Goal: Task Accomplishment & Management: Manage account settings

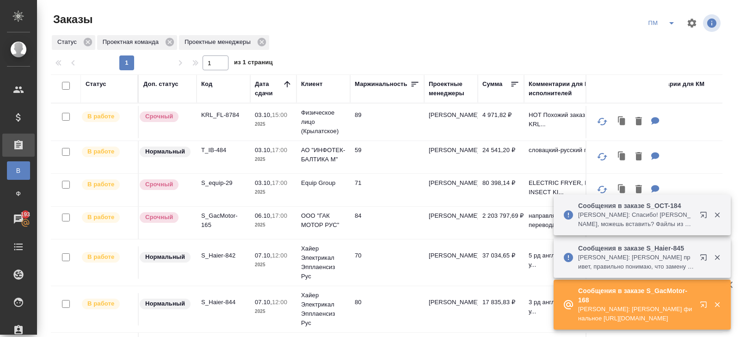
click at [703, 257] on icon "button" at bounding box center [703, 257] width 6 height 6
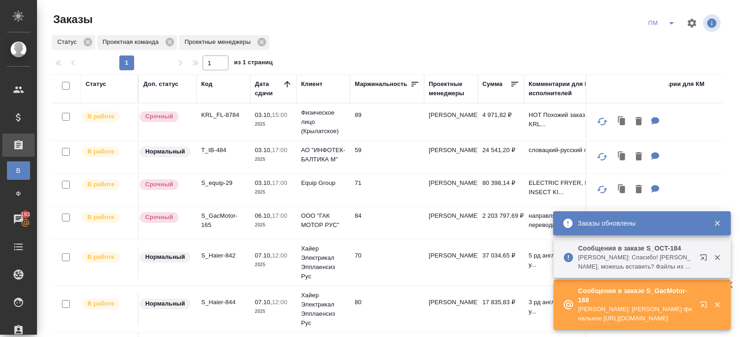
click at [700, 303] on icon "button" at bounding box center [703, 304] width 6 height 6
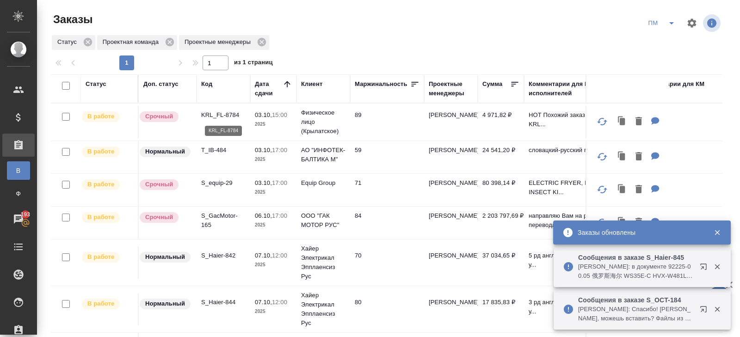
click at [222, 118] on p "KRL_FL-8784" at bounding box center [223, 114] width 44 height 9
click at [668, 28] on button "split button" at bounding box center [671, 23] width 18 height 15
click at [665, 40] on li "В работу!" at bounding box center [661, 41] width 47 height 15
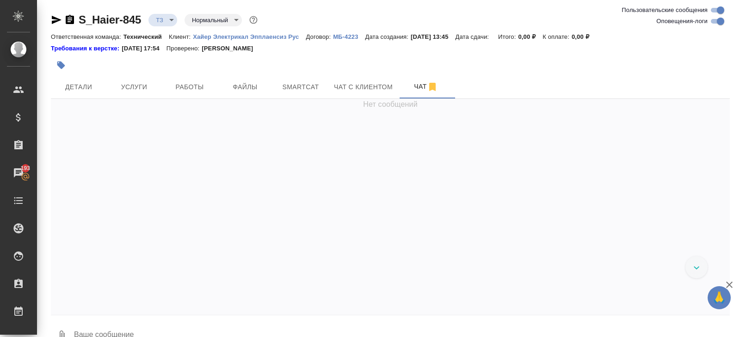
scroll to position [457, 0]
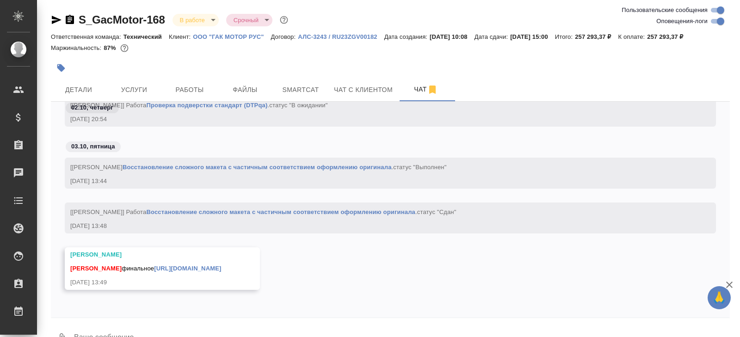
scroll to position [22, 0]
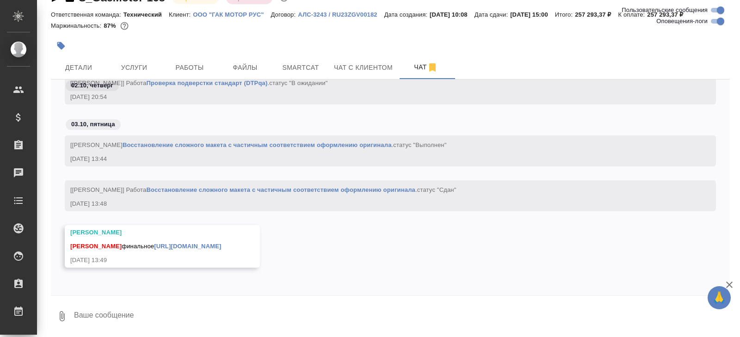
click at [189, 318] on textarea at bounding box center [401, 315] width 656 height 31
type textarea "поймала"
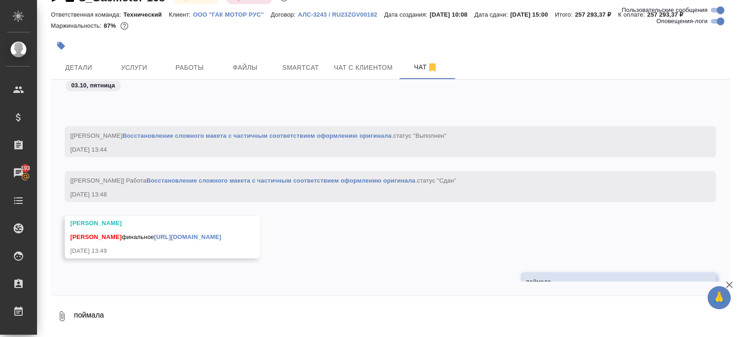
scroll to position [18599, 0]
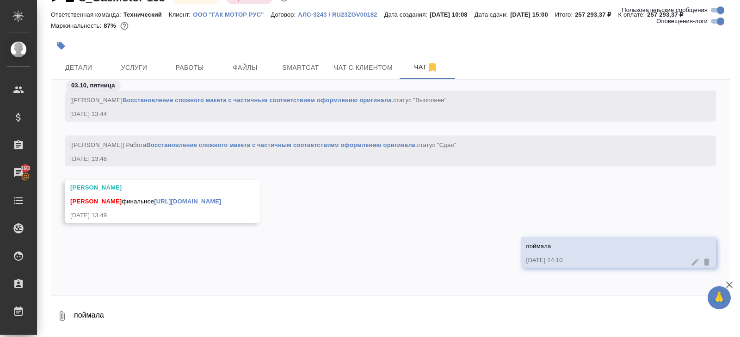
click at [194, 198] on link "https://drive.awatera.com/apps/files/files/10591892?dir=/Shares/GacMotor/Orders…" at bounding box center [187, 201] width 67 height 7
click at [319, 64] on span "Smartcat" at bounding box center [300, 68] width 44 height 12
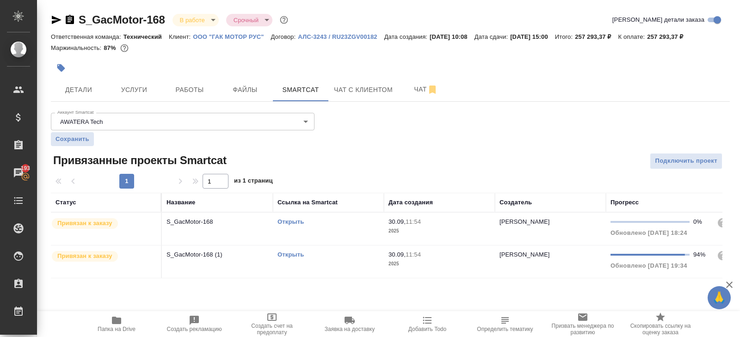
click at [289, 255] on link "Открыть" at bounding box center [290, 254] width 26 height 7
click at [290, 220] on link "Открыть" at bounding box center [290, 221] width 26 height 7
click at [201, 89] on span "Работы" at bounding box center [189, 90] width 44 height 12
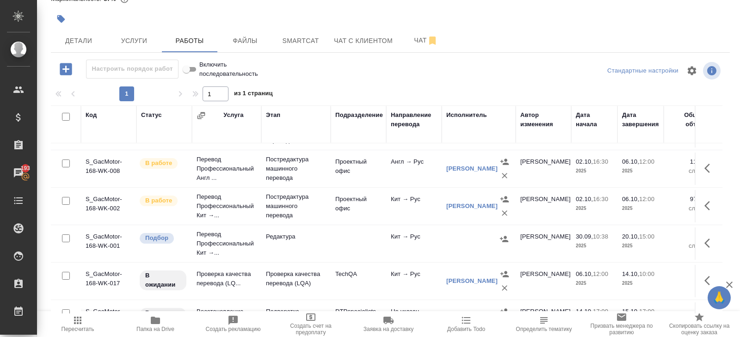
scroll to position [174, 0]
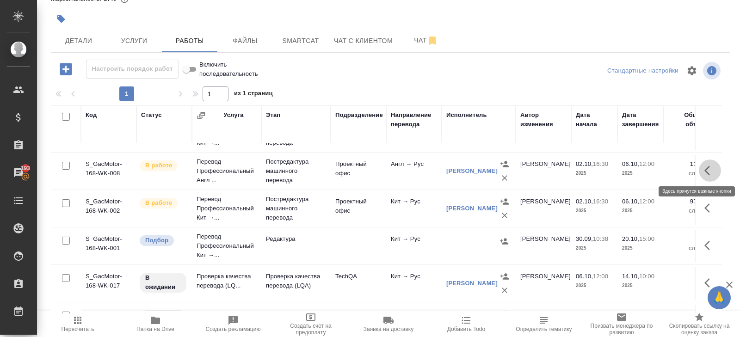
click at [707, 168] on icon "button" at bounding box center [709, 170] width 11 height 11
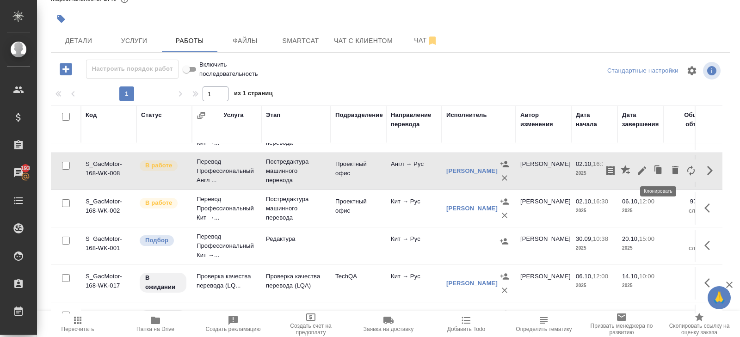
click at [654, 171] on icon "button" at bounding box center [658, 170] width 13 height 13
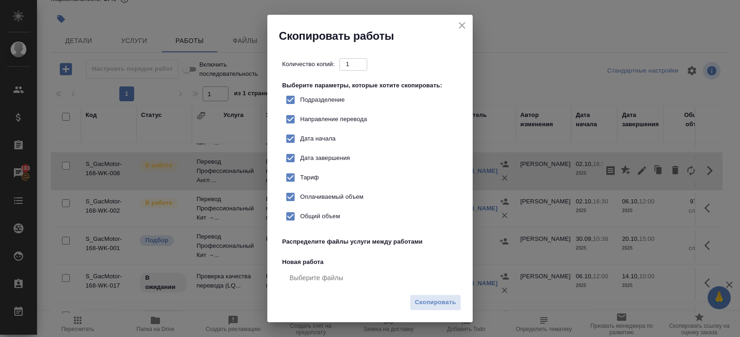
checkbox input "true"
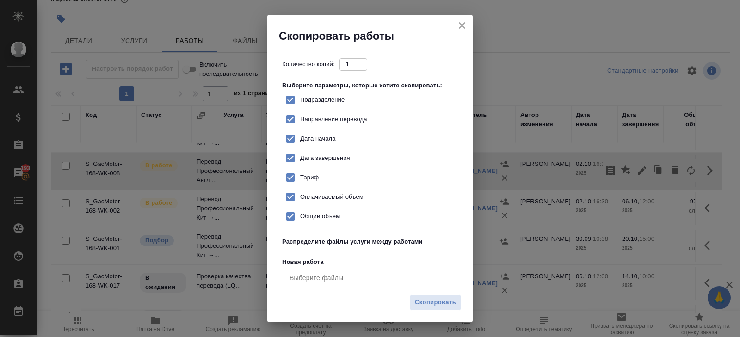
checkbox input "true"
click at [441, 304] on span "Скопировать" at bounding box center [435, 302] width 41 height 11
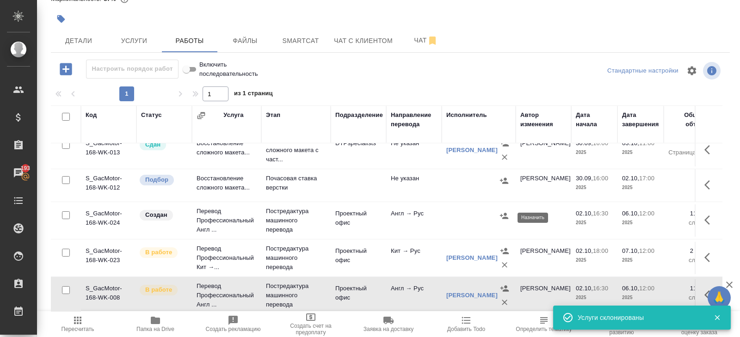
scroll to position [84, 0]
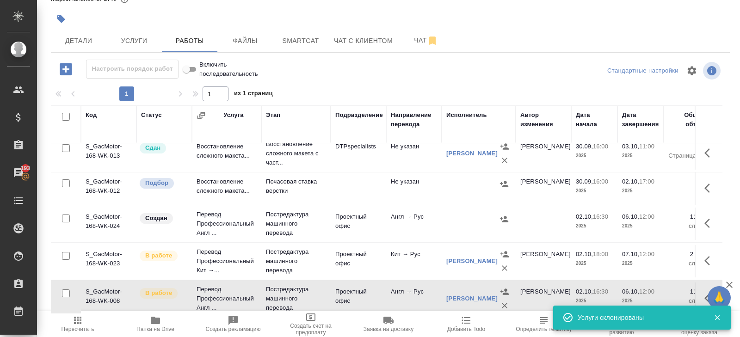
click at [701, 224] on button "button" at bounding box center [710, 223] width 22 height 22
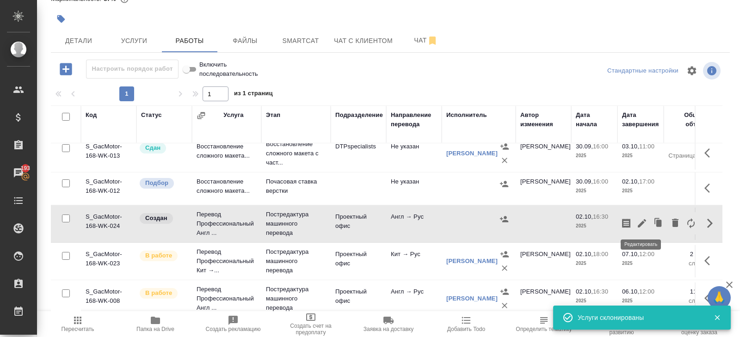
click at [646, 224] on icon "button" at bounding box center [641, 223] width 11 height 11
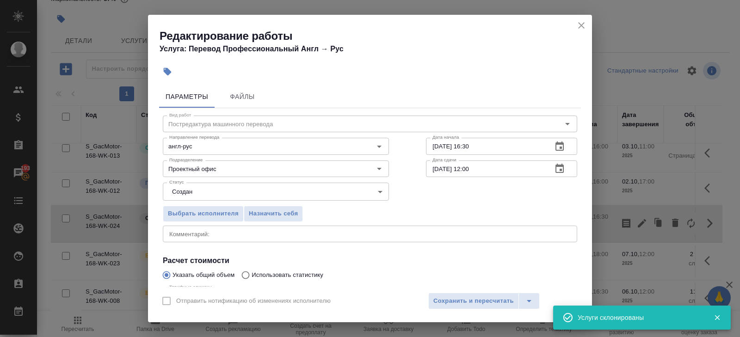
click at [222, 188] on body "🙏 .cls-1 fill:#fff; AWATERA Belyakova Yulia Клиенты Спецификации Заказы 193 Чат…" at bounding box center [370, 168] width 740 height 337
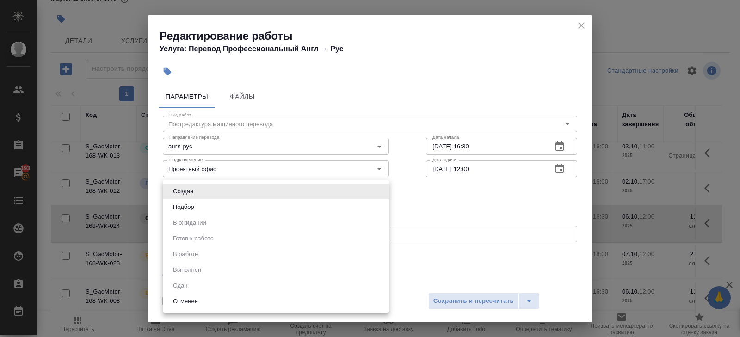
click at [199, 209] on li "Подбор" at bounding box center [276, 207] width 226 height 16
type input "recruiting"
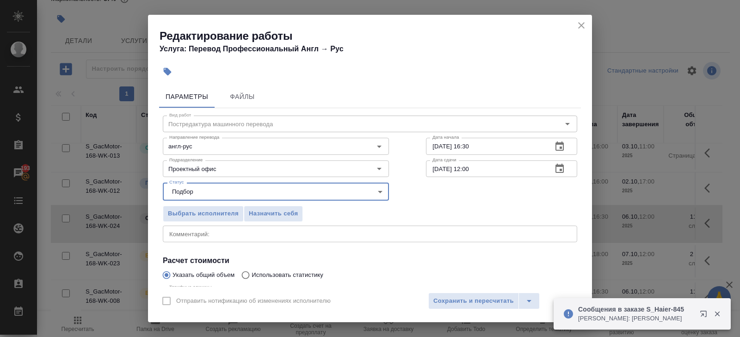
click at [562, 169] on icon "button" at bounding box center [559, 168] width 11 height 11
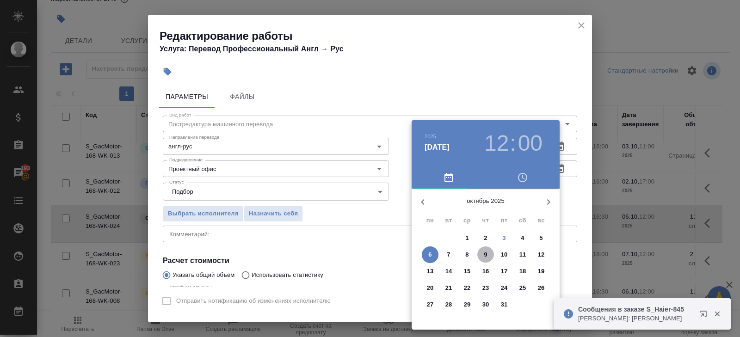
click at [486, 256] on p "9" at bounding box center [485, 254] width 3 height 9
type input "09.10.2025 12:00"
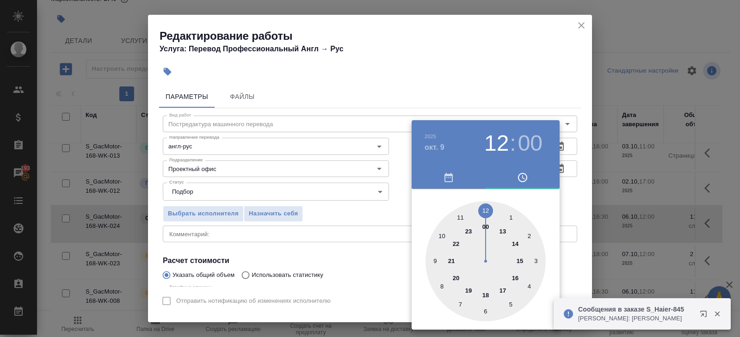
click at [498, 120] on div "2025 окт. 9 12 : 00" at bounding box center [485, 143] width 148 height 46
click at [562, 142] on div at bounding box center [370, 168] width 740 height 337
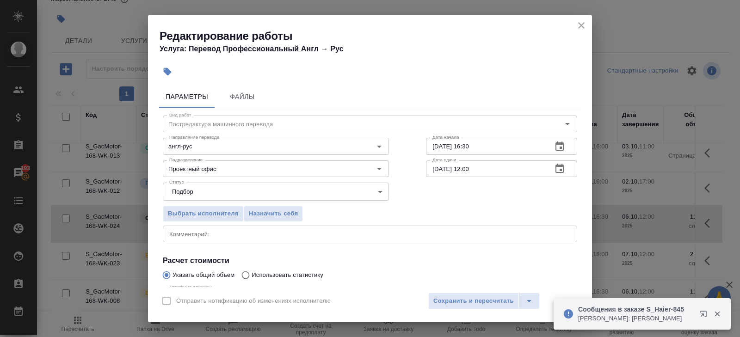
click at [556, 149] on icon "button" at bounding box center [559, 146] width 11 height 11
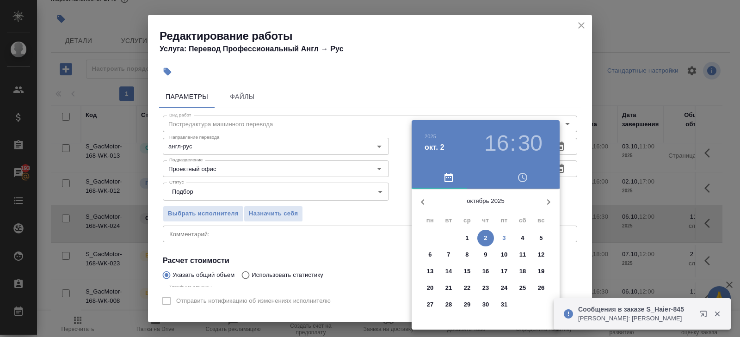
click at [502, 238] on p "3" at bounding box center [503, 237] width 3 height 9
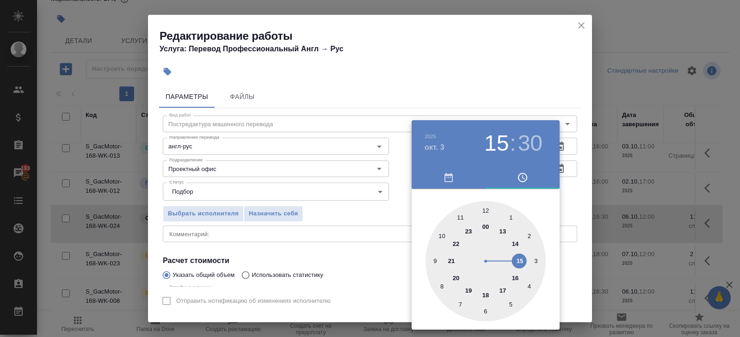
click at [521, 259] on div at bounding box center [485, 261] width 120 height 120
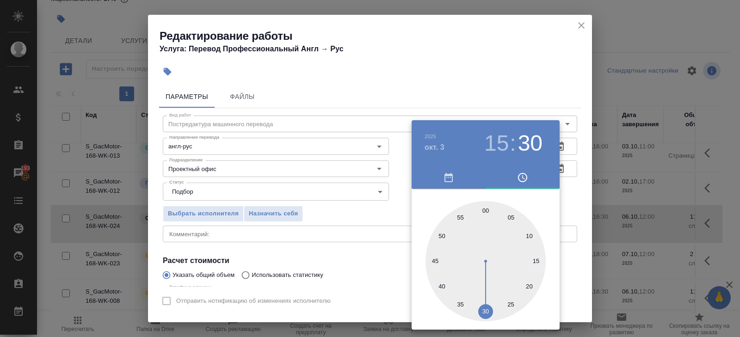
type input "03.10.2025 15:00"
click at [484, 209] on div at bounding box center [485, 261] width 120 height 120
click at [313, 210] on div at bounding box center [370, 168] width 740 height 337
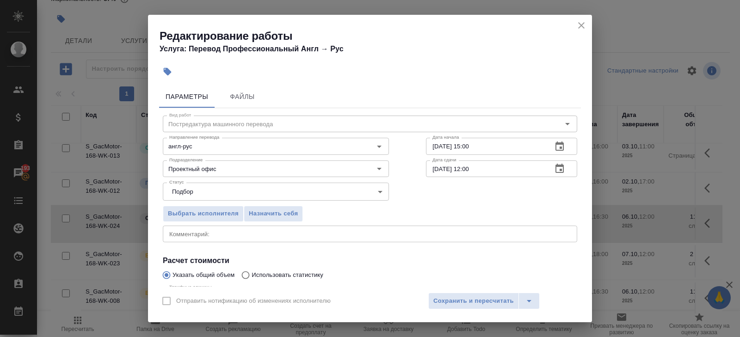
scroll to position [98, 0]
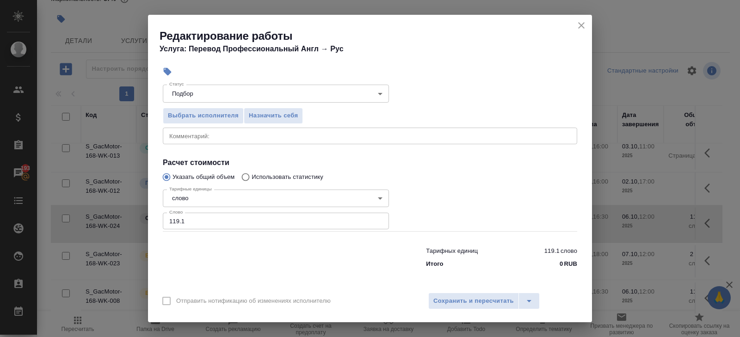
click at [187, 129] on div "x Комментарий:" at bounding box center [370, 136] width 414 height 17
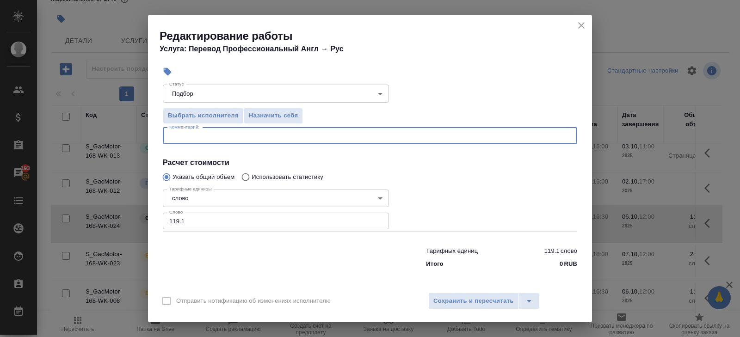
paste textarea "owner's manual——20250716"
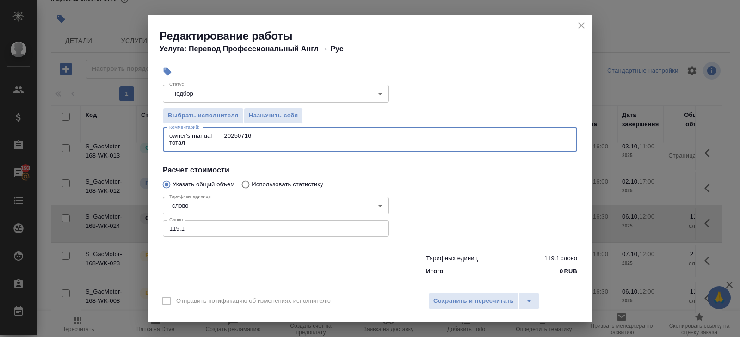
type textarea "owner's manual——20250716 тотал"
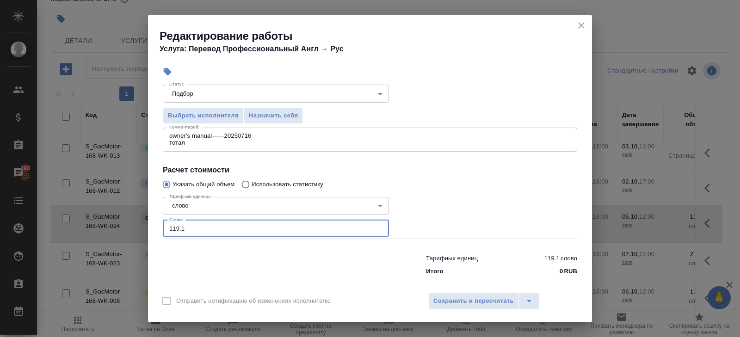
drag, startPoint x: 198, startPoint y: 234, endPoint x: 122, endPoint y: 194, distance: 86.2
click at [122, 194] on div "Редактирование работы Услуга: Перевод Профессиональный Англ → Рус Параметры Фай…" at bounding box center [370, 168] width 740 height 337
type input "14918"
click at [208, 141] on textarea "owner's manual——20250716 тотал" at bounding box center [369, 139] width 401 height 14
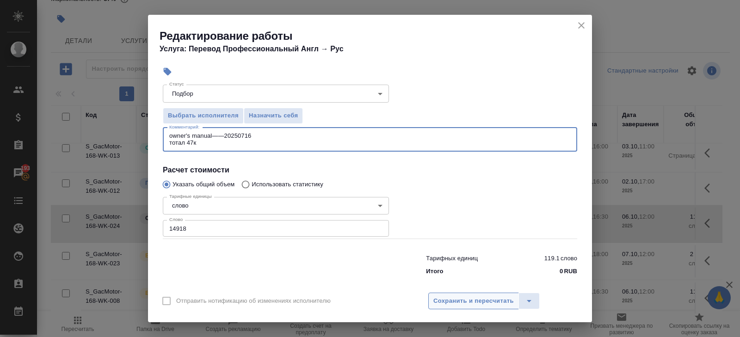
type textarea "owner's manual——20250716 тотал 47к"
click at [457, 303] on span "Сохранить и пересчитать" at bounding box center [473, 301] width 80 height 11
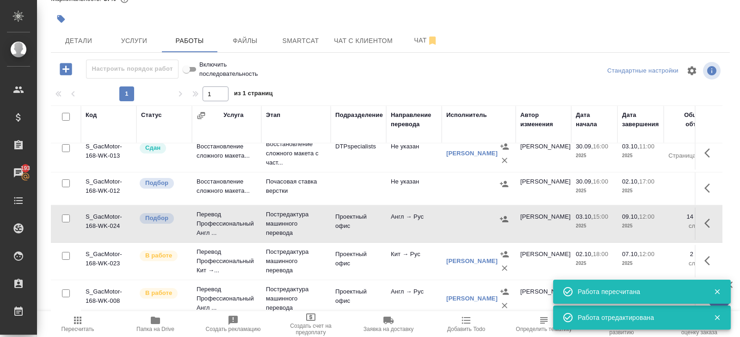
click at [704, 220] on icon "button" at bounding box center [709, 223] width 11 height 11
click at [628, 220] on icon "button" at bounding box center [625, 223] width 11 height 11
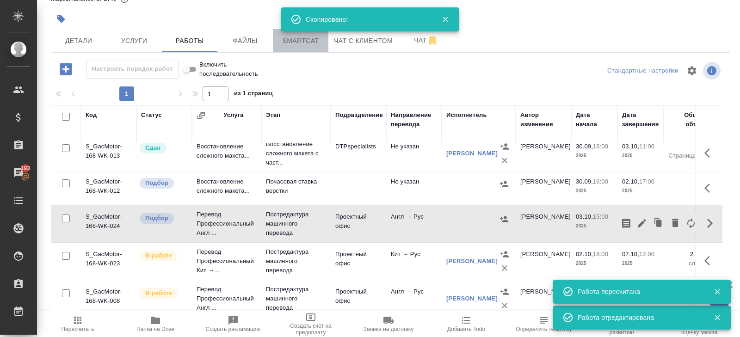
click at [298, 45] on span "Smartcat" at bounding box center [300, 41] width 44 height 12
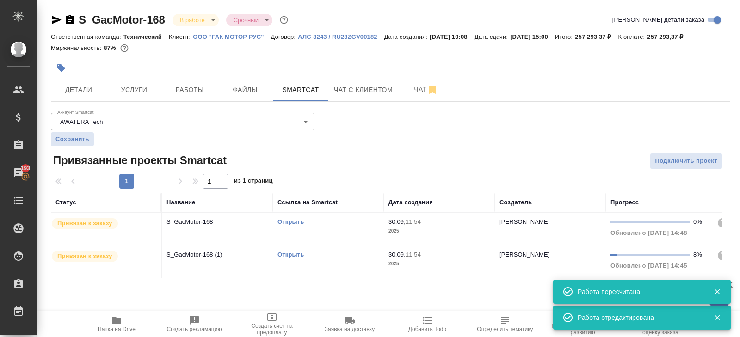
click at [346, 227] on td "Открыть" at bounding box center [328, 229] width 111 height 32
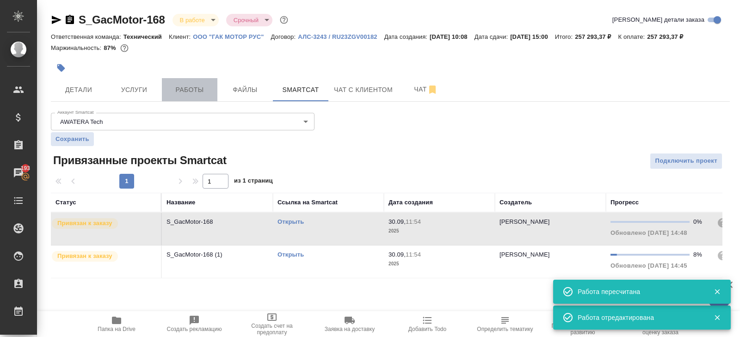
click at [198, 92] on span "Работы" at bounding box center [189, 90] width 44 height 12
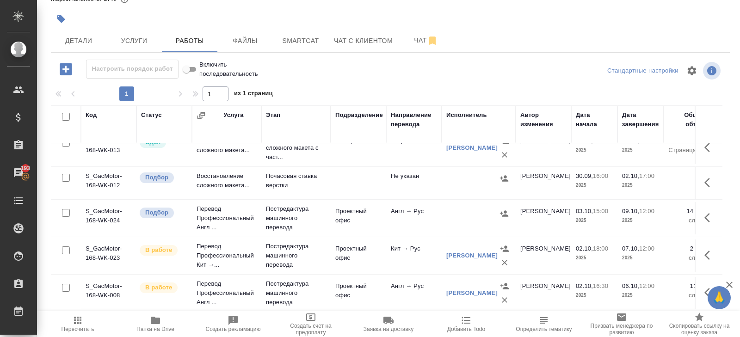
scroll to position [116, 0]
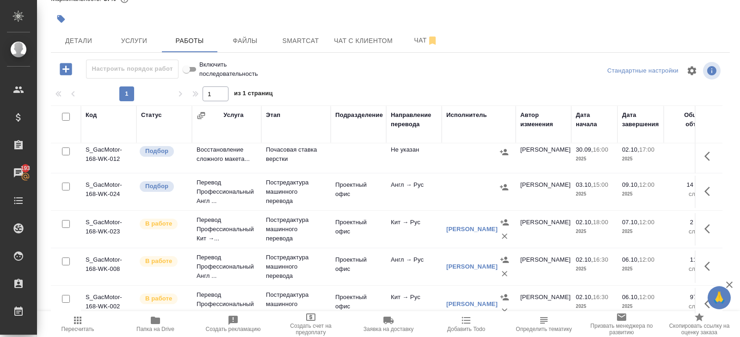
click at [707, 194] on icon "button" at bounding box center [709, 191] width 11 height 11
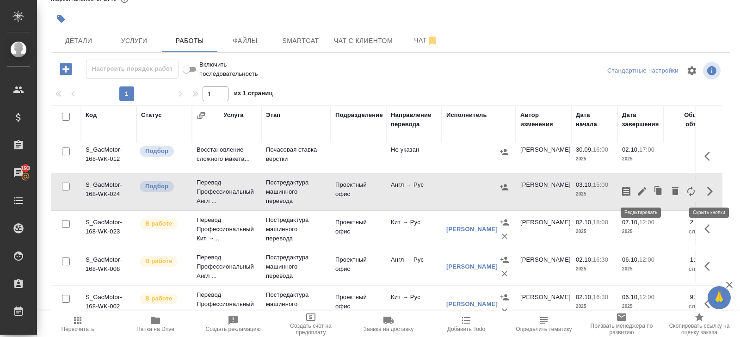
click at [644, 190] on icon "button" at bounding box center [641, 191] width 11 height 11
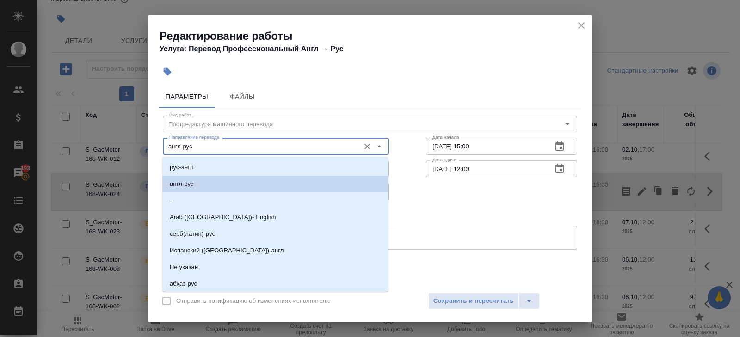
click at [193, 149] on input "англ-рус" at bounding box center [260, 146] width 190 height 11
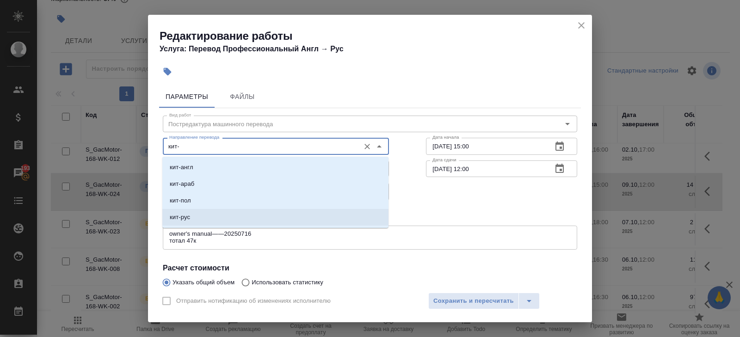
click at [189, 213] on p "кит-рус" at bounding box center [180, 217] width 20 height 9
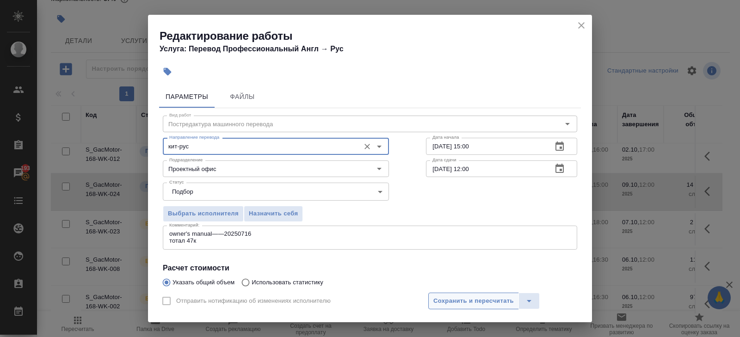
type input "кит-рус"
click at [433, 301] on span "Сохранить и пересчитать" at bounding box center [473, 301] width 80 height 11
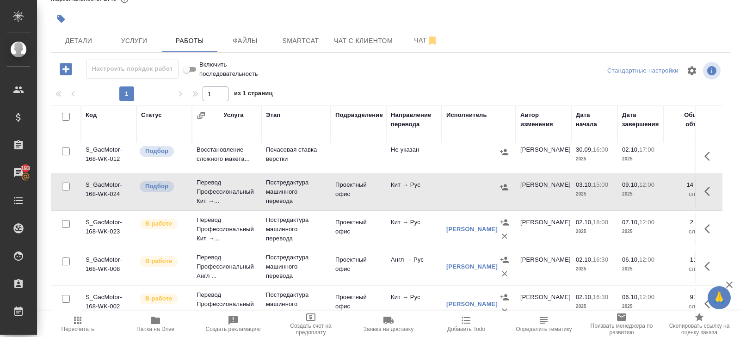
scroll to position [114, 0]
click at [706, 188] on icon "button" at bounding box center [709, 192] width 11 height 11
click at [655, 192] on icon "button" at bounding box center [658, 192] width 13 height 13
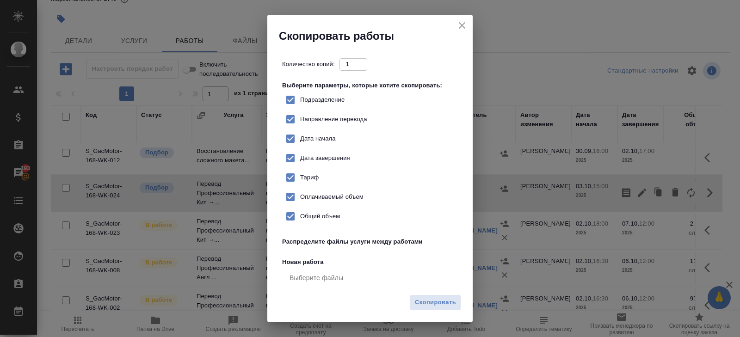
checkbox input "true"
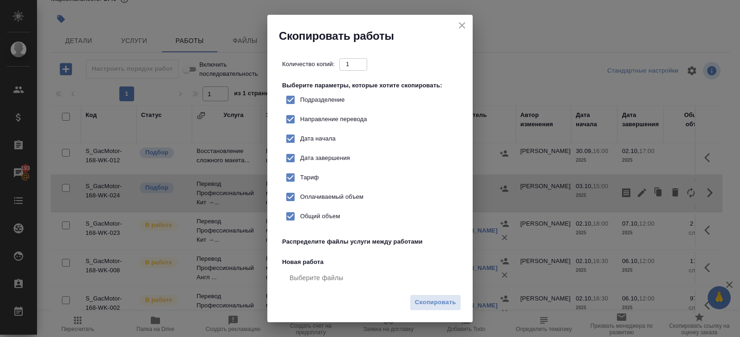
checkbox input "true"
click at [446, 299] on span "Скопировать" at bounding box center [435, 302] width 41 height 11
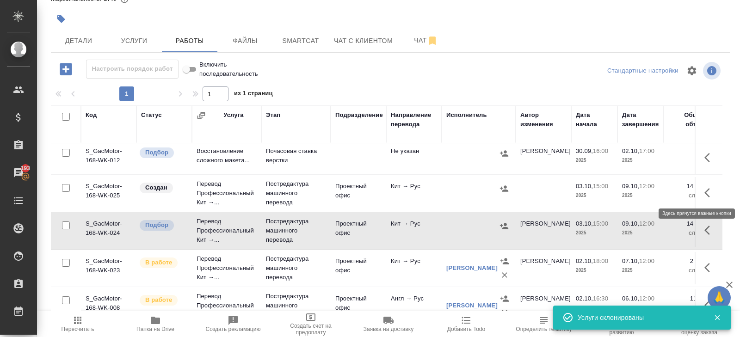
click at [709, 192] on icon "button" at bounding box center [709, 192] width 11 height 11
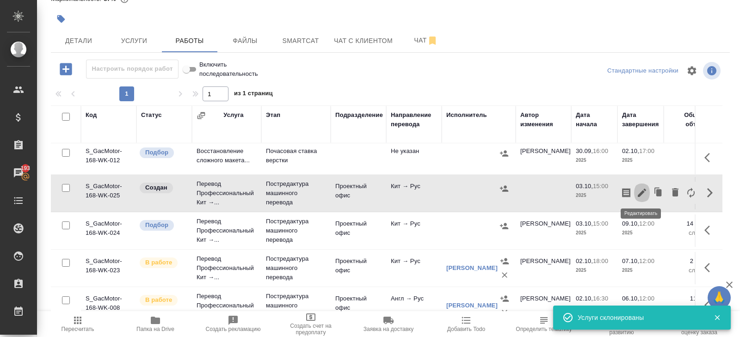
click at [645, 190] on icon "button" at bounding box center [641, 192] width 11 height 11
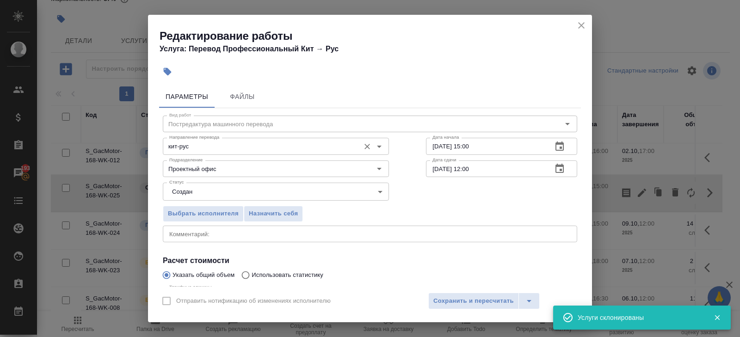
click at [203, 141] on input "кит-рус" at bounding box center [260, 146] width 190 height 11
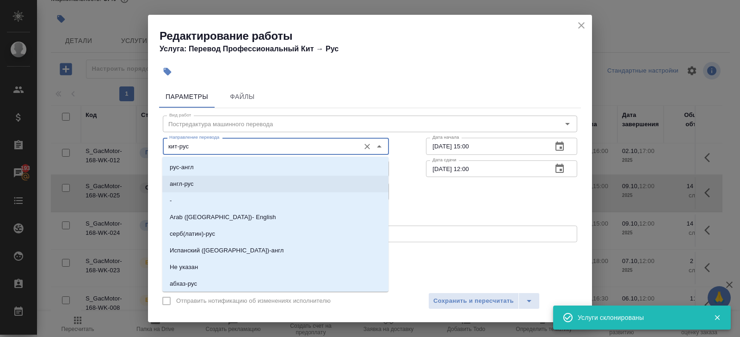
click at [191, 177] on li "англ-рус" at bounding box center [275, 184] width 226 height 17
type input "англ-рус"
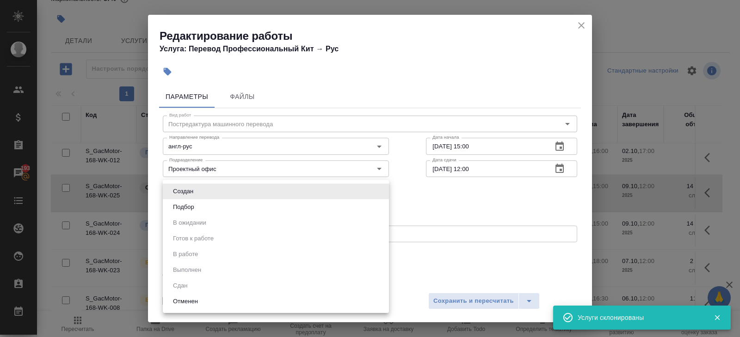
click at [187, 187] on body "🙏 .cls-1 fill:#fff; AWATERA Belyakova Yulia Клиенты Спецификации Заказы 193 Чат…" at bounding box center [370, 168] width 740 height 337
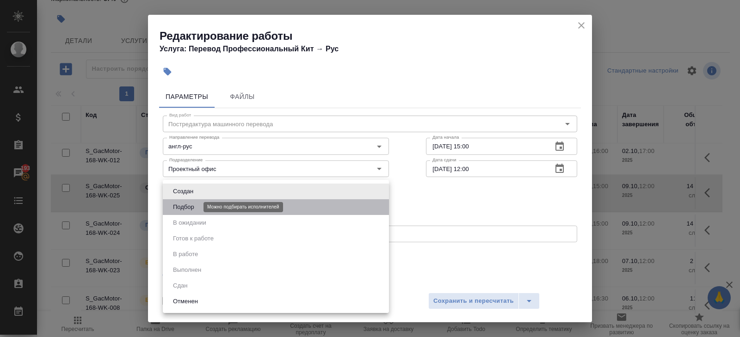
click at [187, 205] on button "Подбор" at bounding box center [183, 207] width 27 height 10
type input "recruiting"
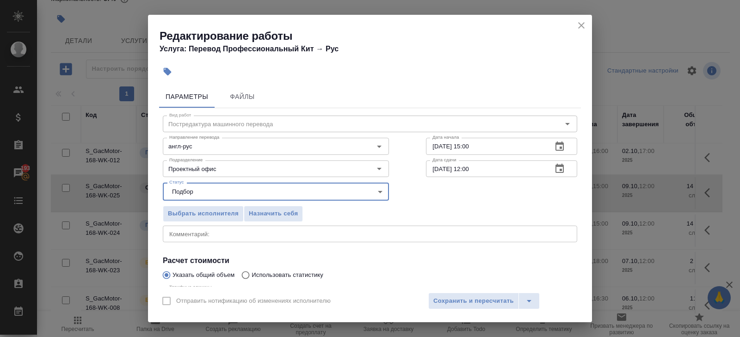
click at [188, 234] on textarea at bounding box center [369, 233] width 401 height 7
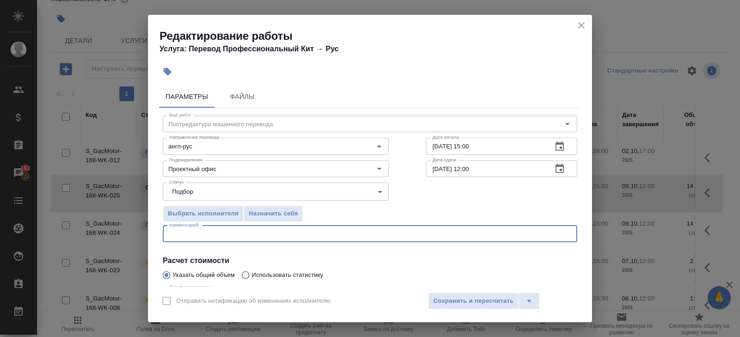
paste textarea "S_GacMotor-168 Дата завершения: 09.10.2025, 12:00 Постредактура машинного перев…"
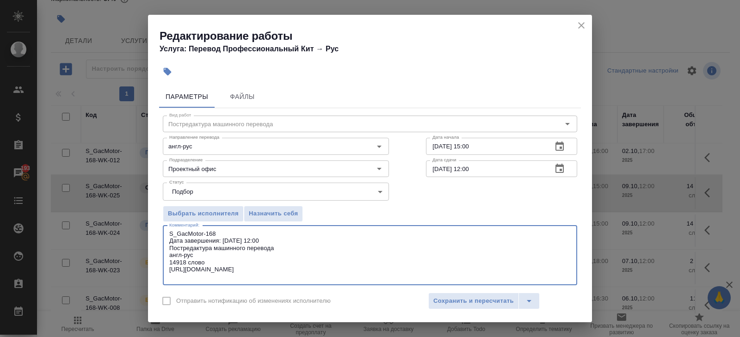
type textarea "S_GacMotor-168 Дата завершения: 09.10.2025, 12:00 Постредактура машинного перев…"
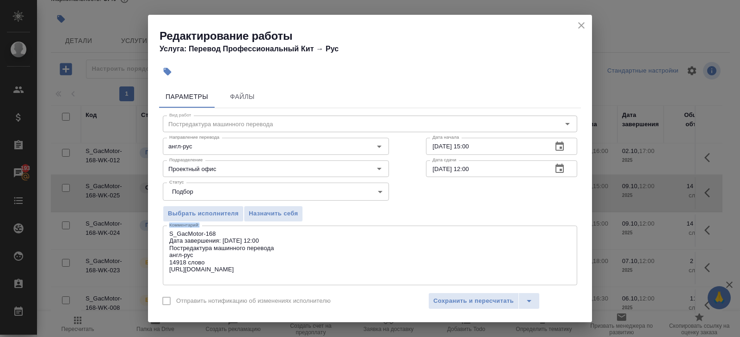
drag, startPoint x: 204, startPoint y: 281, endPoint x: 136, endPoint y: 199, distance: 106.4
click at [136, 199] on div "Редактирование работы Услуга: Перевод Профессиональный Кит → Рус Параметры Файл…" at bounding box center [370, 168] width 740 height 337
click at [175, 265] on textarea "S_GacMotor-168 Дата завершения: 09.10.2025, 12:00 Постредактура машинного перев…" at bounding box center [369, 255] width 401 height 50
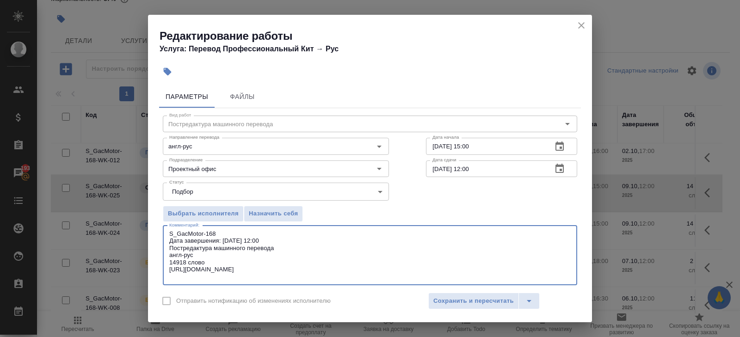
drag, startPoint x: 175, startPoint y: 276, endPoint x: 163, endPoint y: 222, distance: 55.0
click at [163, 222] on div "Вид работ Постредактура машинного перевода Вид работ Направление перевода англ-…" at bounding box center [370, 260] width 422 height 305
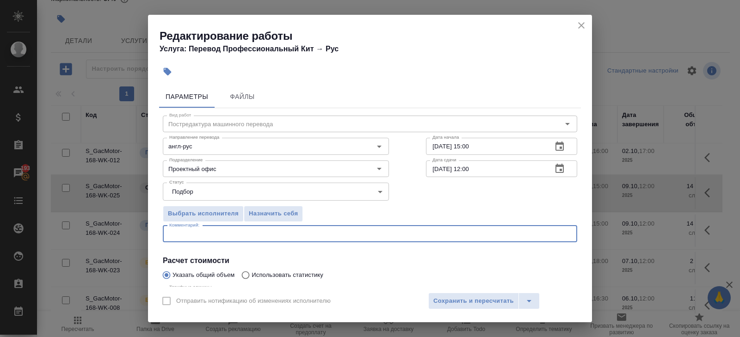
paste textarea "owner's manual——20250716"
paste textarea "AION_V_SUV_2025_5d_Electric_EN——20250716"
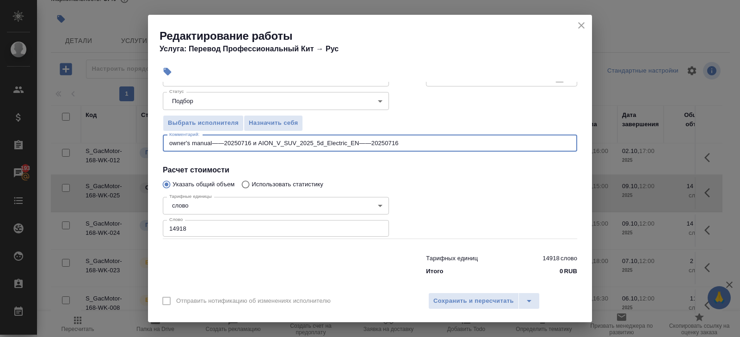
scroll to position [98, 0]
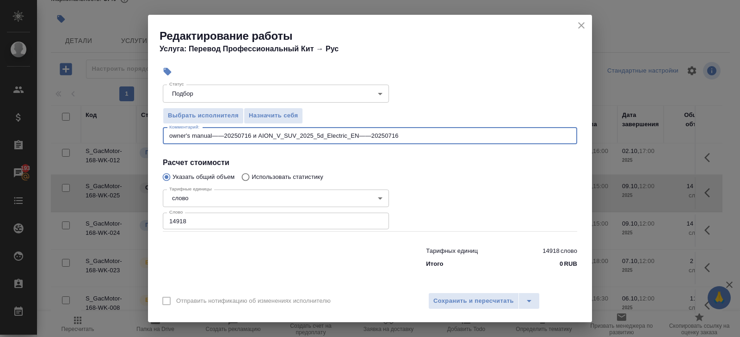
type textarea "owner's manual——20250716 и AION_V_SUV_2025_5d_Electric_EN——20250716"
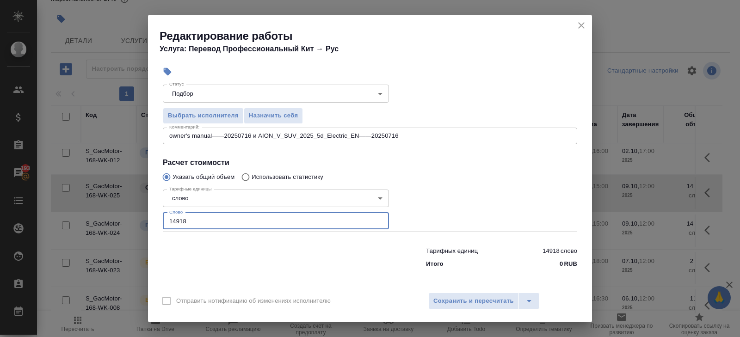
drag, startPoint x: 194, startPoint y: 220, endPoint x: 117, endPoint y: 211, distance: 77.3
click at [117, 211] on div "Редактирование работы Услуга: Перевод Профессиональный Кит → Рус Параметры Файл…" at bounding box center [370, 168] width 740 height 337
type input "1838"
click at [469, 301] on span "Сохранить и пересчитать" at bounding box center [473, 301] width 80 height 11
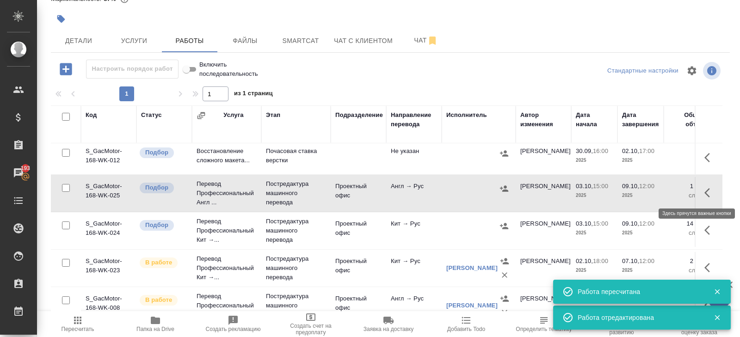
click at [706, 192] on icon "button" at bounding box center [707, 192] width 6 height 9
click at [627, 192] on icon "button" at bounding box center [626, 192] width 8 height 9
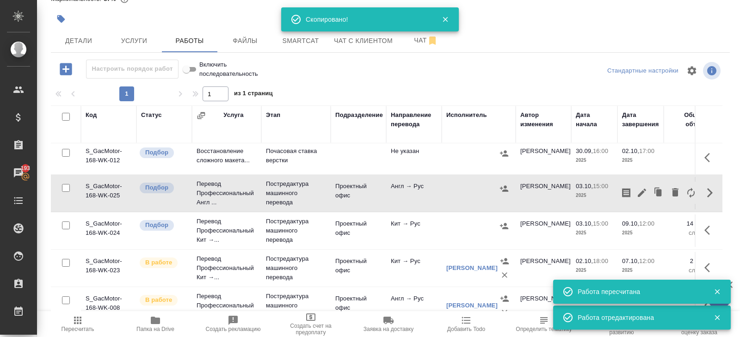
click at [78, 326] on span "Пересчитать" at bounding box center [77, 329] width 33 height 6
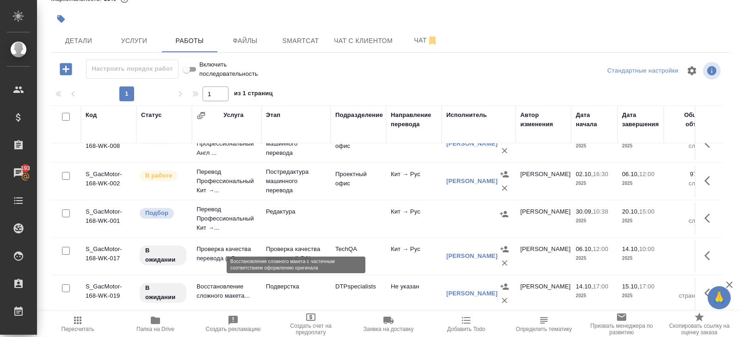
scroll to position [0, 0]
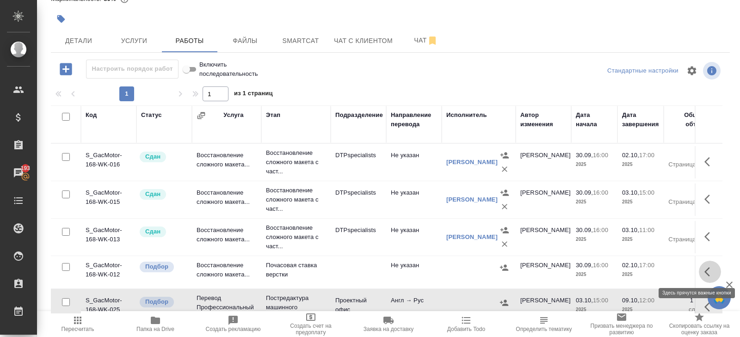
click at [706, 271] on icon "button" at bounding box center [709, 271] width 11 height 11
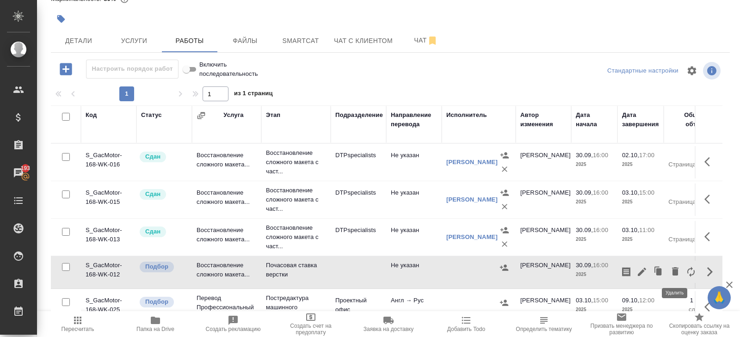
click at [676, 272] on icon "button" at bounding box center [675, 271] width 6 height 8
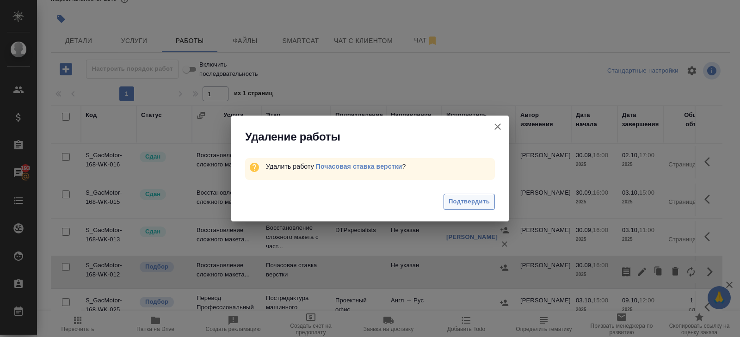
click at [466, 201] on span "Подтвердить" at bounding box center [468, 201] width 41 height 11
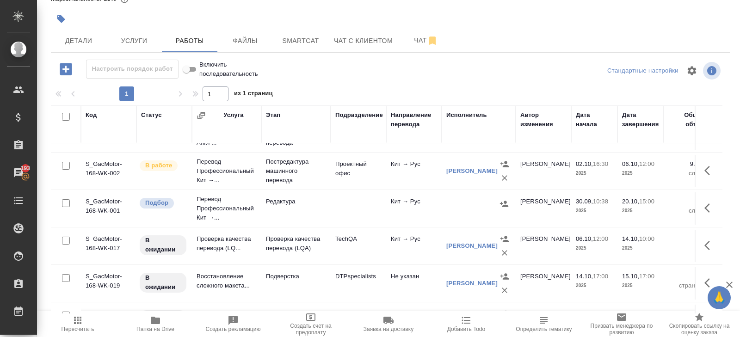
scroll to position [257, 0]
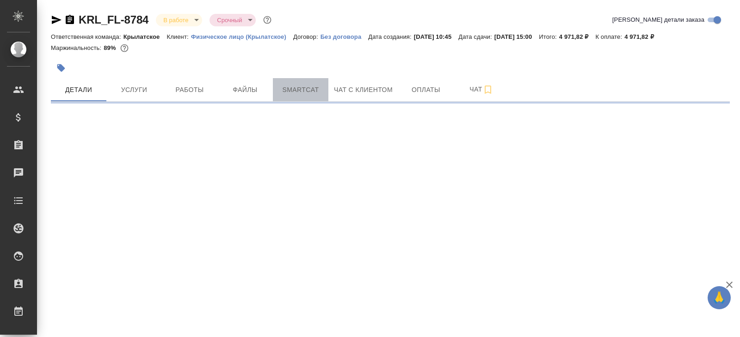
click at [319, 98] on button "Smartcat" at bounding box center [300, 89] width 55 height 23
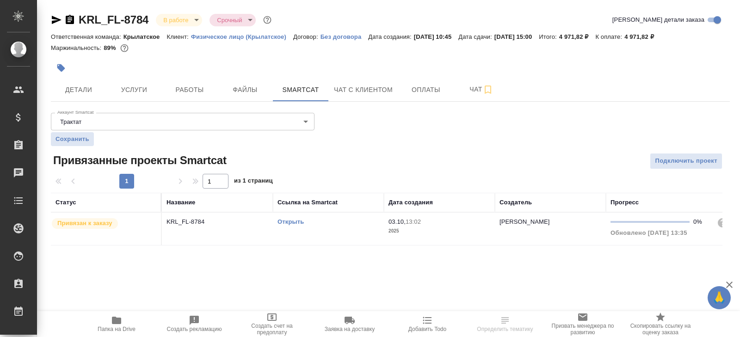
click at [285, 223] on link "Открыть" at bounding box center [290, 221] width 26 height 7
click at [202, 96] on button "Работы" at bounding box center [189, 89] width 55 height 23
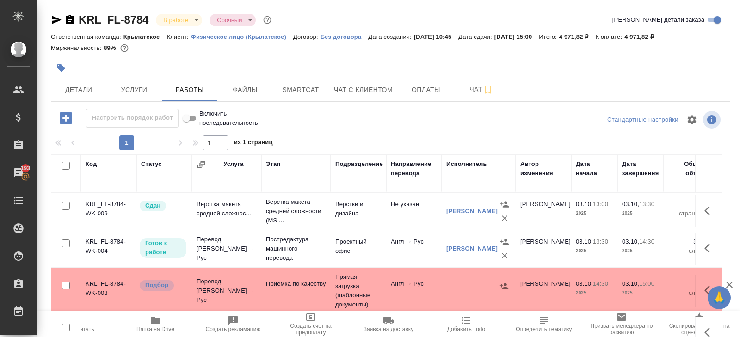
click at [330, 251] on td "Постредактура машинного перевода" at bounding box center [295, 248] width 69 height 37
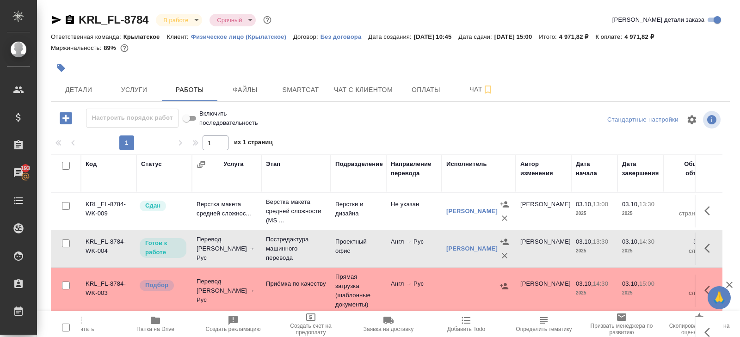
drag, startPoint x: 346, startPoint y: 131, endPoint x: 363, endPoint y: 133, distance: 17.2
click at [349, 131] on div at bounding box center [390, 133] width 679 height 5
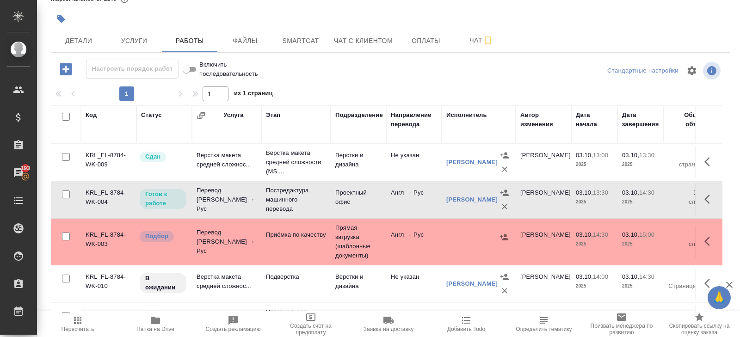
scroll to position [25, 0]
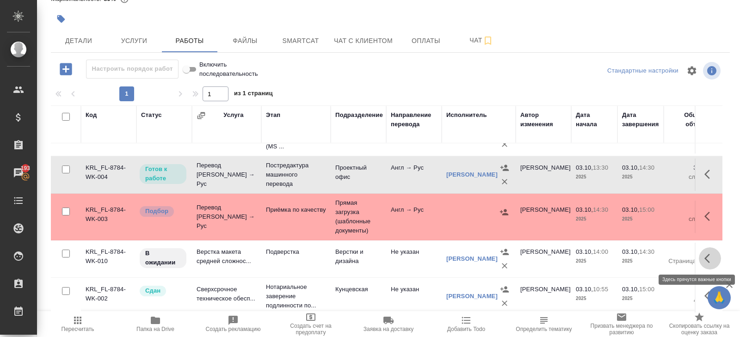
click at [705, 257] on icon "button" at bounding box center [707, 258] width 6 height 9
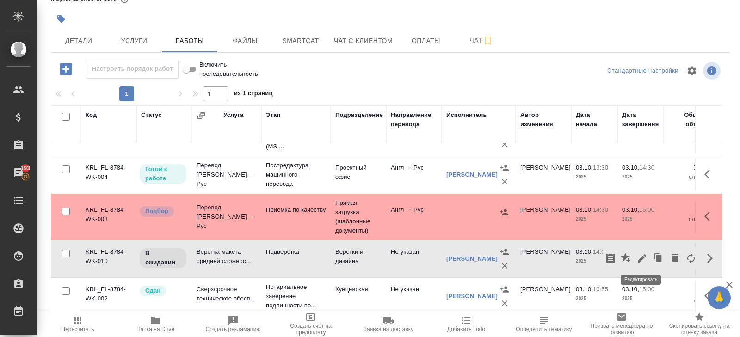
click at [640, 258] on icon "button" at bounding box center [641, 258] width 8 height 8
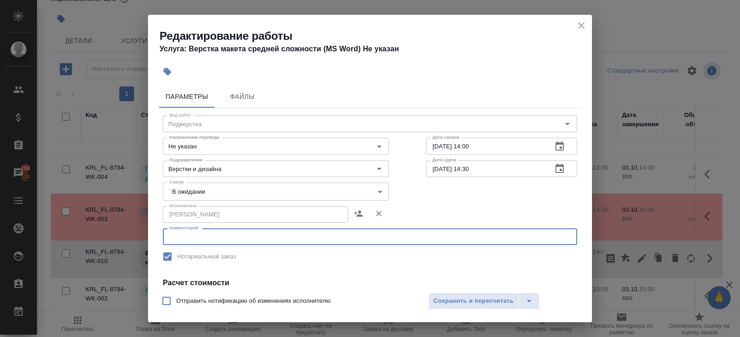
click at [270, 238] on textarea at bounding box center [369, 236] width 401 height 7
paste textarea "https://drive.awatera.com/s/59tEnXx4tpPAWTM"
type textarea "https://drive.awatera.com/s/59tEnXx4tpPAWTM"
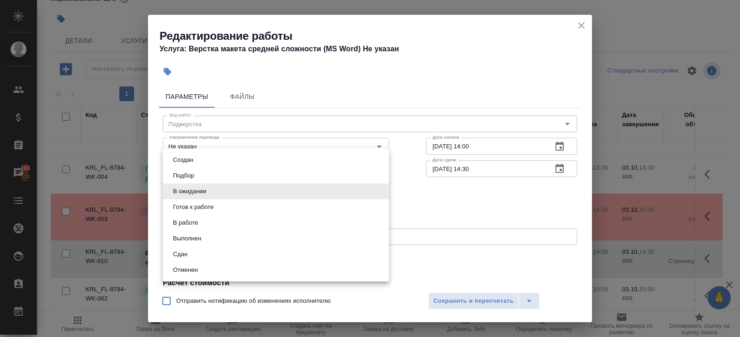
click at [266, 187] on body "🙏 .cls-1 fill:#fff; AWATERA Belyakova Yulia Клиенты Спецификации Заказы 193 Чат…" at bounding box center [370, 168] width 740 height 337
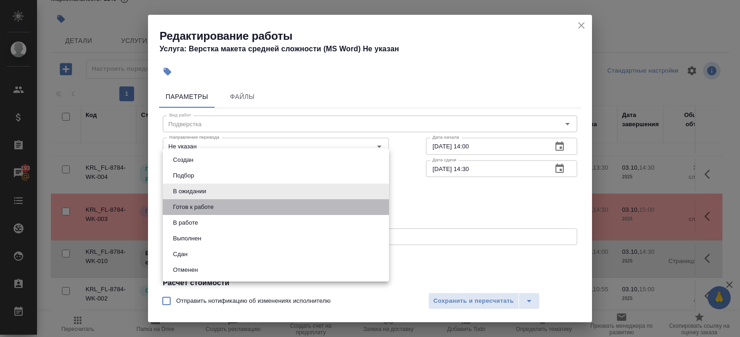
click at [255, 209] on li "Готов к работе" at bounding box center [276, 207] width 226 height 16
type input "readyForWork"
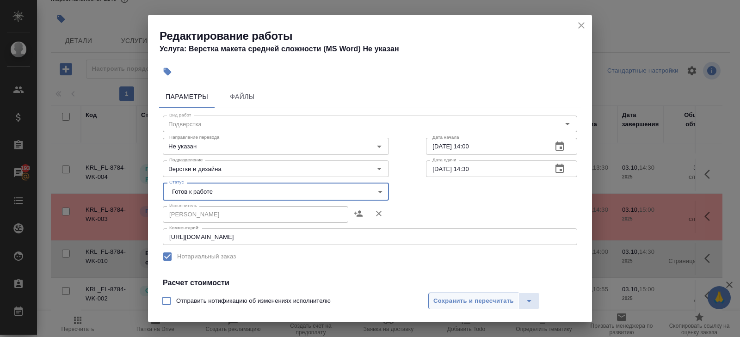
click at [458, 298] on span "Сохранить и пересчитать" at bounding box center [473, 301] width 80 height 11
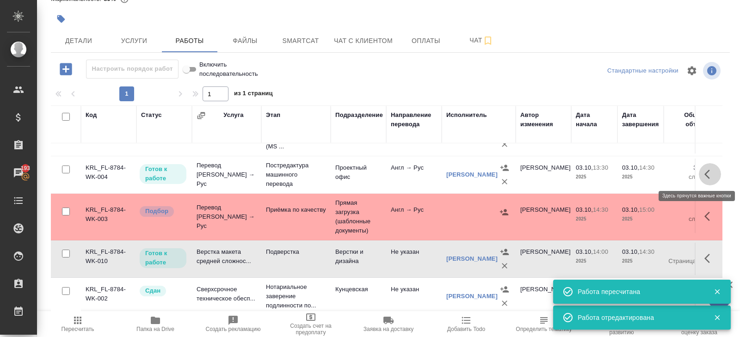
click at [714, 179] on button "button" at bounding box center [710, 174] width 22 height 22
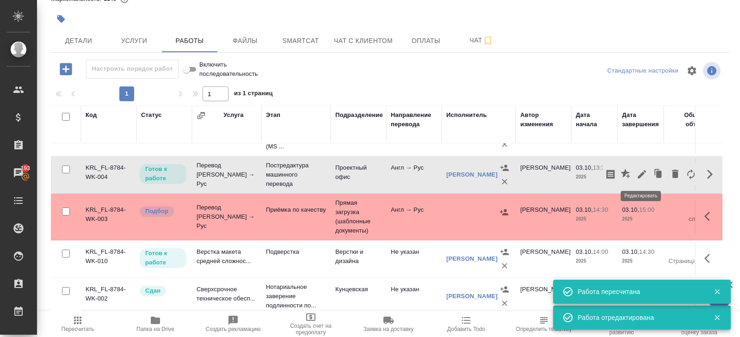
click at [647, 176] on button "button" at bounding box center [642, 174] width 16 height 22
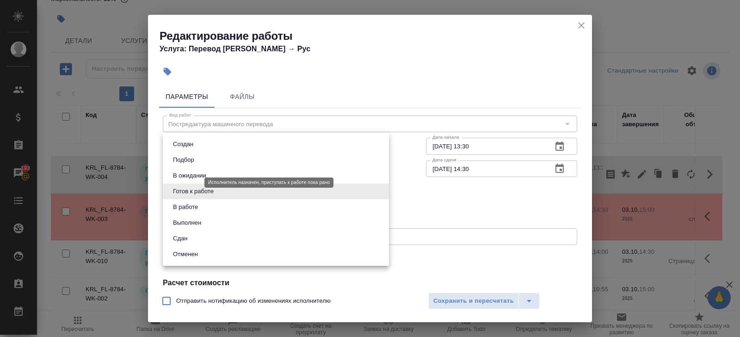
click at [187, 184] on body "🙏 .cls-1 fill:#fff; AWATERA Belyakova Yulia Клиенты Спецификации Заказы 193 Чат…" at bounding box center [370, 168] width 740 height 337
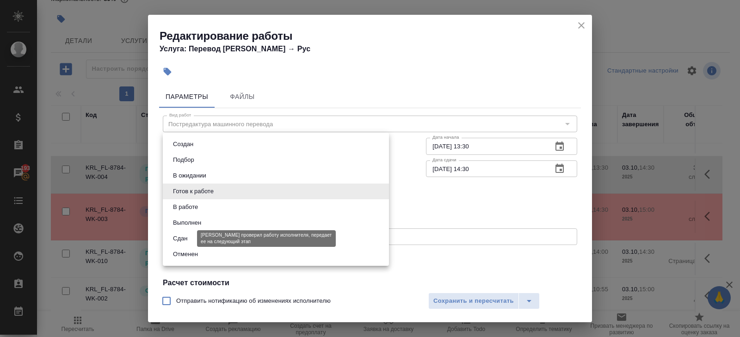
click at [183, 234] on button "Сдан" at bounding box center [180, 238] width 20 height 10
type input "closed"
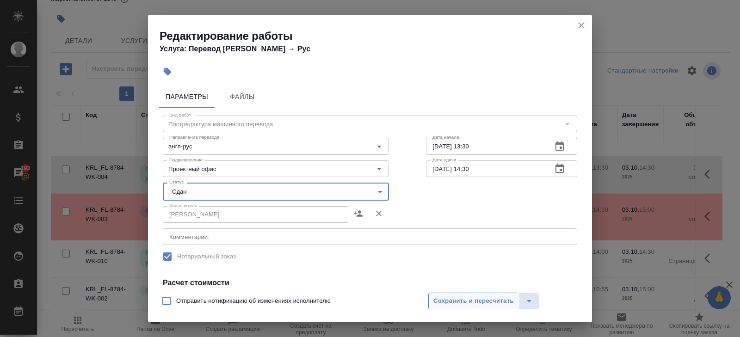
click at [467, 305] on span "Сохранить и пересчитать" at bounding box center [473, 301] width 80 height 11
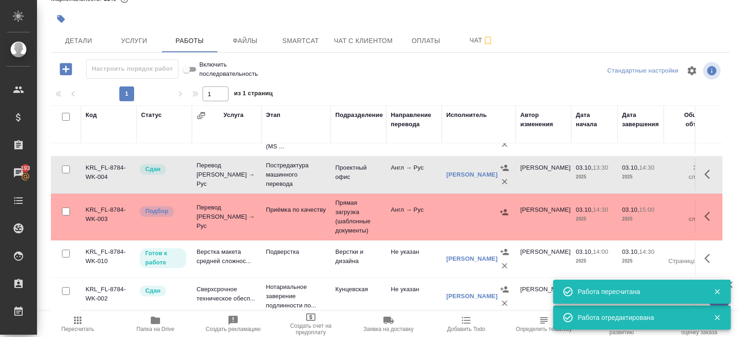
scroll to position [0, 0]
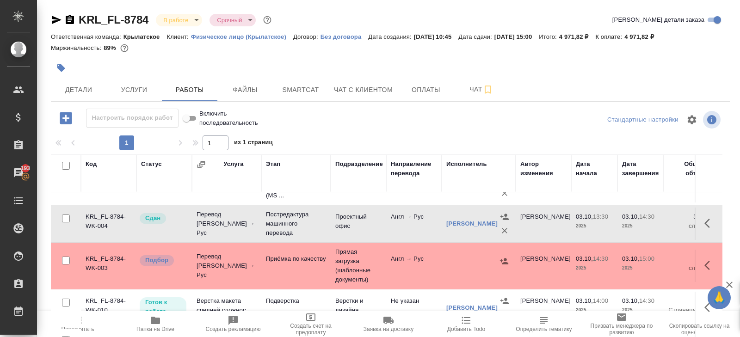
click at [83, 325] on icon "button" at bounding box center [77, 320] width 11 height 11
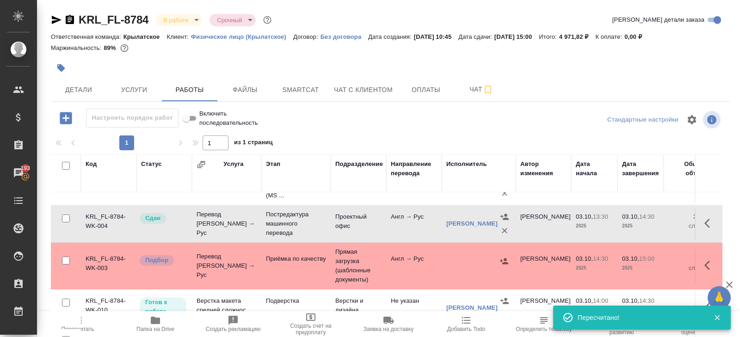
scroll to position [49, 0]
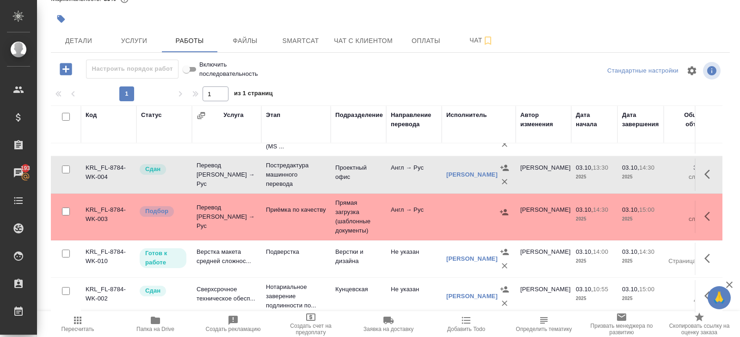
click at [468, 53] on div "KRL_FL-8784 В работе inProgress Срочный urgent Кратко детали заказа Ответственн…" at bounding box center [390, 144] width 689 height 386
click at [472, 46] on button "Чат" at bounding box center [481, 40] width 55 height 23
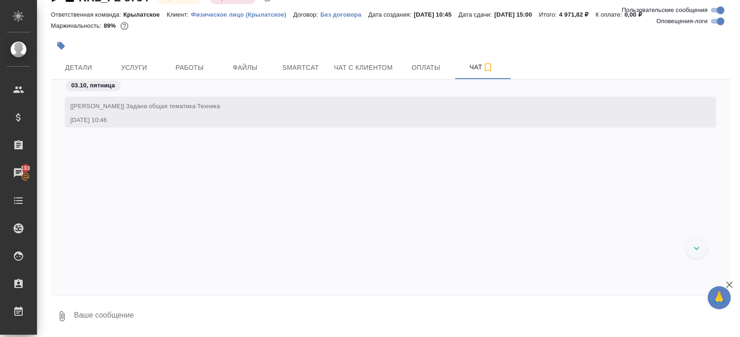
scroll to position [2864, 0]
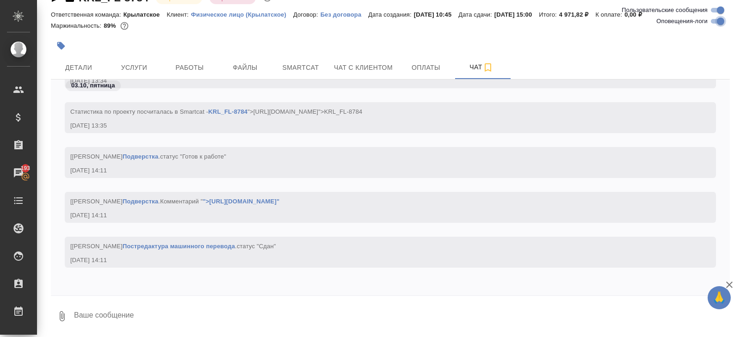
click at [709, 25] on input "Оповещения-логи" at bounding box center [720, 21] width 33 height 11
checkbox input "false"
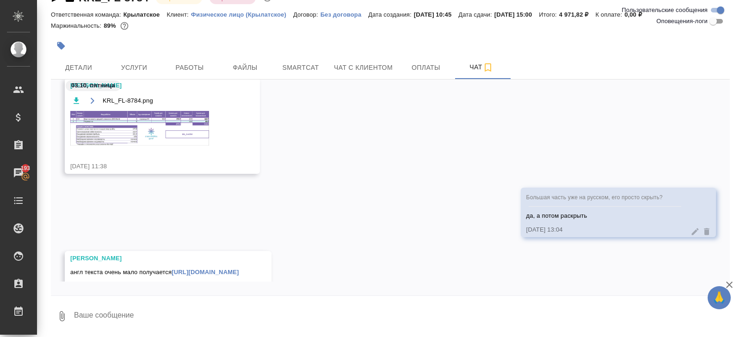
scroll to position [110, 0]
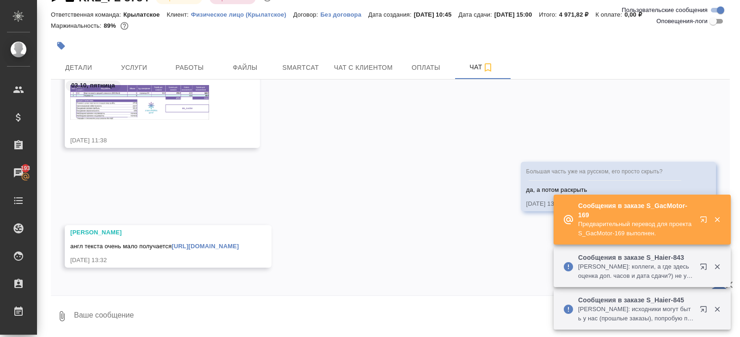
click at [701, 268] on icon "button" at bounding box center [703, 267] width 6 height 6
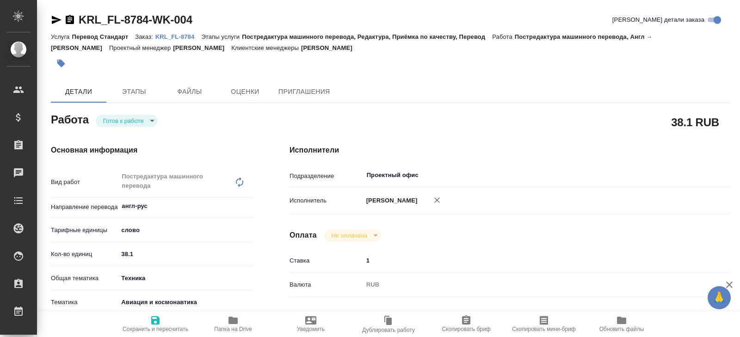
type textarea "x"
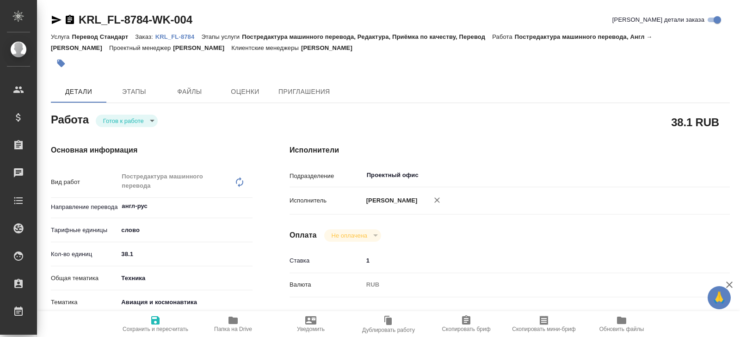
type textarea "x"
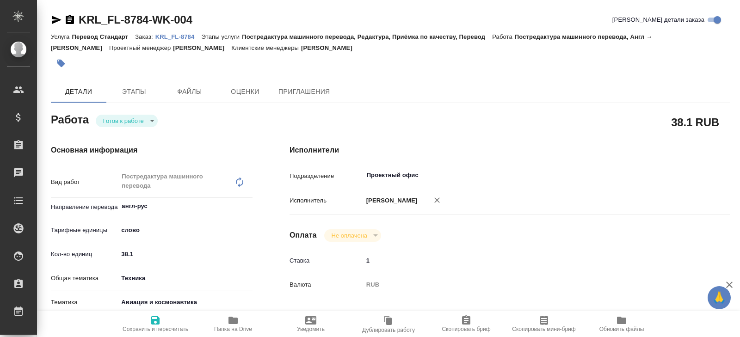
type textarea "x"
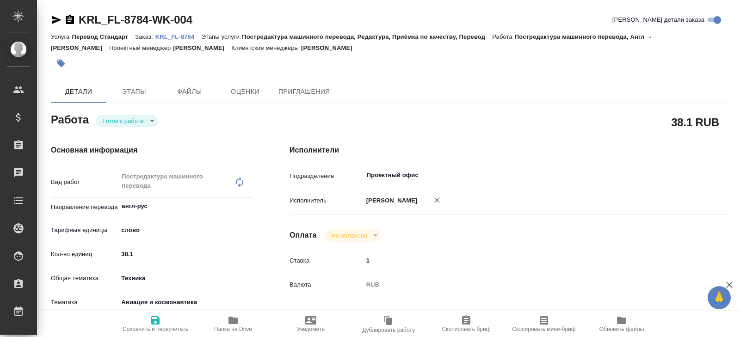
type textarea "x"
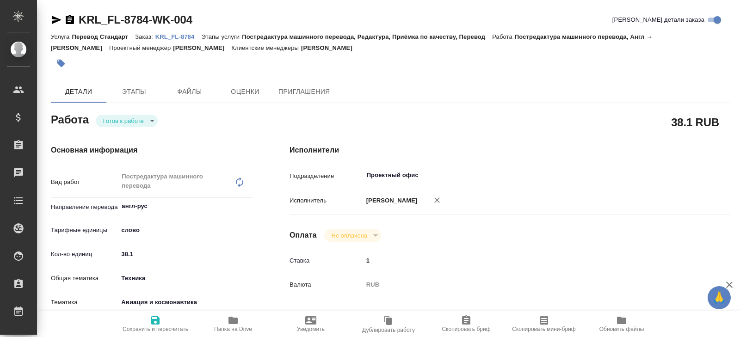
click at [226, 323] on span "Папка на Drive" at bounding box center [233, 324] width 67 height 18
type textarea "x"
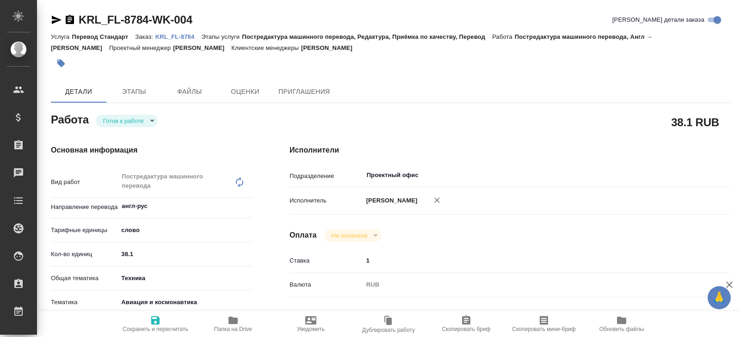
type textarea "x"
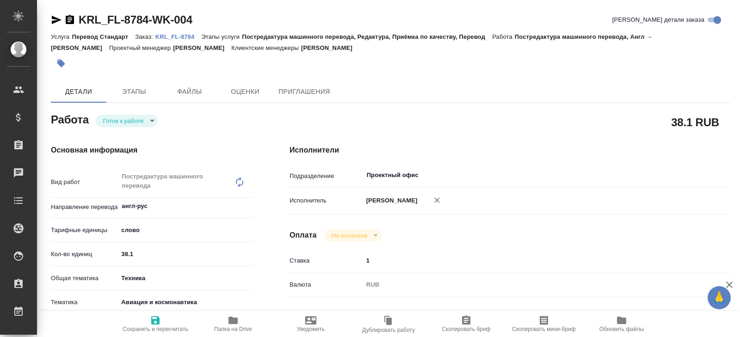
type textarea "x"
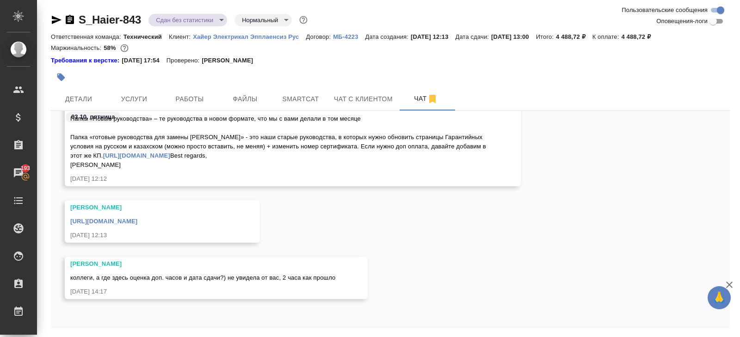
scroll to position [31, 0]
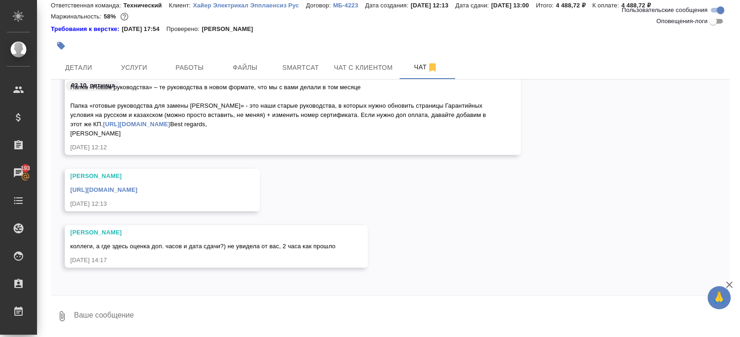
click at [180, 315] on textarea at bounding box center [401, 315] width 656 height 31
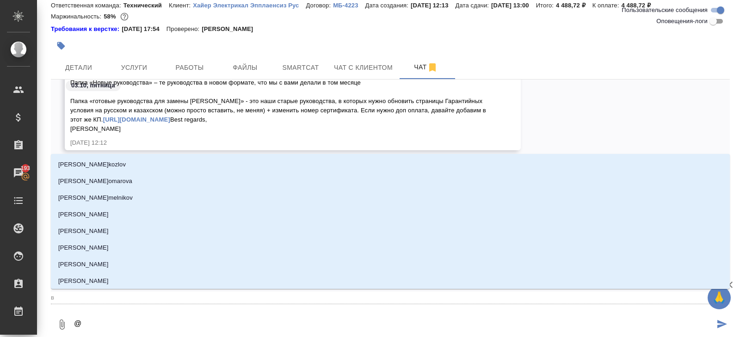
type textarea "@в"
type input "в"
type textarea "@ве"
type input "ве"
type textarea "@вер"
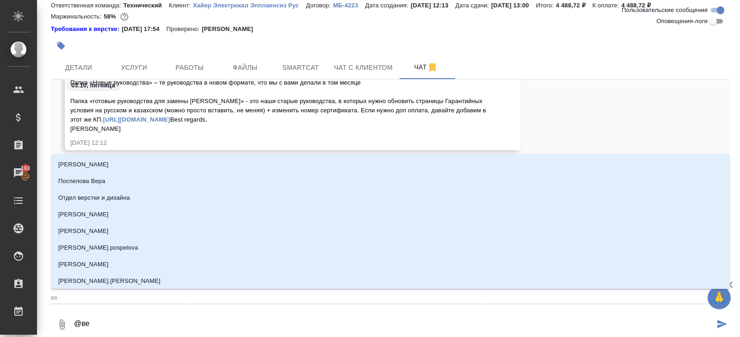
type input "вер"
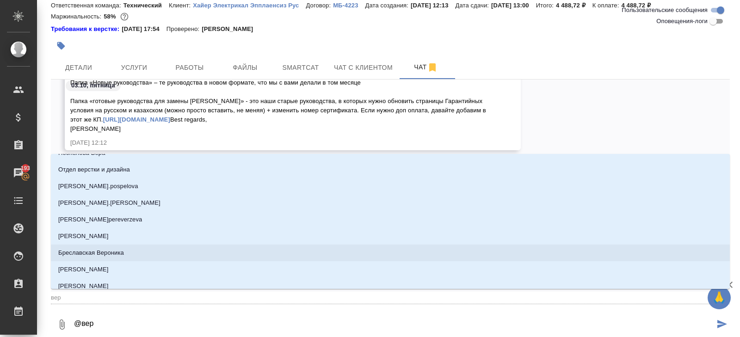
scroll to position [17, 0]
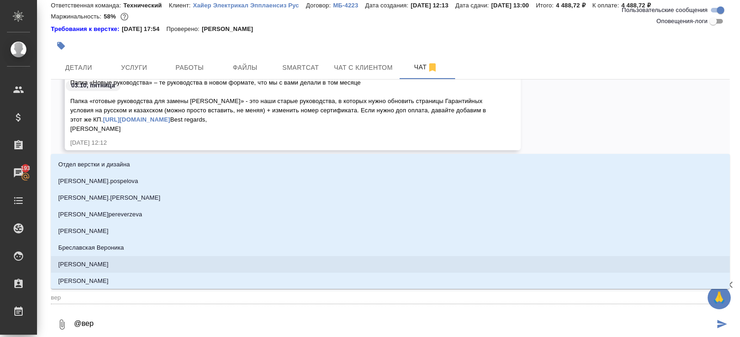
click at [112, 258] on li "[PERSON_NAME]" at bounding box center [390, 264] width 679 height 17
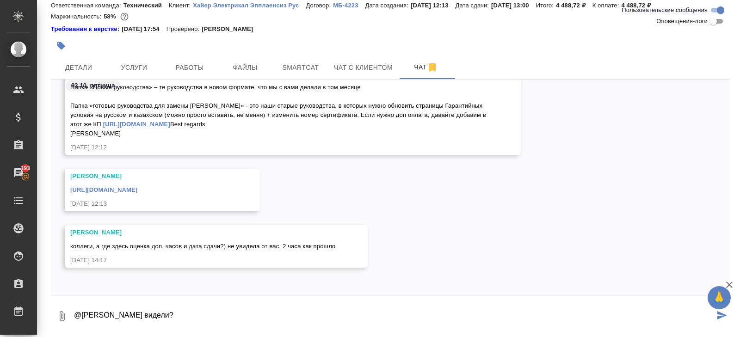
type textarea "@[PERSON_NAME] видели?"
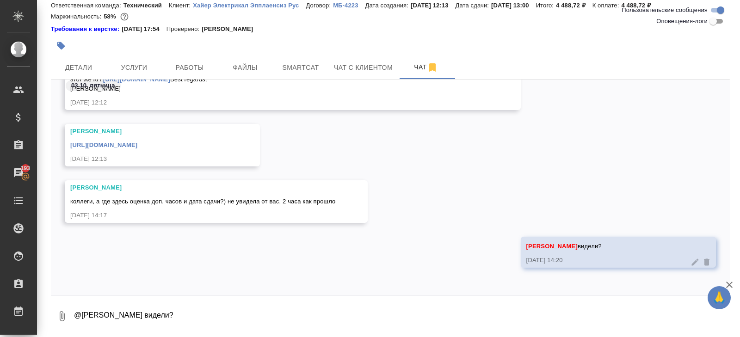
scroll to position [0, 0]
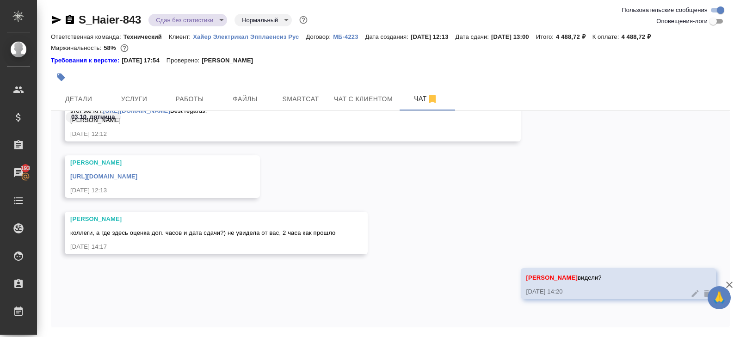
click at [52, 20] on icon "button" at bounding box center [56, 19] width 11 height 11
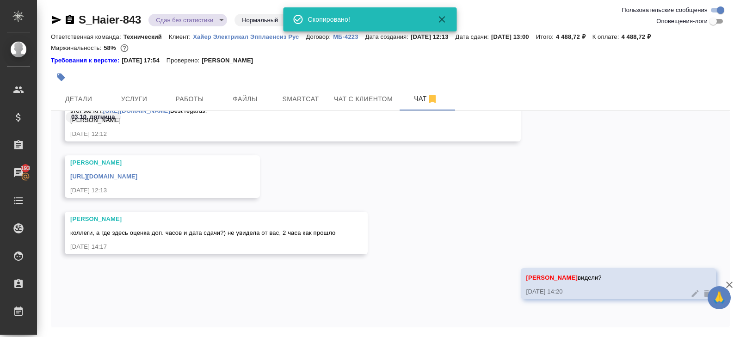
scroll to position [31, 0]
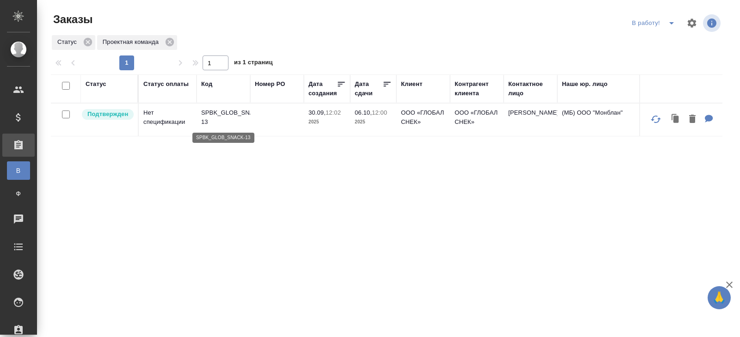
click at [209, 116] on p "SPBK_GLOB_SNACK-13" at bounding box center [223, 117] width 44 height 18
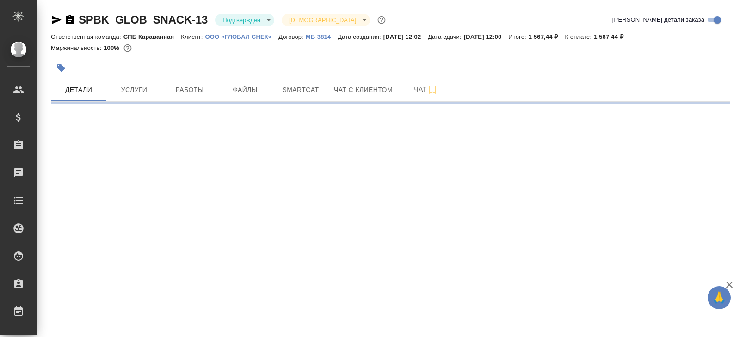
select select "RU"
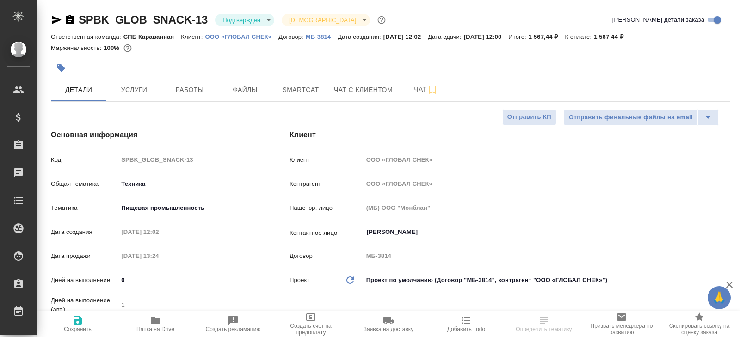
type textarea "x"
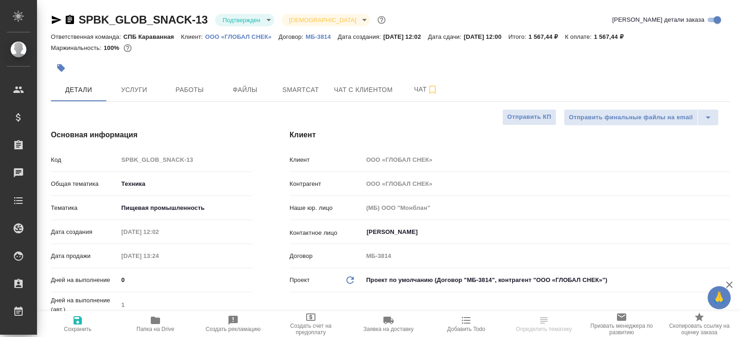
type textarea "x"
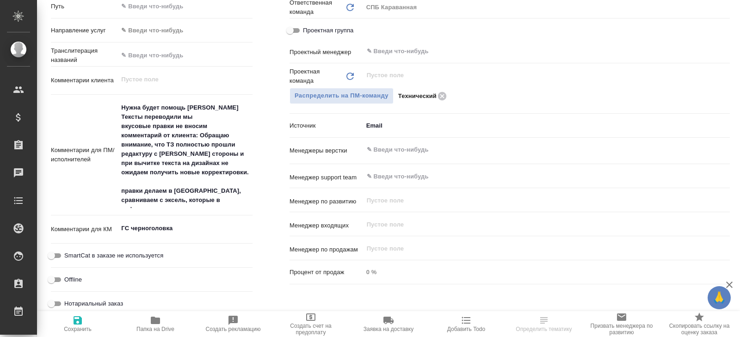
scroll to position [436, 0]
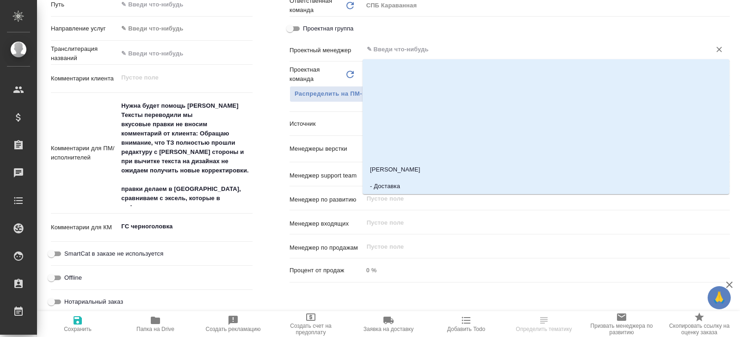
click at [424, 49] on input "text" at bounding box center [531, 49] width 330 height 11
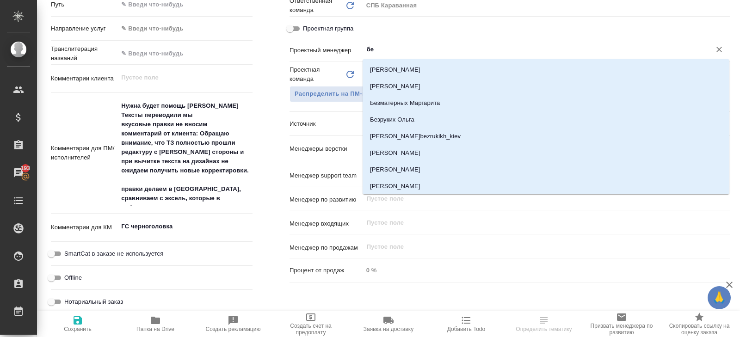
type input "бел"
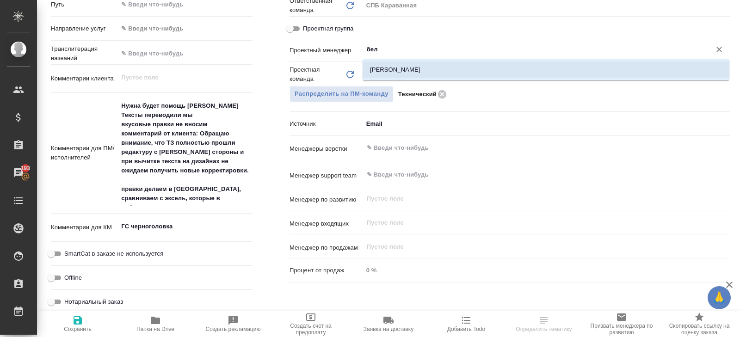
click at [423, 67] on li "[PERSON_NAME]" at bounding box center [545, 69] width 367 height 17
type textarea "x"
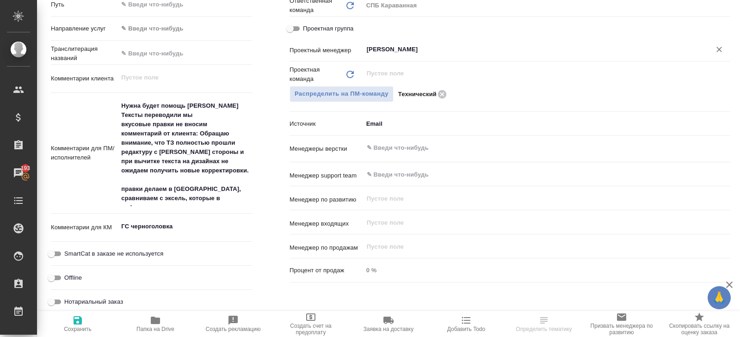
type input "[PERSON_NAME]"
click at [82, 323] on icon "button" at bounding box center [77, 320] width 11 height 11
type textarea "x"
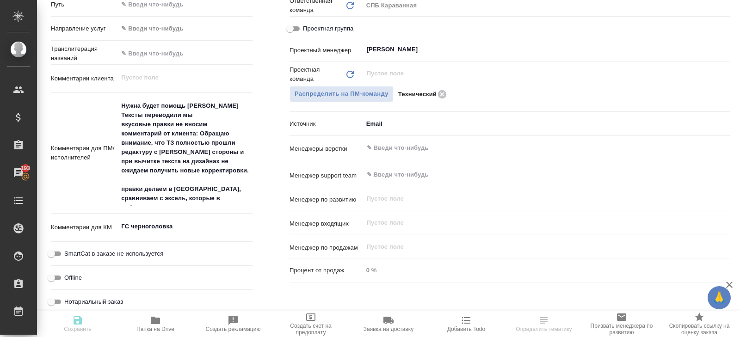
type textarea "x"
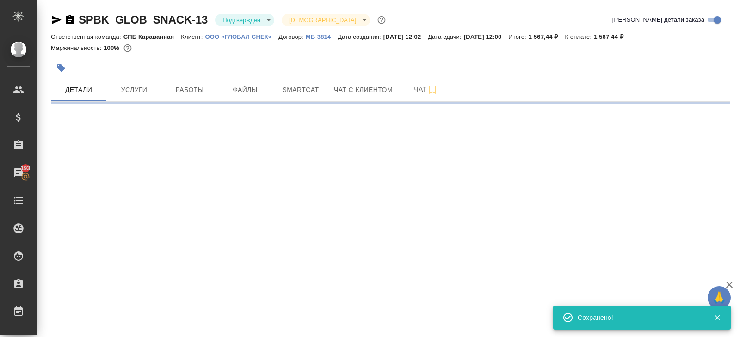
scroll to position [0, 0]
select select "RU"
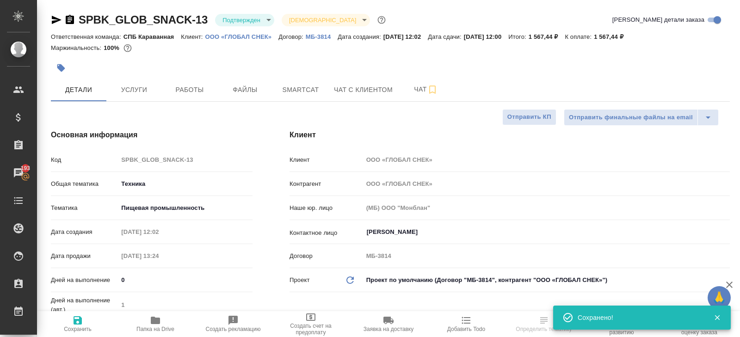
type textarea "x"
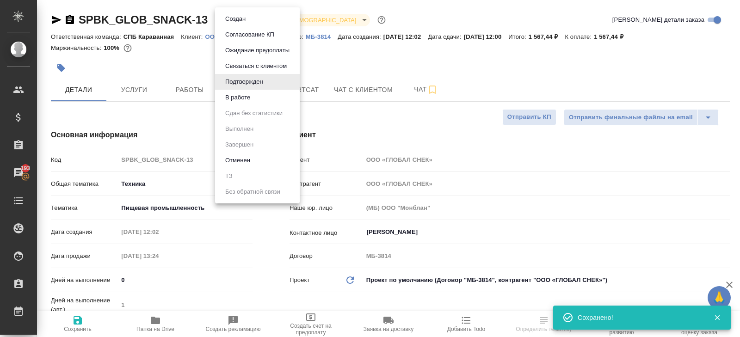
click at [231, 23] on body "🙏 .cls-1 fill:#fff; AWATERA Belyakova Yulia Клиенты Спецификации Заказы 193 Чат…" at bounding box center [370, 168] width 740 height 337
click at [218, 102] on li "В работе" at bounding box center [257, 98] width 85 height 16
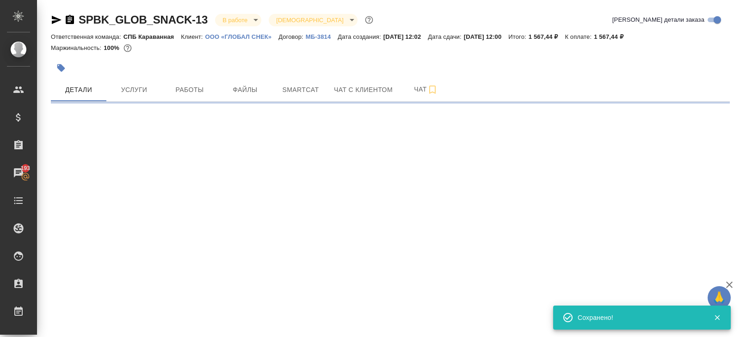
select select "RU"
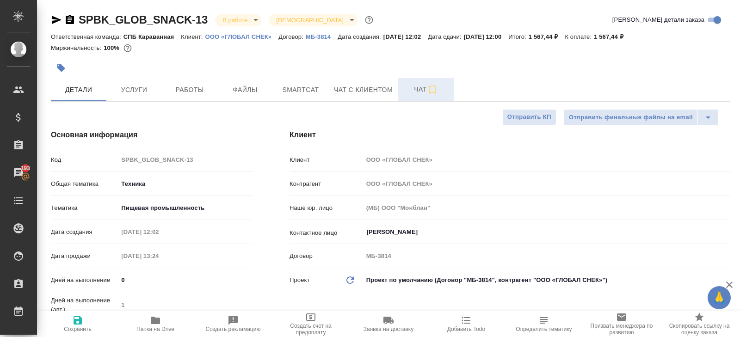
click at [437, 85] on icon "button" at bounding box center [432, 89] width 11 height 11
type textarea "x"
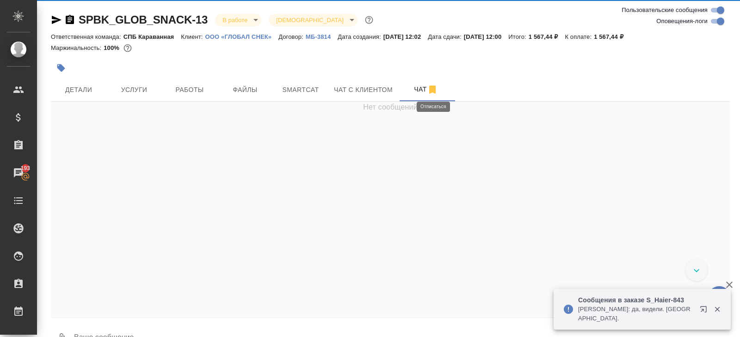
scroll to position [365, 0]
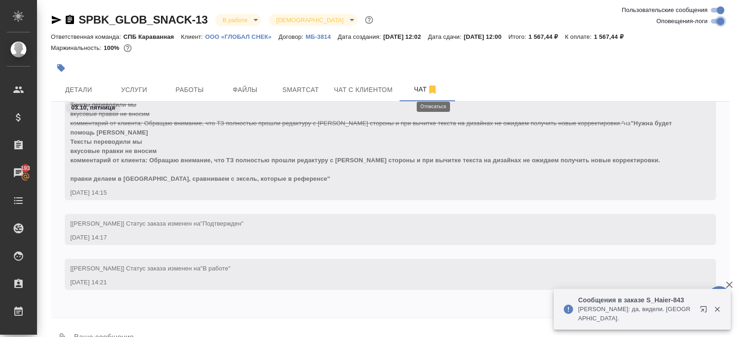
click at [713, 23] on input "Оповещения-логи" at bounding box center [720, 21] width 33 height 11
checkbox input "false"
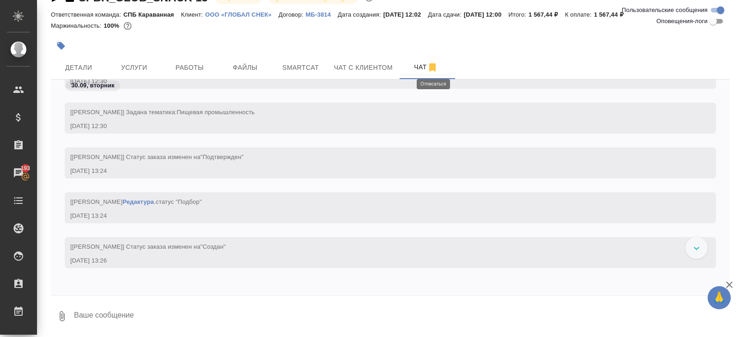
scroll to position [0, 0]
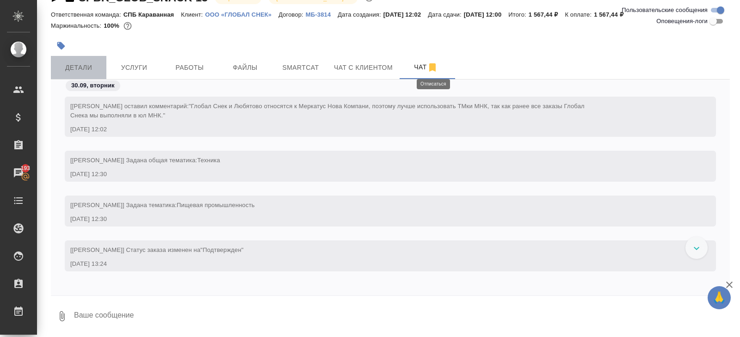
click at [82, 65] on span "Детали" at bounding box center [78, 68] width 44 height 12
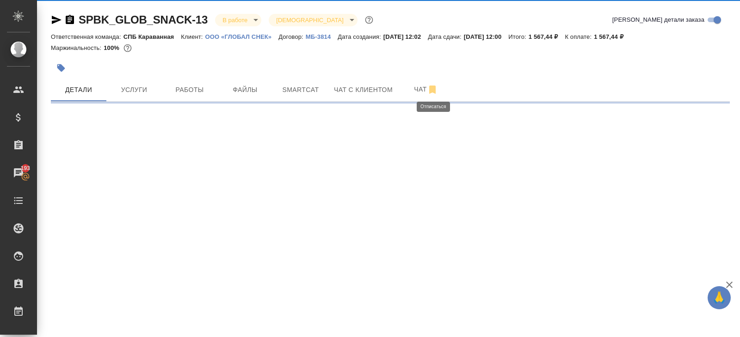
select select "RU"
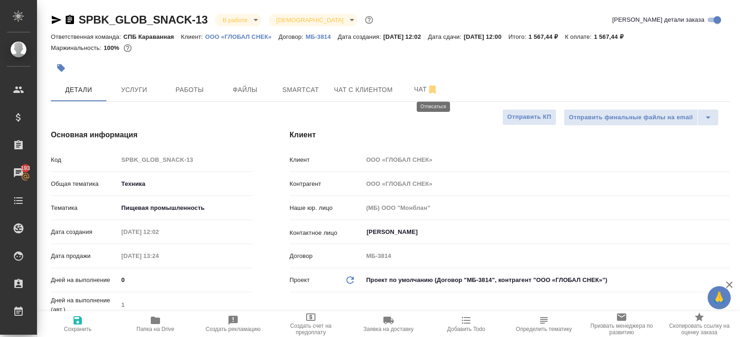
click at [156, 324] on icon "button" at bounding box center [155, 320] width 9 height 7
type textarea "x"
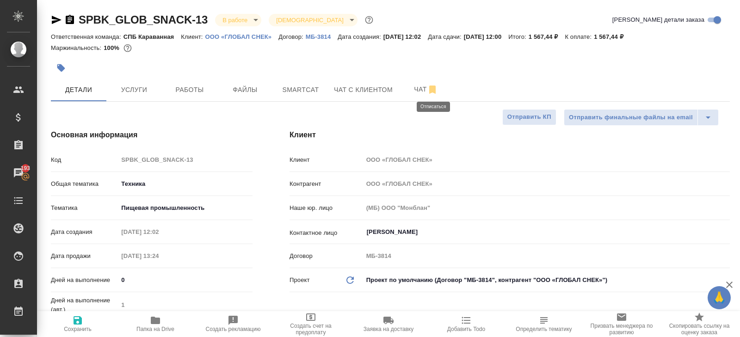
type textarea "x"
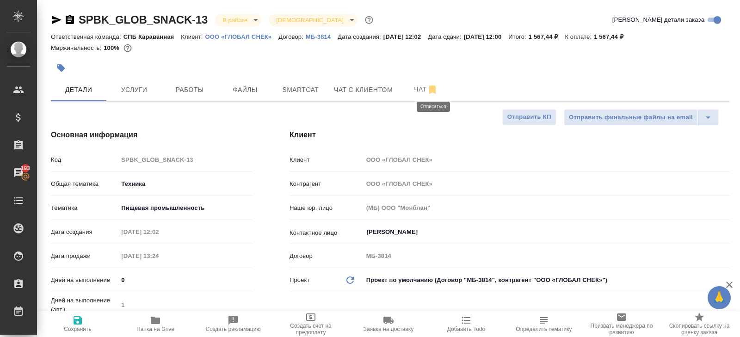
type textarea "x"
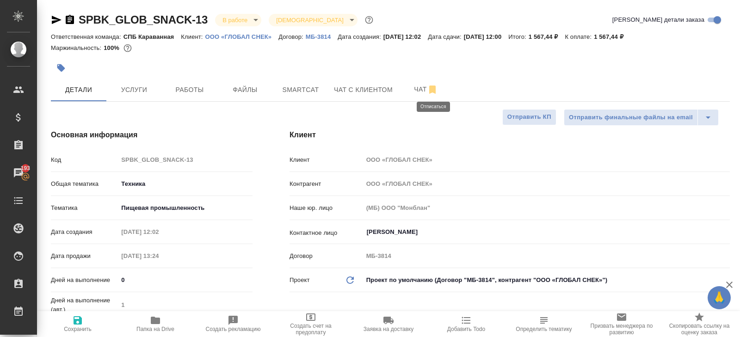
type textarea "x"
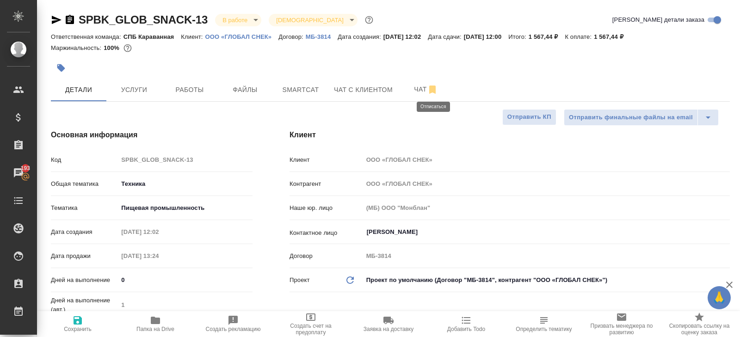
type textarea "x"
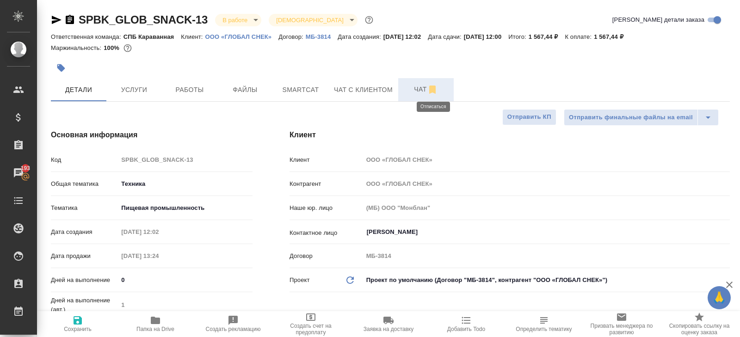
click at [421, 90] on span "Чат" at bounding box center [426, 90] width 44 height 12
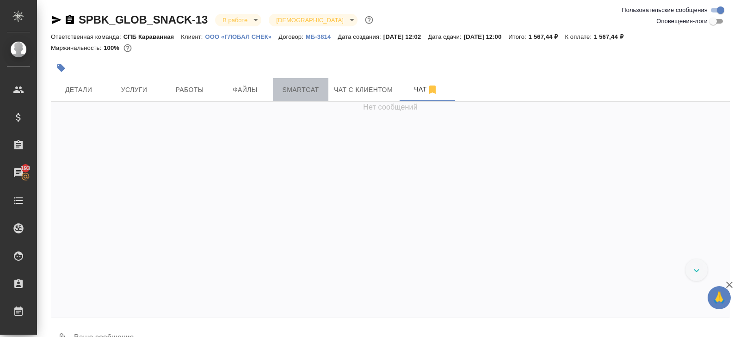
click at [304, 96] on button "Smartcat" at bounding box center [300, 89] width 55 height 23
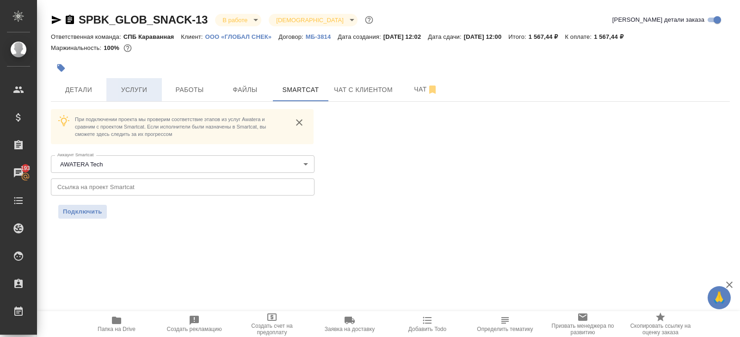
click at [143, 92] on span "Услуги" at bounding box center [134, 90] width 44 height 12
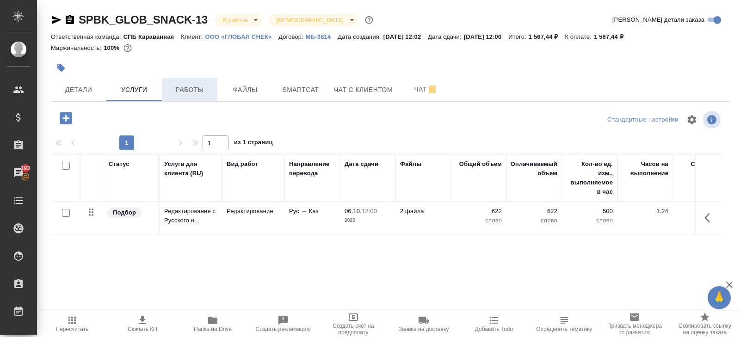
click at [197, 90] on span "Работы" at bounding box center [189, 90] width 44 height 12
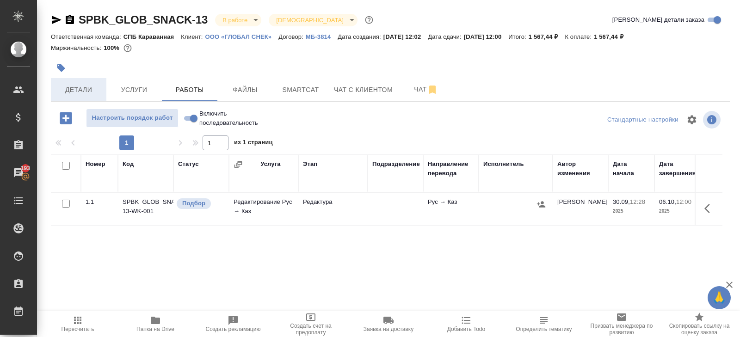
click at [79, 95] on button "Детали" at bounding box center [78, 89] width 55 height 23
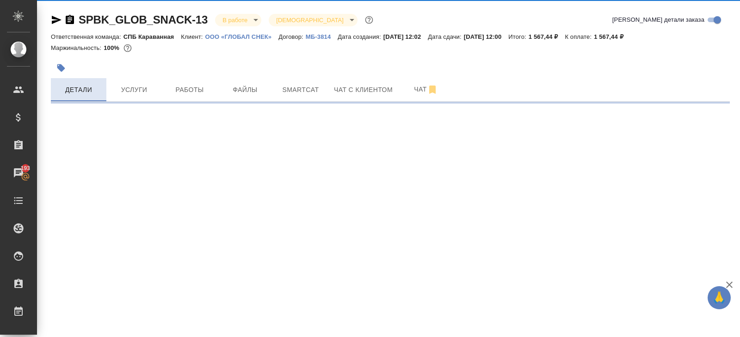
select select "RU"
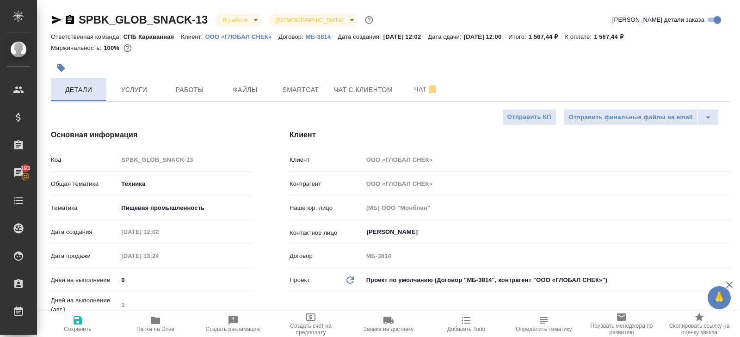
type textarea "x"
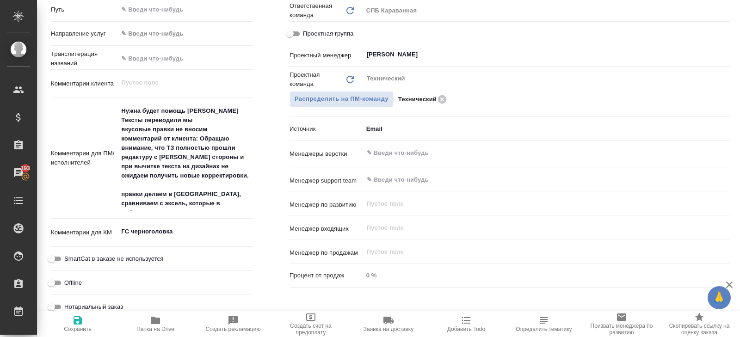
scroll to position [431, 0]
type textarea "x"
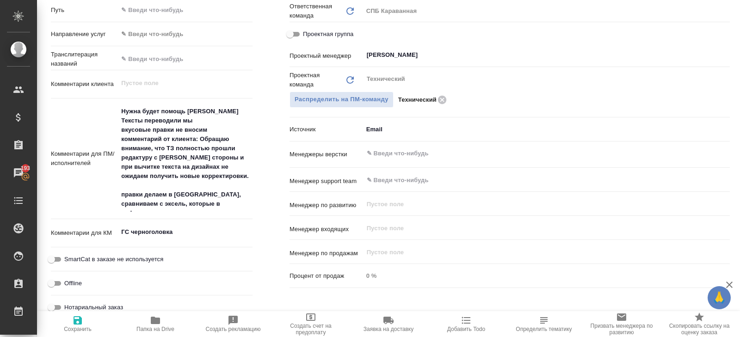
type textarea "x"
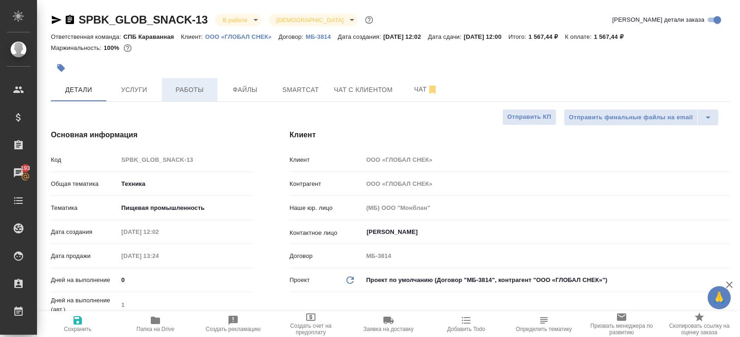
click at [193, 91] on span "Работы" at bounding box center [189, 90] width 44 height 12
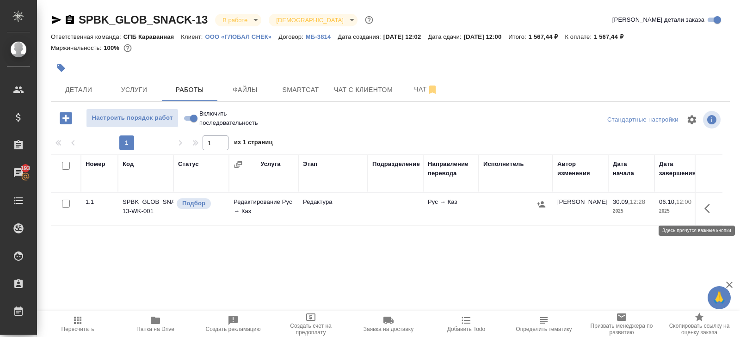
click at [711, 203] on icon "button" at bounding box center [709, 208] width 11 height 11
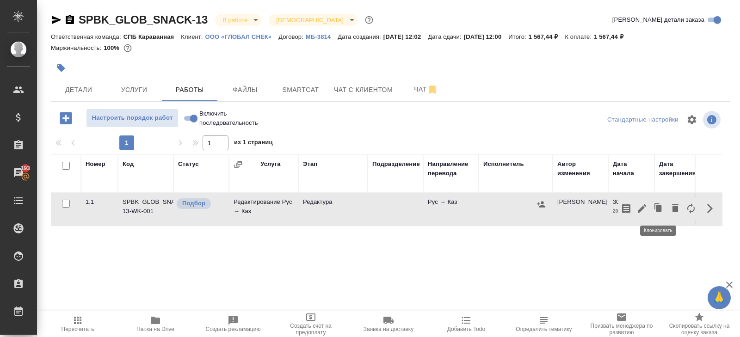
click at [645, 207] on icon "button" at bounding box center [641, 208] width 11 height 11
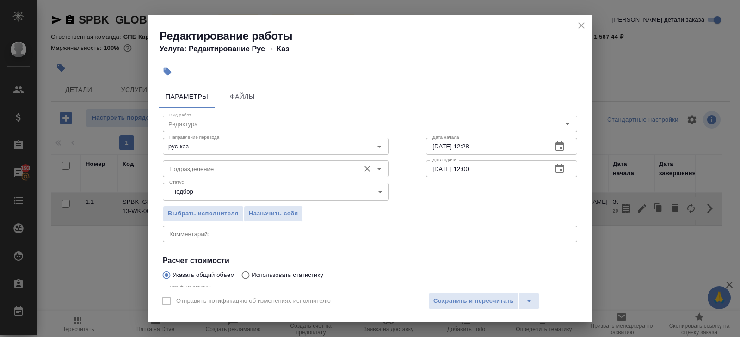
click at [274, 169] on input "Подразделение" at bounding box center [260, 168] width 190 height 11
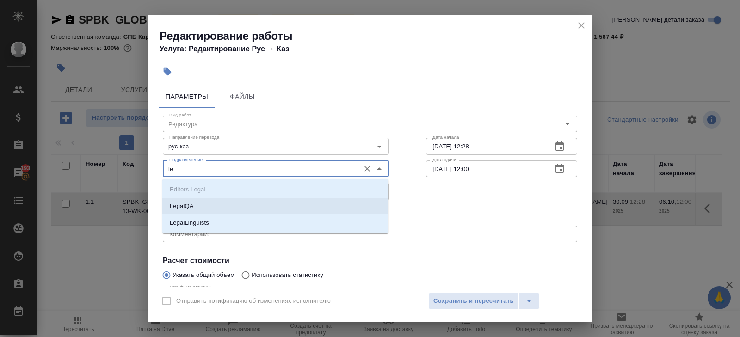
click at [199, 201] on li "LegalQA" at bounding box center [275, 206] width 226 height 17
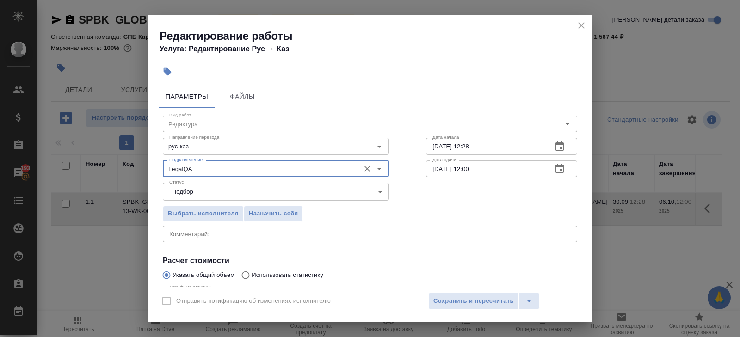
type input "LegalQA"
click at [191, 197] on body "🙏 .cls-1 fill:#fff; AWATERA Belyakova Yulia Клиенты Спецификации Заказы 193 Чат…" at bounding box center [370, 168] width 740 height 337
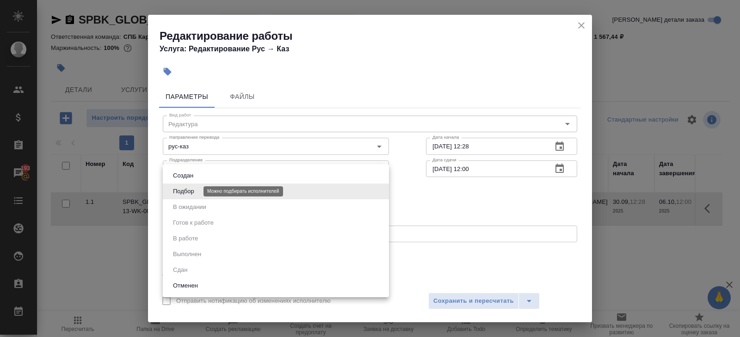
click at [190, 194] on button "Подбор" at bounding box center [183, 191] width 27 height 10
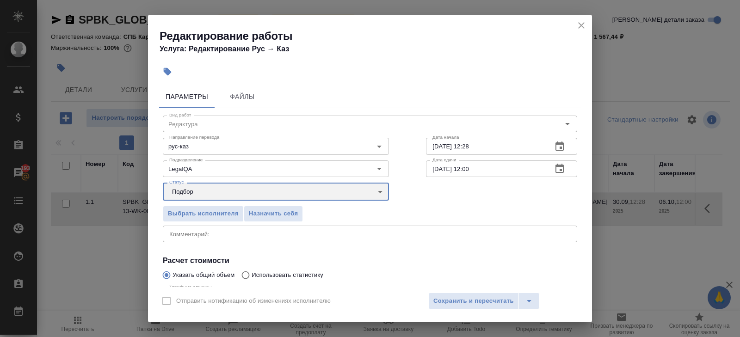
scroll to position [98, 0]
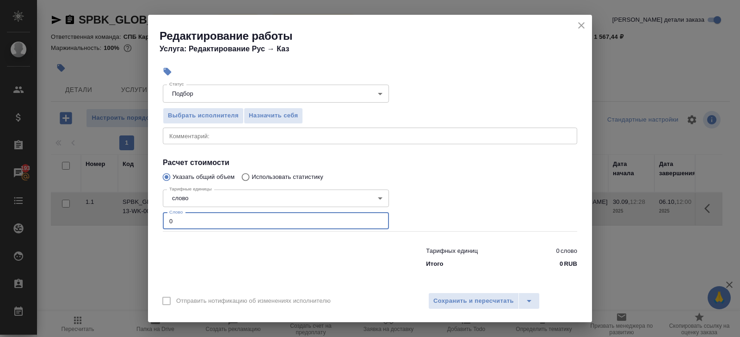
drag, startPoint x: 194, startPoint y: 220, endPoint x: 113, endPoint y: 220, distance: 80.9
click at [113, 220] on div "Редактирование работы Услуга: Редактирование Рус → Каз Параметры Файлы Вид рабо…" at bounding box center [370, 168] width 740 height 337
click at [173, 195] on body "🙏 .cls-1 fill:#fff; AWATERA Belyakova Yulia Клиенты Спецификации Заказы 193 Чат…" at bounding box center [370, 168] width 740 height 337
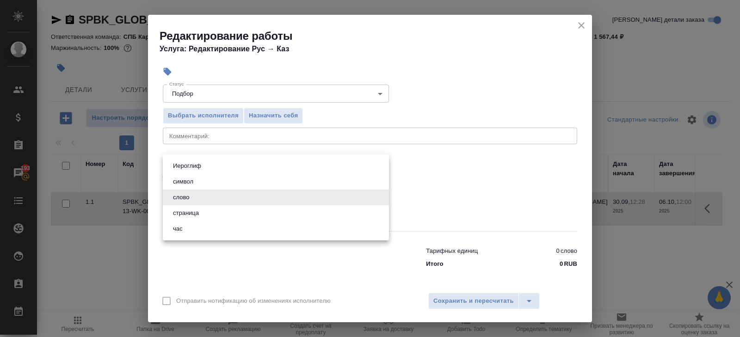
click at [178, 223] on li "час" at bounding box center [276, 229] width 226 height 16
type input "5a8b1489cc6b4906c91bfd93"
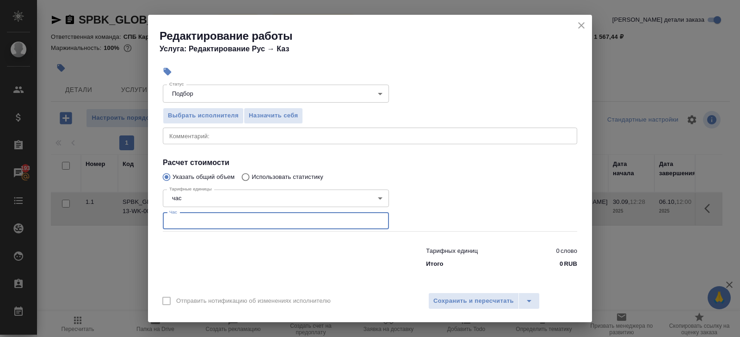
click at [180, 215] on input "number" at bounding box center [276, 221] width 226 height 17
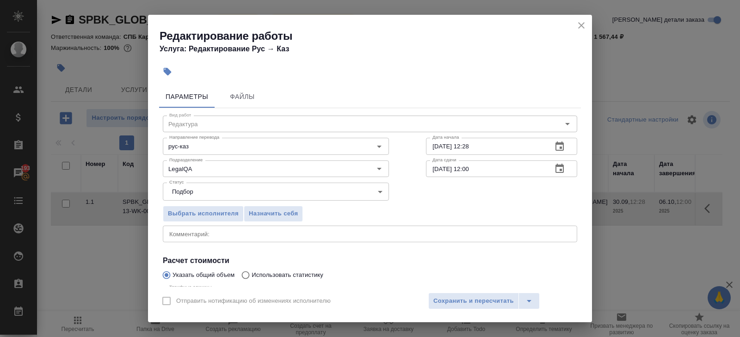
type input "1"
click at [557, 149] on icon "button" at bounding box center [559, 146] width 11 height 11
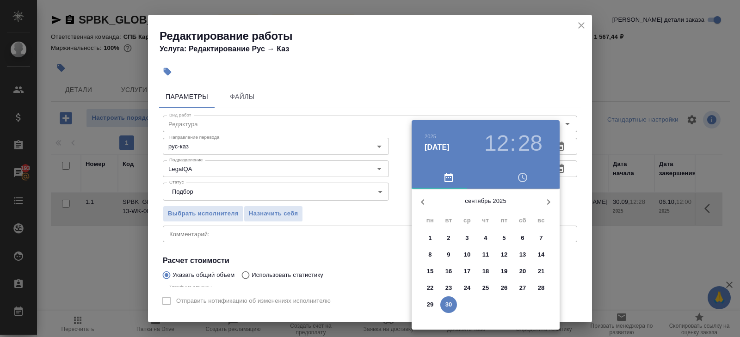
click at [569, 180] on div at bounding box center [370, 168] width 740 height 337
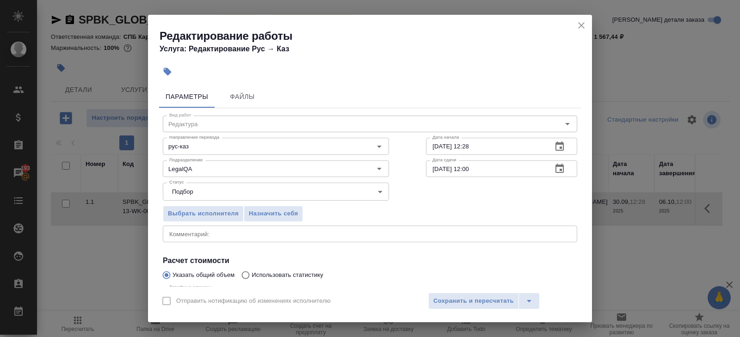
click at [560, 144] on icon "button" at bounding box center [559, 145] width 8 height 9
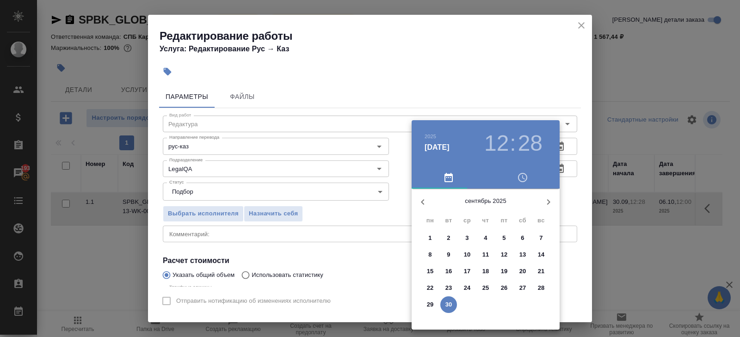
click at [544, 207] on button "button" at bounding box center [548, 202] width 22 height 22
click at [500, 240] on span "3" at bounding box center [504, 237] width 17 height 9
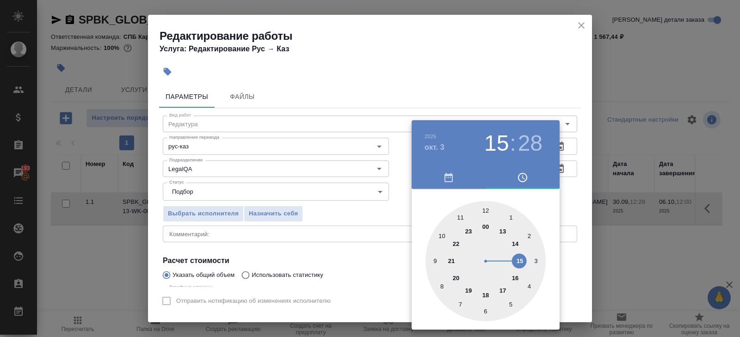
click at [519, 261] on div at bounding box center [485, 261] width 120 height 120
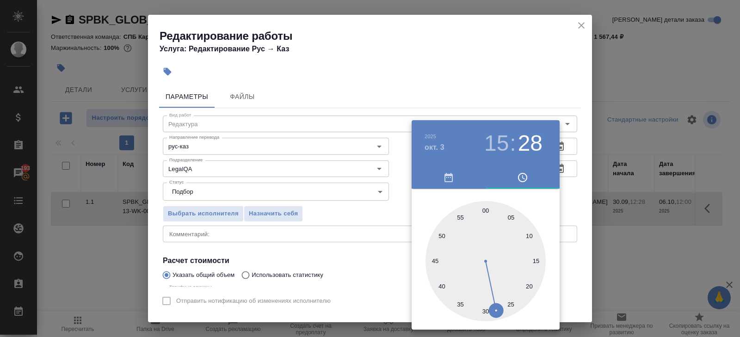
type input "[DATE] 15:00"
click at [485, 210] on div at bounding box center [485, 261] width 120 height 120
click at [486, 109] on div at bounding box center [370, 168] width 740 height 337
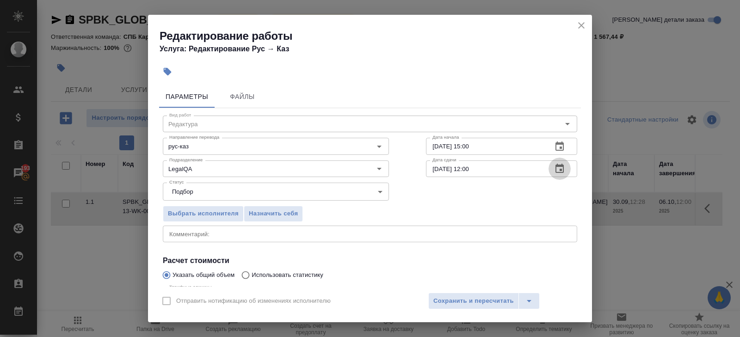
click at [558, 168] on icon "button" at bounding box center [559, 168] width 11 height 11
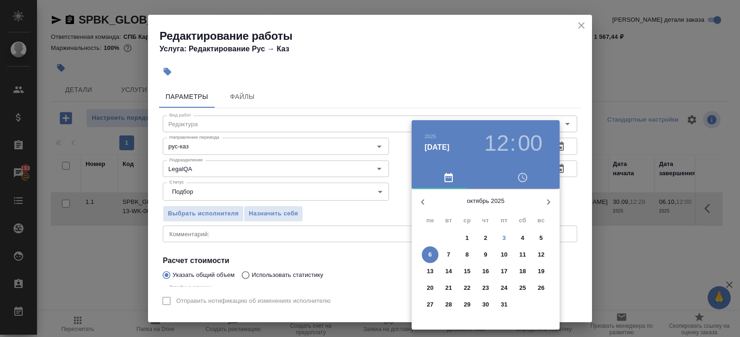
click at [430, 255] on p "6" at bounding box center [429, 254] width 3 height 9
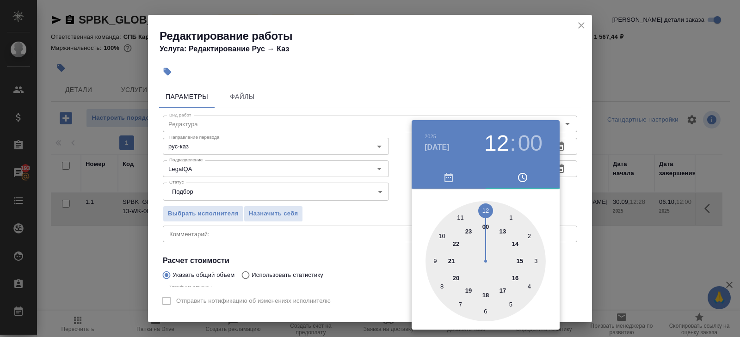
type input "06.10.2025 10:00"
click at [441, 235] on div at bounding box center [485, 261] width 120 height 120
drag, startPoint x: 364, startPoint y: 230, endPoint x: 377, endPoint y: 237, distance: 14.7
click at [364, 230] on div at bounding box center [370, 168] width 740 height 337
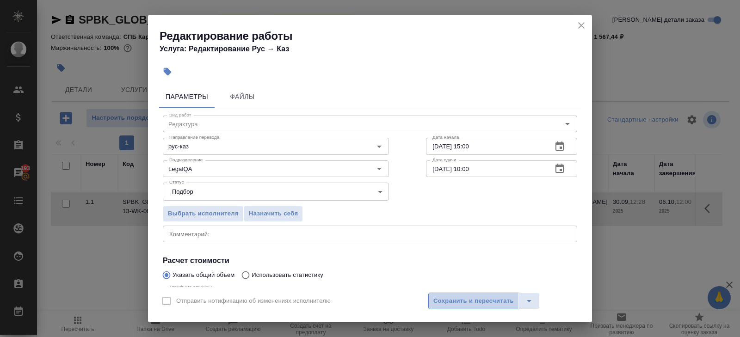
click at [442, 304] on span "Сохранить и пересчитать" at bounding box center [473, 301] width 80 height 11
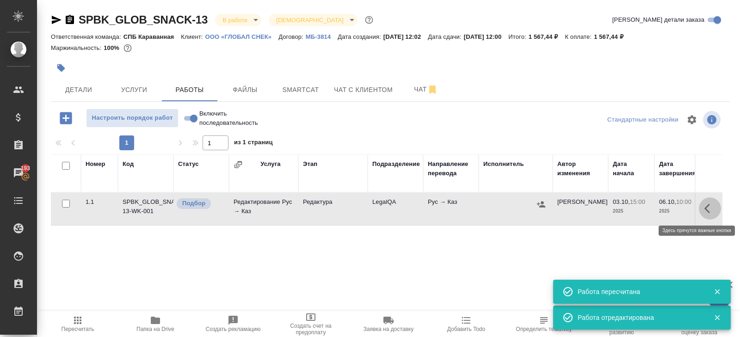
click at [705, 206] on icon "button" at bounding box center [709, 208] width 11 height 11
click at [623, 208] on icon "button" at bounding box center [626, 208] width 8 height 9
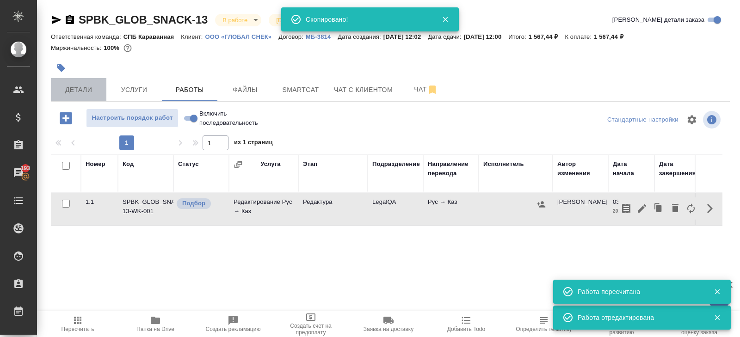
click at [87, 84] on span "Детали" at bounding box center [78, 90] width 44 height 12
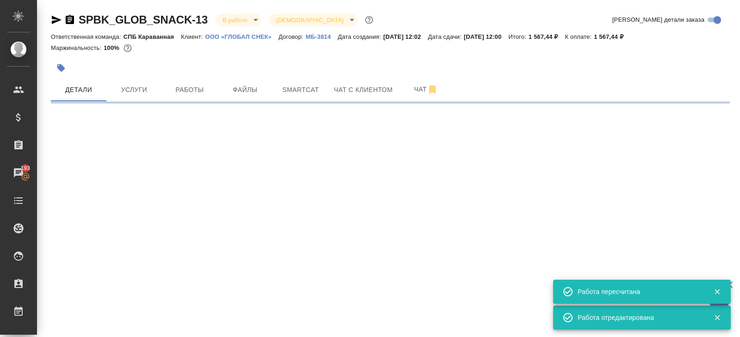
select select "RU"
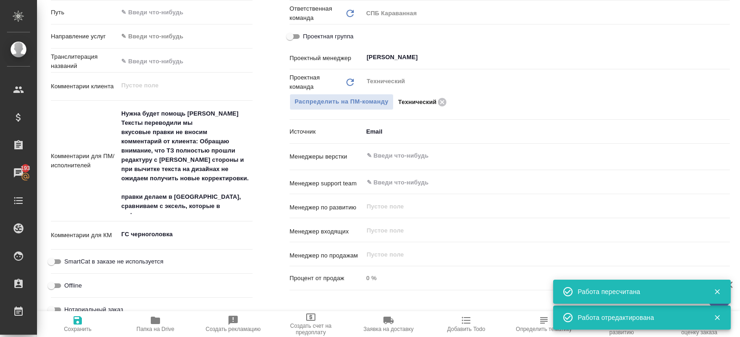
scroll to position [430, 0]
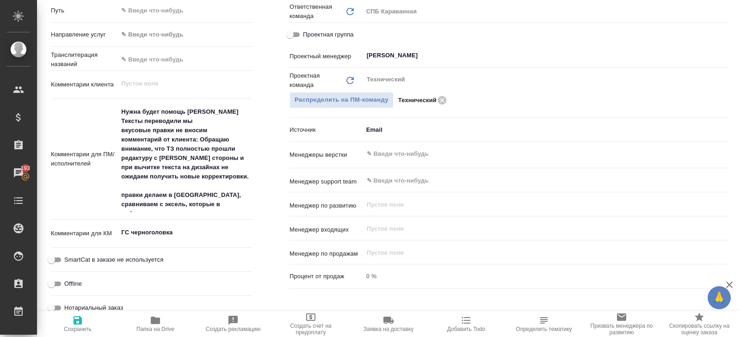
type textarea "x"
drag, startPoint x: 121, startPoint y: 119, endPoint x: 234, endPoint y: 181, distance: 129.1
click at [234, 182] on textarea "Нужна будет помощь Сабины Шириной Тексты переводили мы вкусовые правки не вноси…" at bounding box center [185, 158] width 134 height 108
type textarea "x"
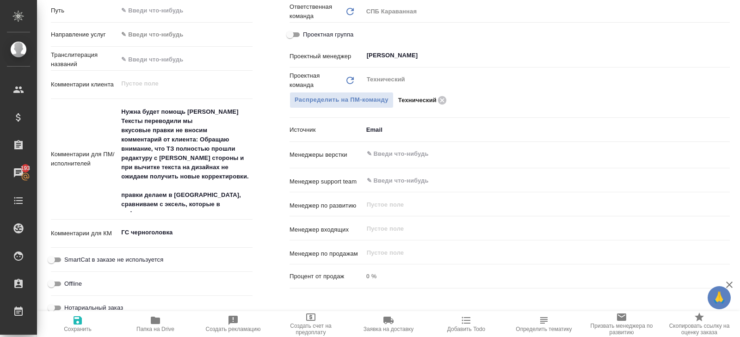
type textarea "x"
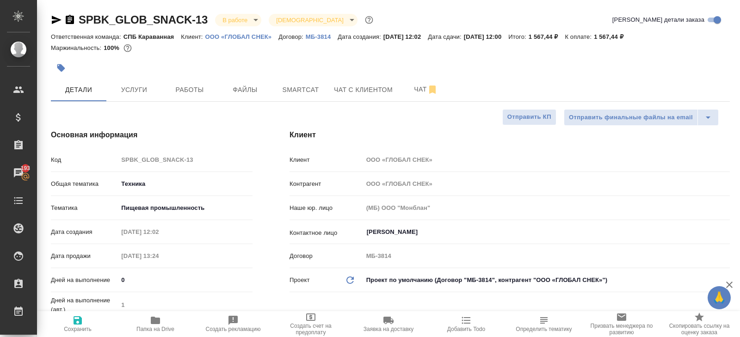
type textarea "x"
click at [182, 75] on div at bounding box center [277, 68] width 453 height 20
click at [189, 86] on span "Работы" at bounding box center [189, 90] width 44 height 12
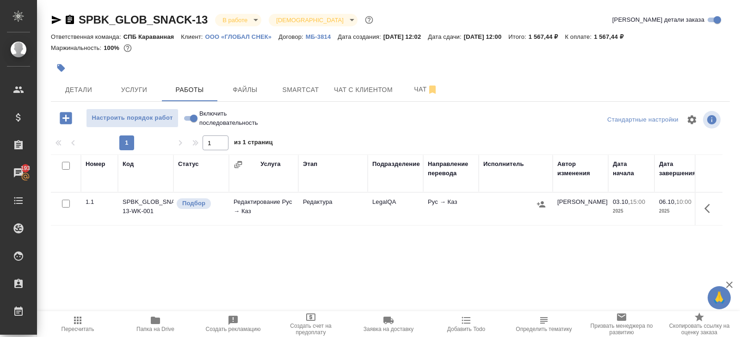
click at [78, 323] on icon "button" at bounding box center [77, 320] width 11 height 11
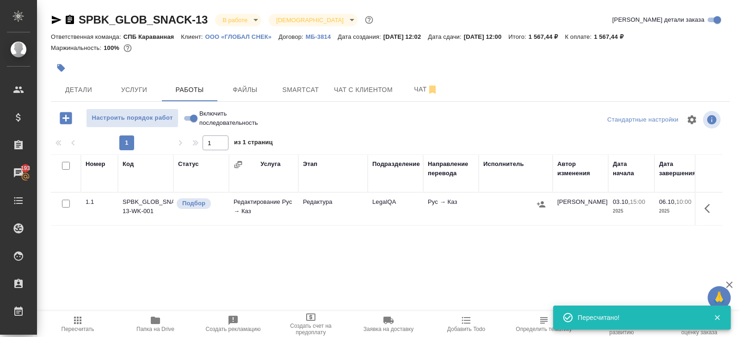
click at [83, 316] on span "Пересчитать" at bounding box center [77, 324] width 67 height 18
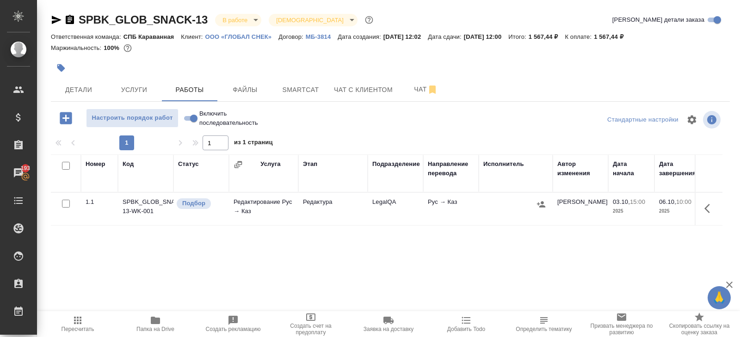
click at [543, 205] on icon "button" at bounding box center [541, 204] width 8 height 6
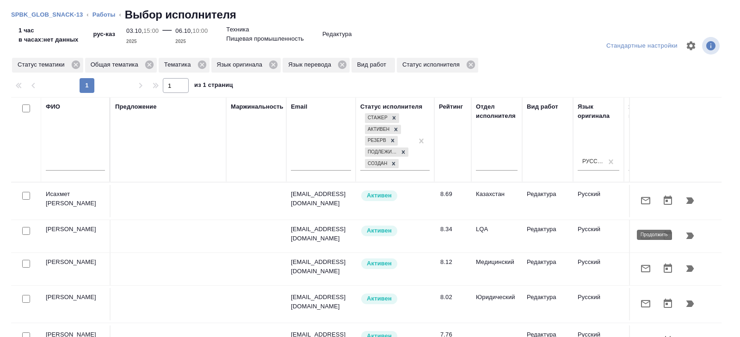
click at [687, 234] on icon "button" at bounding box center [689, 235] width 11 height 11
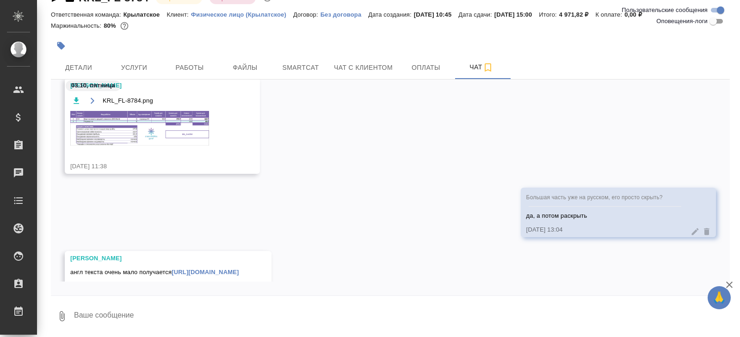
scroll to position [110, 0]
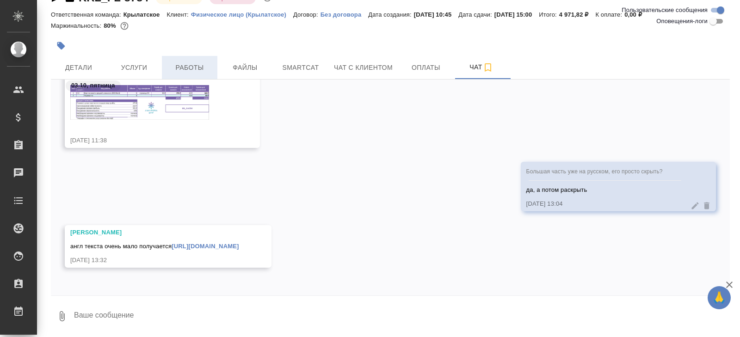
click at [185, 57] on button "Работы" at bounding box center [189, 67] width 55 height 23
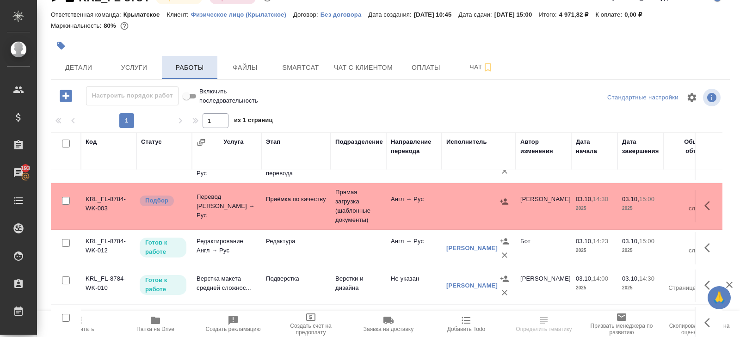
scroll to position [49, 0]
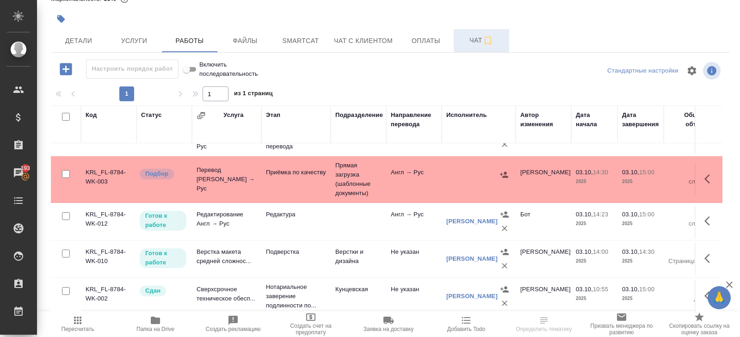
click at [489, 31] on button "Чат" at bounding box center [481, 40] width 55 height 23
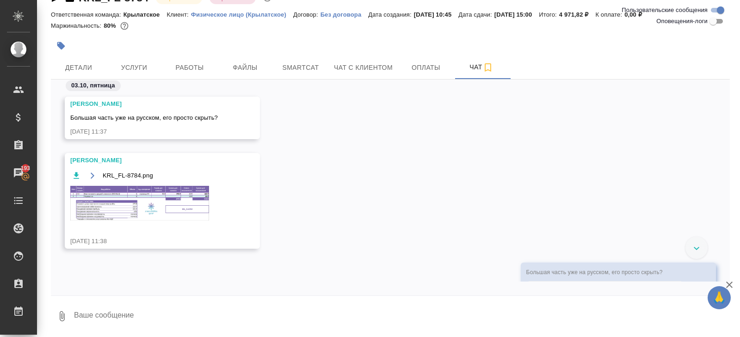
scroll to position [110, 0]
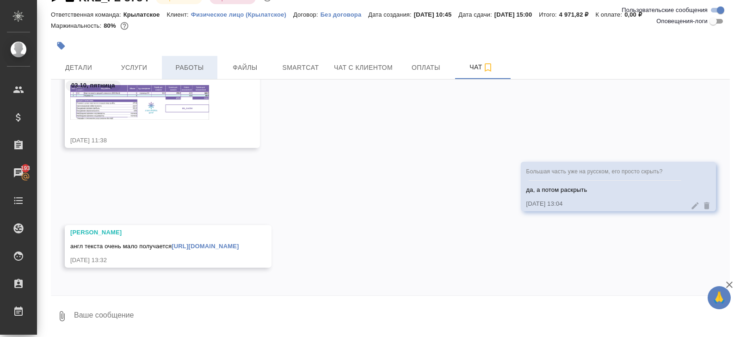
click at [207, 61] on button "Работы" at bounding box center [189, 67] width 55 height 23
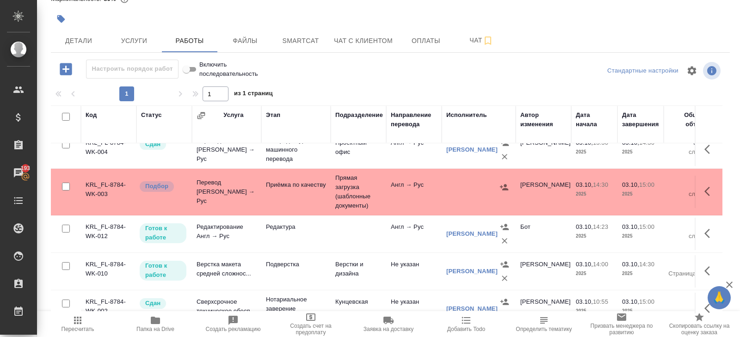
scroll to position [62, 0]
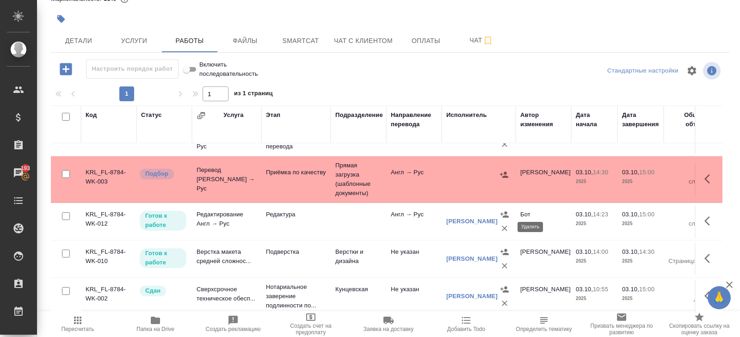
click at [504, 228] on icon "button" at bounding box center [504, 228] width 9 height 9
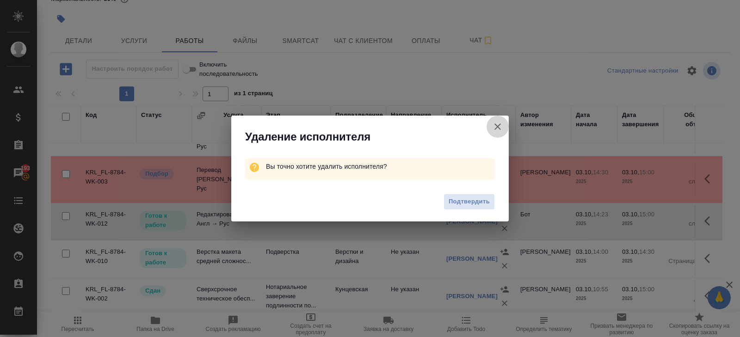
click at [502, 119] on button "Группировать работы по услугам" at bounding box center [497, 127] width 22 height 22
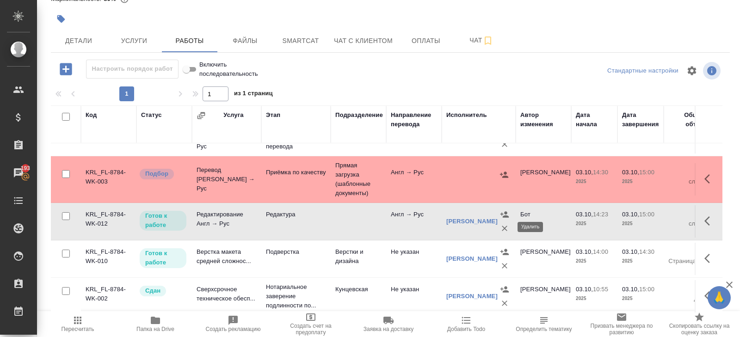
click at [503, 227] on icon "button" at bounding box center [505, 229] width 6 height 6
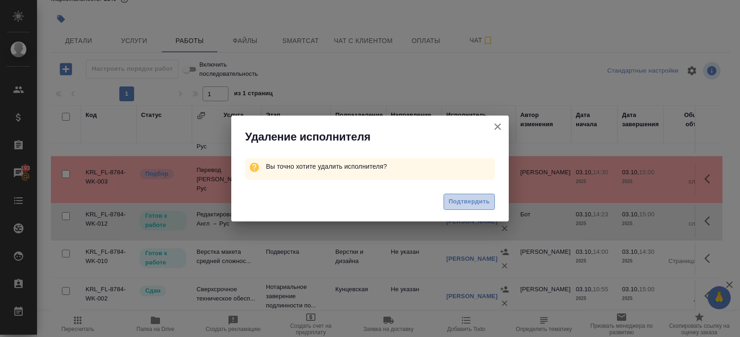
click at [485, 203] on span "Подтвердить" at bounding box center [468, 201] width 41 height 11
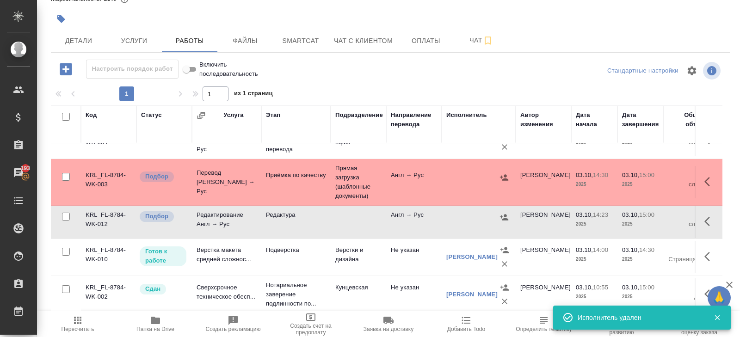
scroll to position [58, 0]
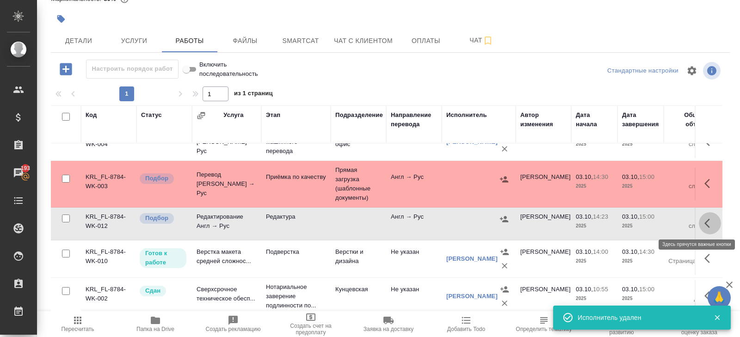
click at [714, 226] on icon "button" at bounding box center [709, 223] width 11 height 11
click at [677, 226] on icon "button" at bounding box center [674, 222] width 11 height 11
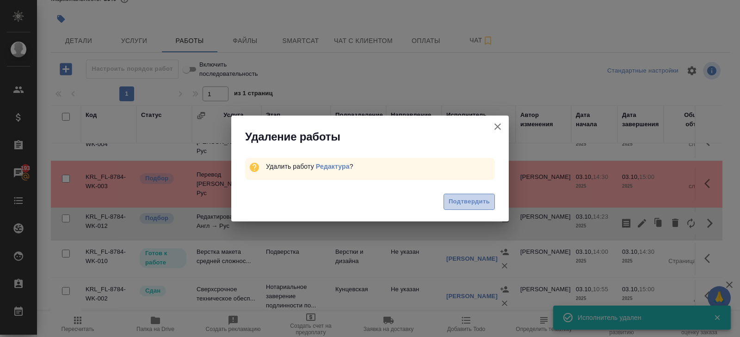
click at [475, 199] on span "Подтвердить" at bounding box center [468, 201] width 41 height 11
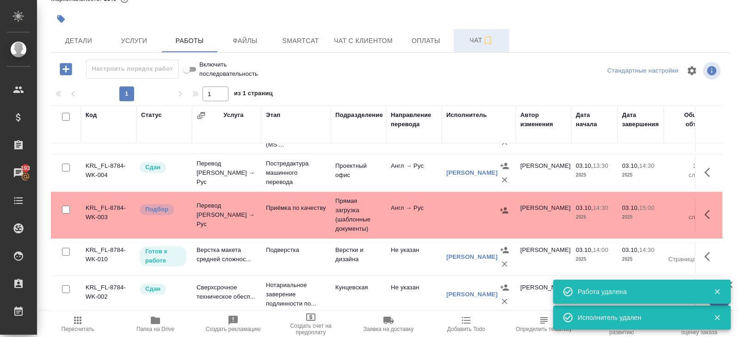
scroll to position [25, 0]
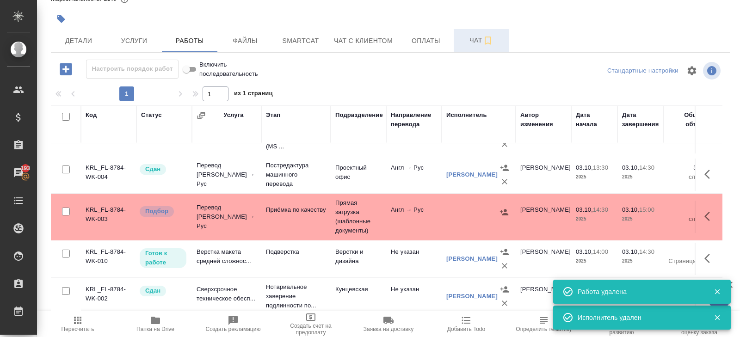
click at [474, 42] on span "Чат" at bounding box center [481, 41] width 44 height 12
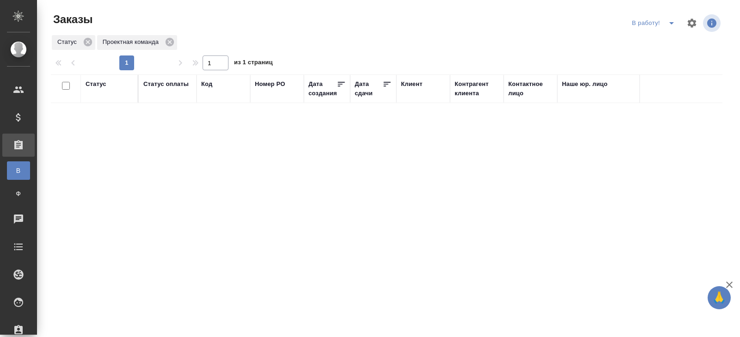
click at [664, 25] on button "split button" at bounding box center [671, 23] width 18 height 15
click at [660, 41] on li "ПМ" at bounding box center [654, 41] width 51 height 15
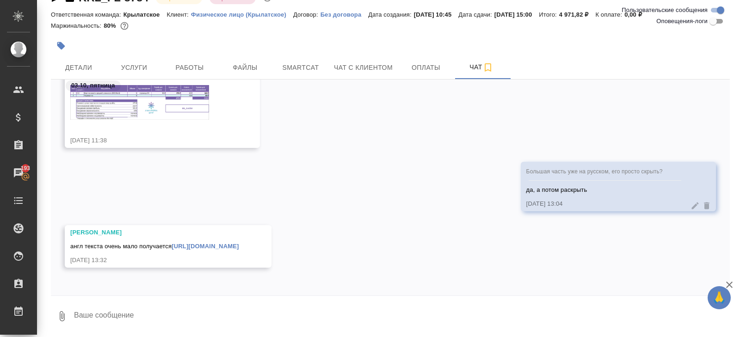
scroll to position [100, 0]
click at [137, 244] on link "[URL][DOMAIN_NAME]" at bounding box center [103, 246] width 67 height 7
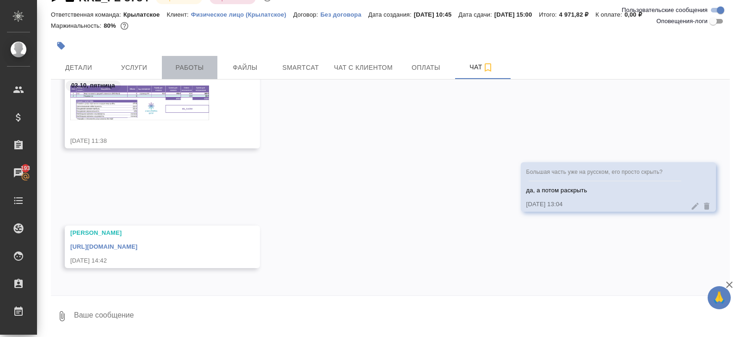
click at [199, 67] on span "Работы" at bounding box center [189, 68] width 44 height 12
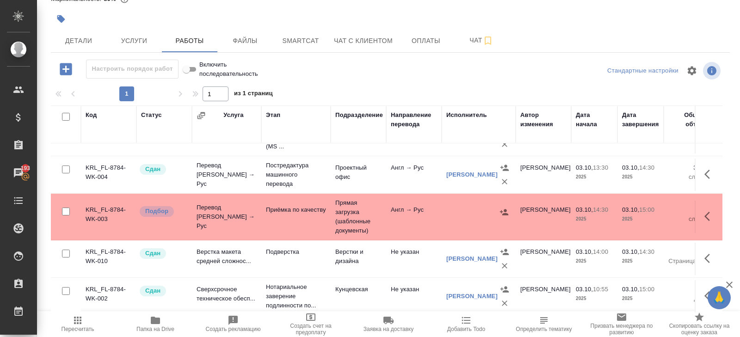
scroll to position [24, 0]
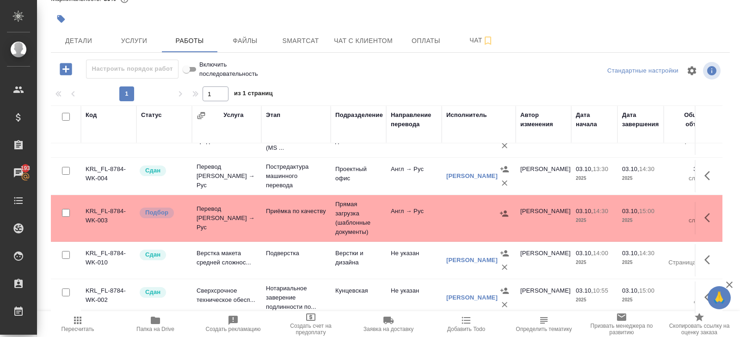
click at [705, 212] on icon "button" at bounding box center [709, 217] width 11 height 11
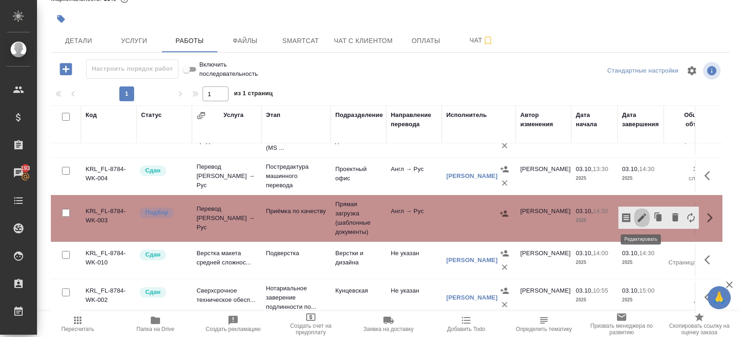
click at [641, 218] on icon "button" at bounding box center [641, 218] width 8 height 8
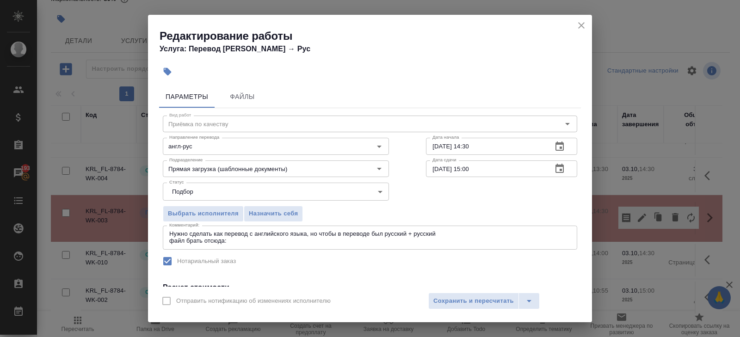
click at [243, 243] on textarea "Нужно сделать как перевод с английского языка, но чтобы в переводе был русский …" at bounding box center [369, 237] width 401 height 14
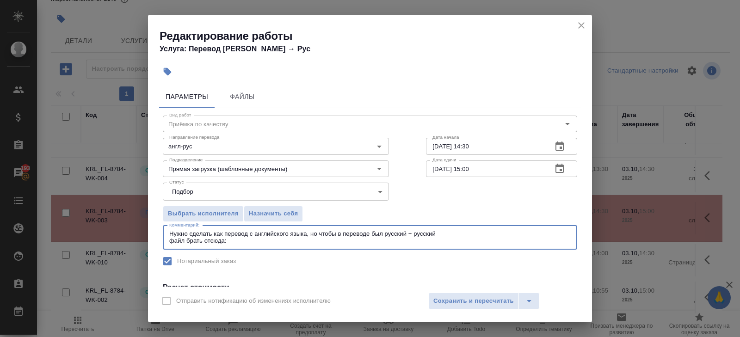
paste textarea "[URL][DOMAIN_NAME]"
type textarea "Нужно сделать как перевод с английского языка, но чтобы в переводе был русский …"
click at [455, 296] on span "Сохранить и пересчитать" at bounding box center [473, 301] width 80 height 11
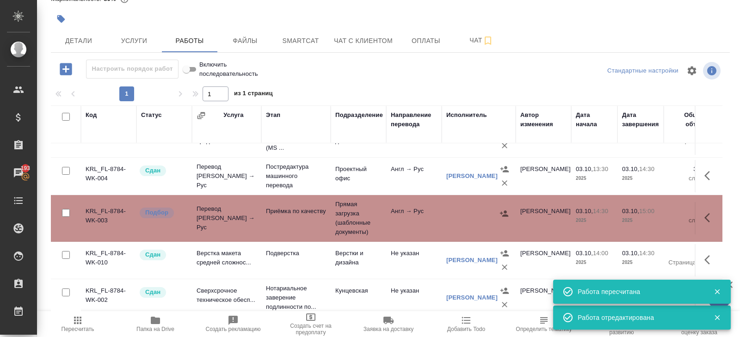
click at [705, 216] on icon "button" at bounding box center [707, 217] width 6 height 9
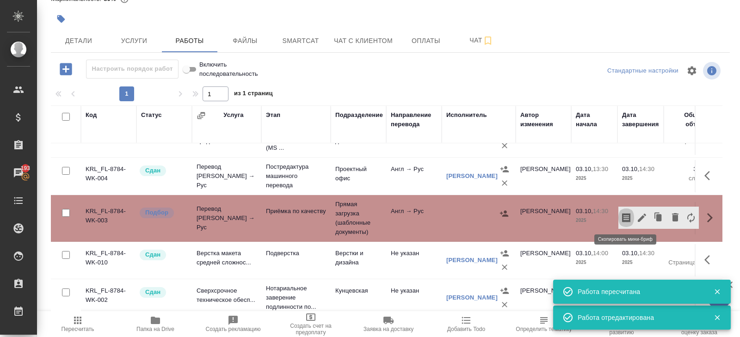
click at [625, 218] on icon "button" at bounding box center [625, 217] width 11 height 11
click at [67, 320] on span "Пересчитать" at bounding box center [77, 324] width 67 height 18
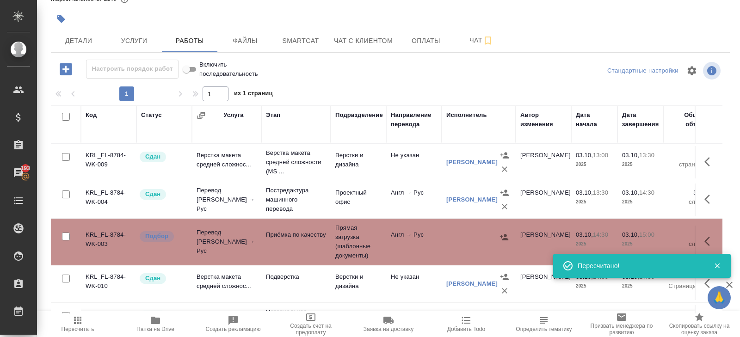
scroll to position [25, 0]
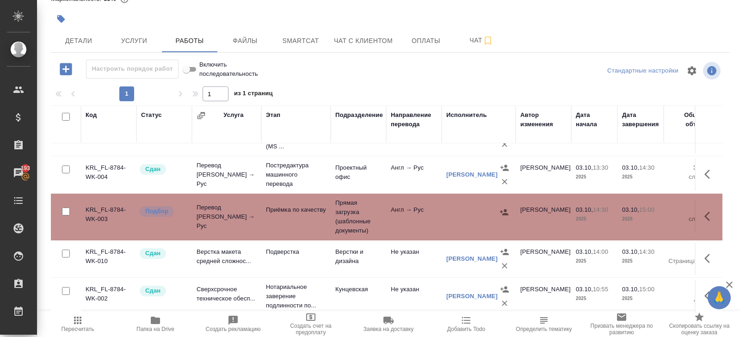
click at [75, 331] on span "Пересчитать" at bounding box center [77, 329] width 33 height 6
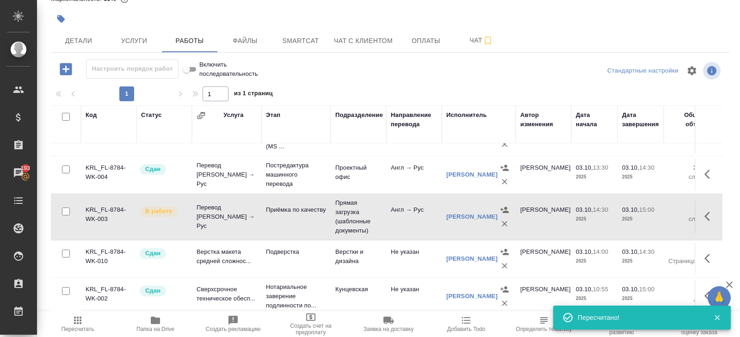
scroll to position [0, 0]
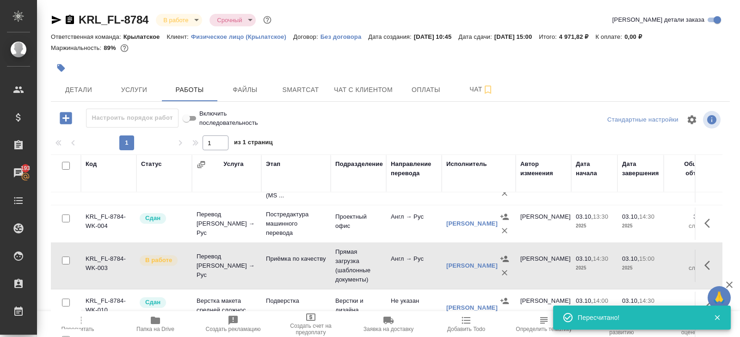
click at [88, 320] on span "Пересчитать" at bounding box center [77, 324] width 67 height 18
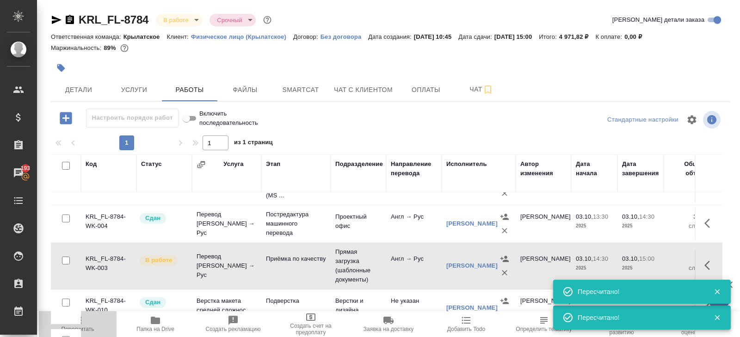
click at [88, 320] on span "Пересчитать" at bounding box center [77, 324] width 67 height 18
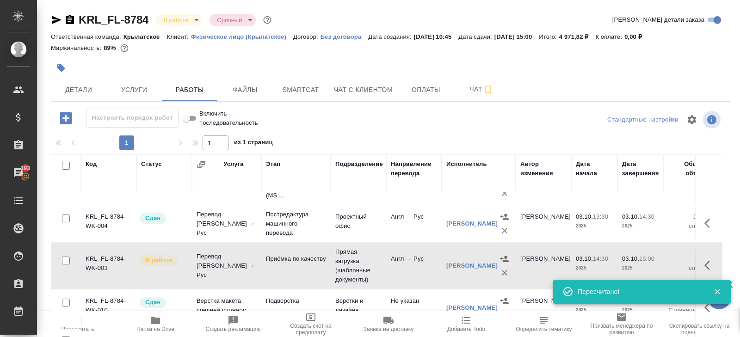
scroll to position [49, 0]
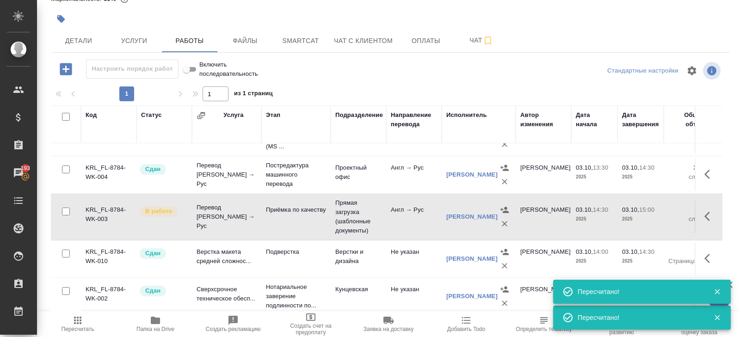
click at [77, 325] on icon "button" at bounding box center [77, 320] width 11 height 11
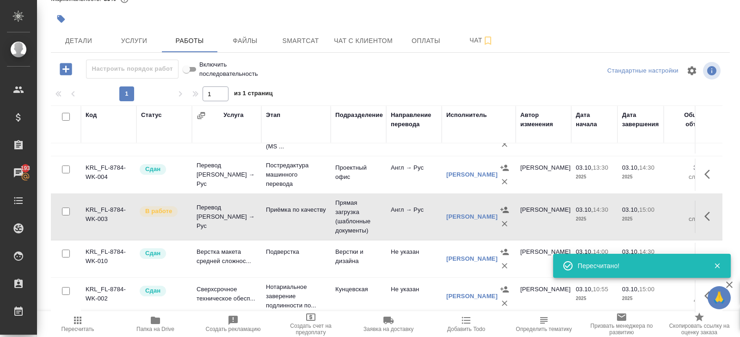
click at [77, 325] on icon "button" at bounding box center [77, 320] width 11 height 11
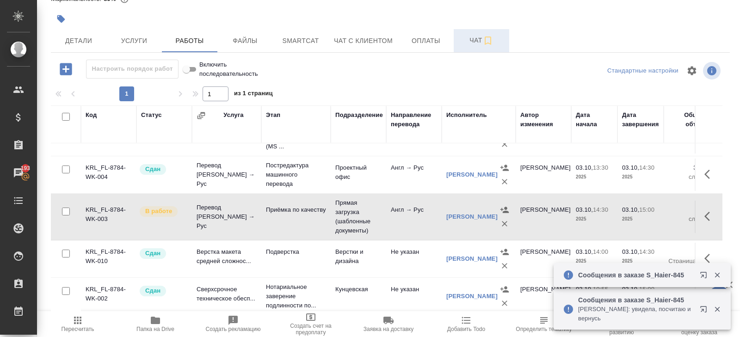
click at [469, 42] on span "Чат" at bounding box center [481, 41] width 44 height 12
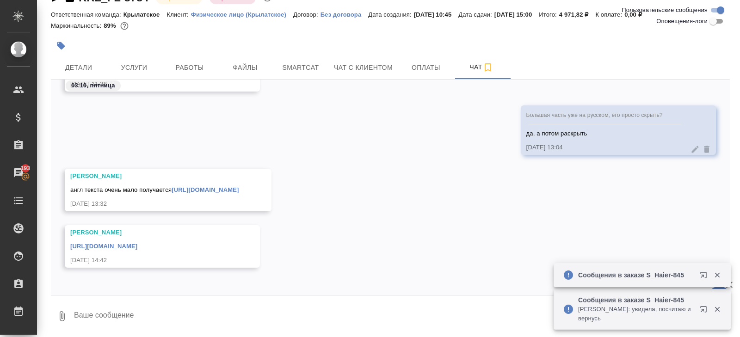
scroll to position [166, 0]
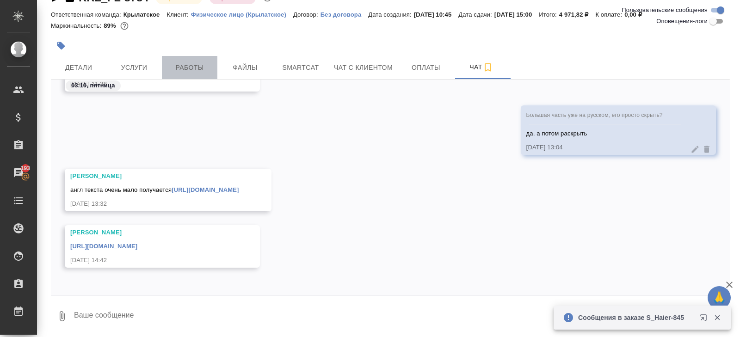
click at [200, 62] on span "Работы" at bounding box center [189, 68] width 44 height 12
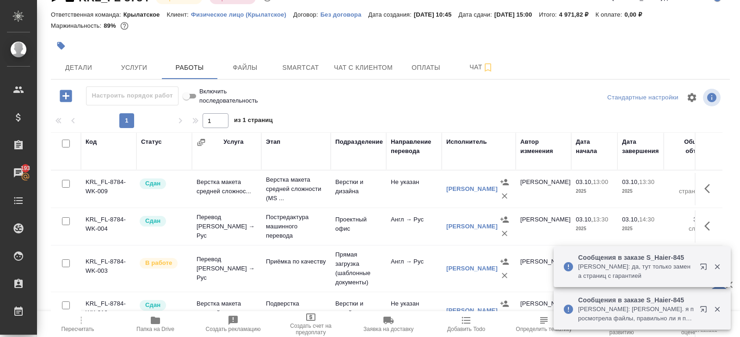
click at [86, 321] on span "Пересчитать" at bounding box center [77, 324] width 67 height 18
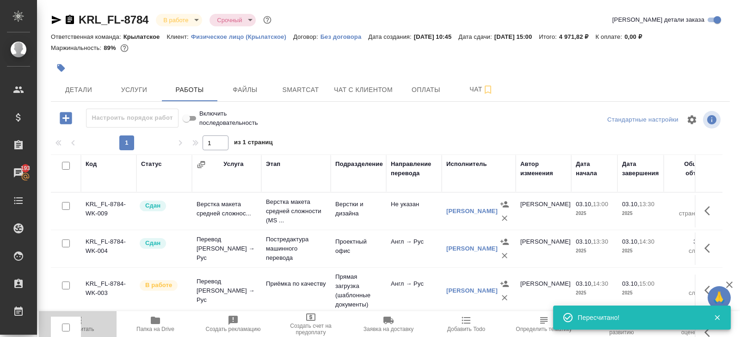
click at [82, 322] on icon "button" at bounding box center [77, 320] width 11 height 11
click at [197, 283] on td "Перевод [PERSON_NAME] → Рус" at bounding box center [226, 290] width 69 height 37
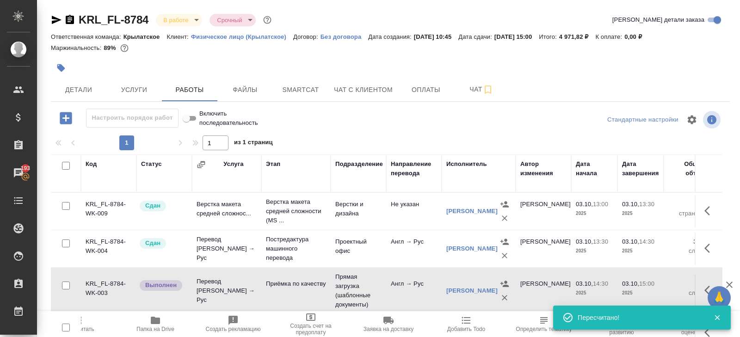
click at [704, 289] on icon "button" at bounding box center [709, 290] width 11 height 11
click at [647, 288] on button "button" at bounding box center [642, 290] width 16 height 22
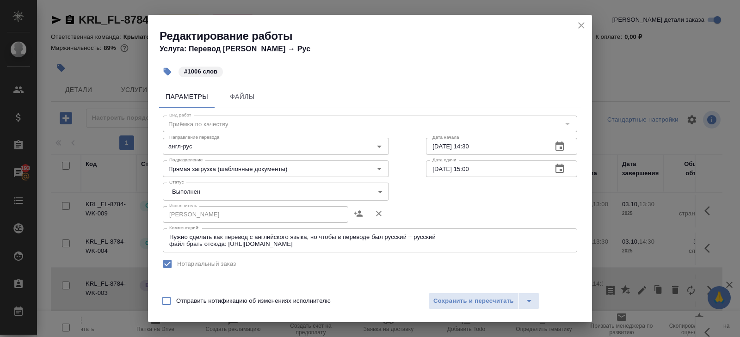
scroll to position [183, 0]
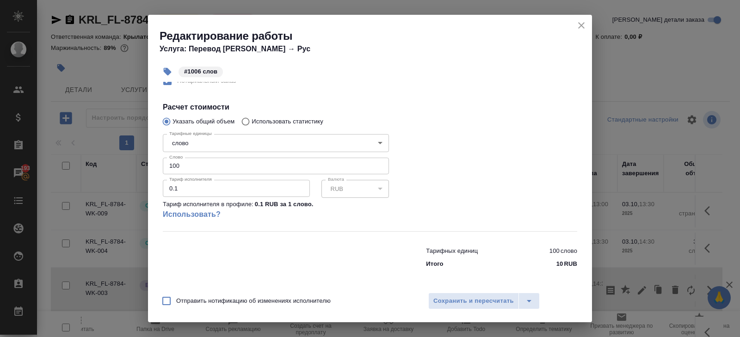
click at [196, 173] on input "100" at bounding box center [276, 166] width 226 height 17
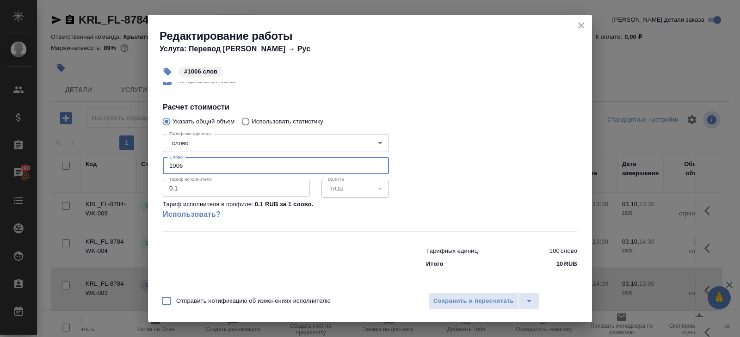
scroll to position [0, 0]
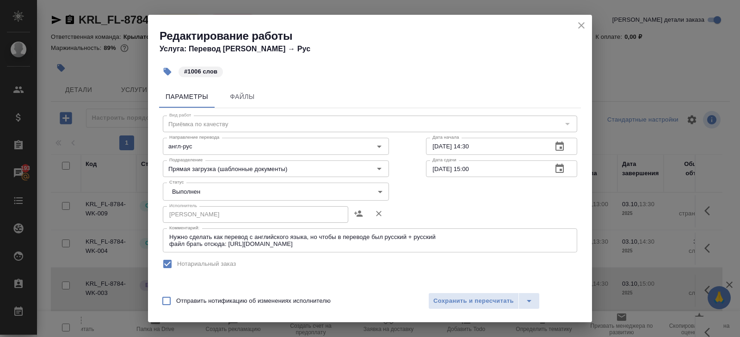
type input "1006"
click at [181, 193] on body "🙏 .cls-1 fill:#fff; AWATERA Belyakova Yulia Клиенты Спецификации Заказы 193 Чат…" at bounding box center [370, 168] width 740 height 337
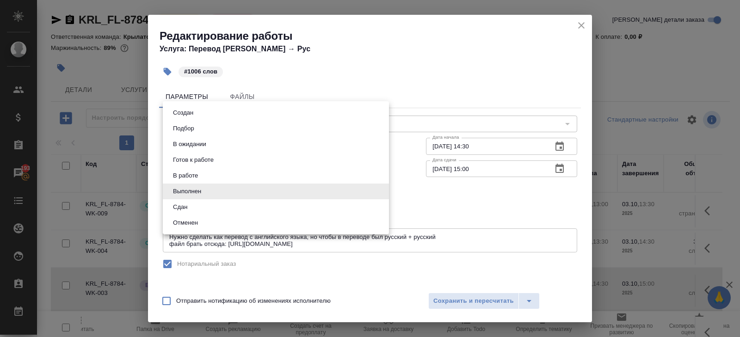
click at [186, 201] on li "Сдан" at bounding box center [276, 207] width 226 height 16
type input "closed"
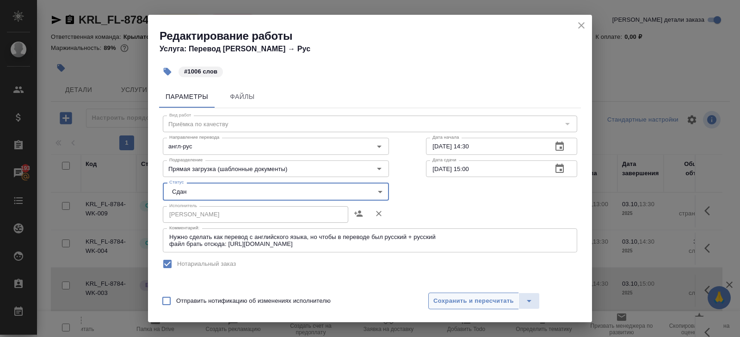
click at [465, 296] on span "Сохранить и пересчитать" at bounding box center [473, 301] width 80 height 11
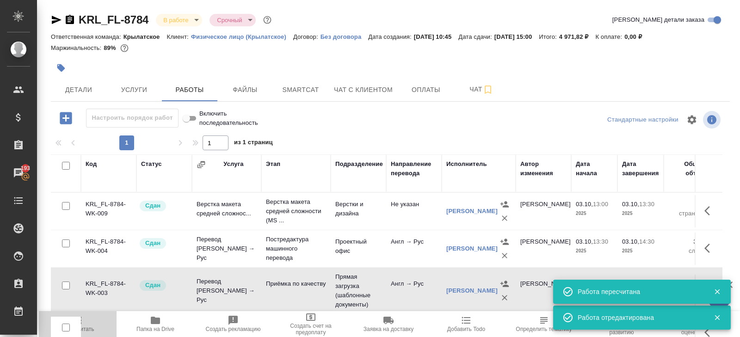
click at [88, 323] on span "Пересчитать" at bounding box center [77, 324] width 67 height 18
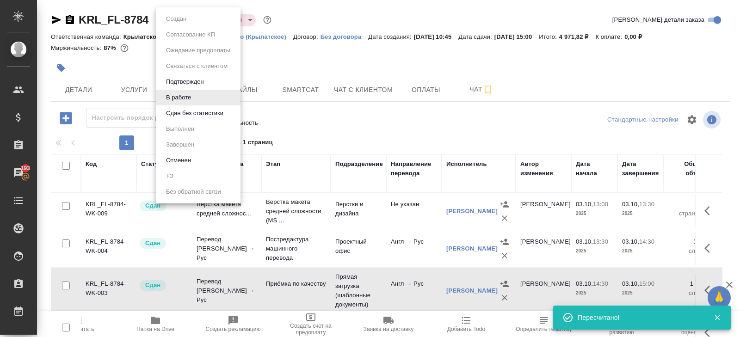
click at [173, 20] on body "🙏 .cls-1 fill:#fff; AWATERA Belyakova Yulia Клиенты Спецификации Заказы 193 Чат…" at bounding box center [370, 168] width 740 height 337
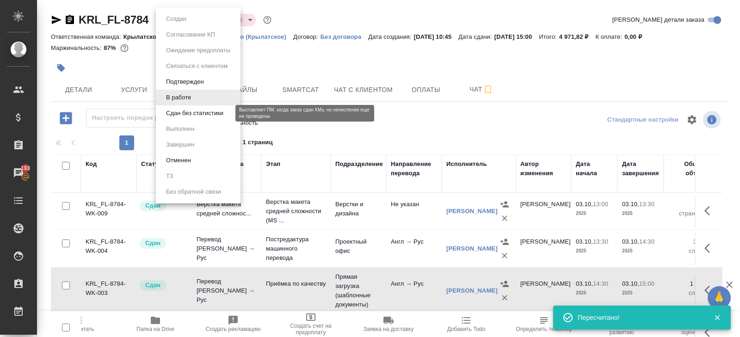
click at [185, 115] on button "Сдан без статистики" at bounding box center [194, 113] width 63 height 10
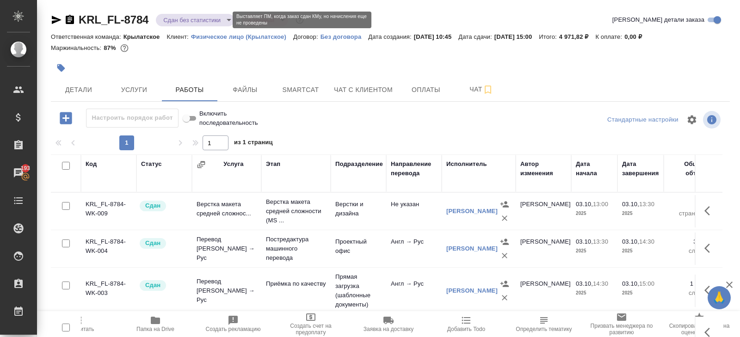
click at [178, 19] on body "🙏 .cls-1 fill:#fff; AWATERA Belyakova Yulia Клиенты Спецификации Заказы 193 Чат…" at bounding box center [370, 168] width 740 height 337
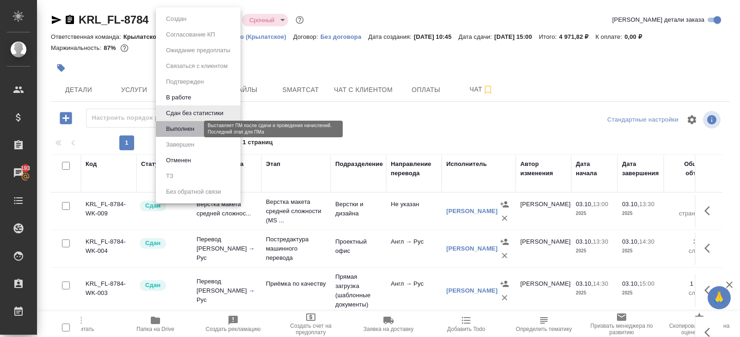
click at [176, 129] on button "Выполнен" at bounding box center [180, 129] width 34 height 10
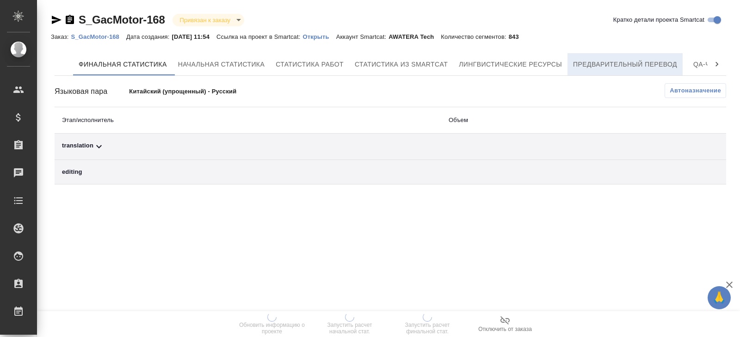
click at [617, 64] on span "Предварительный перевод" at bounding box center [625, 65] width 104 height 12
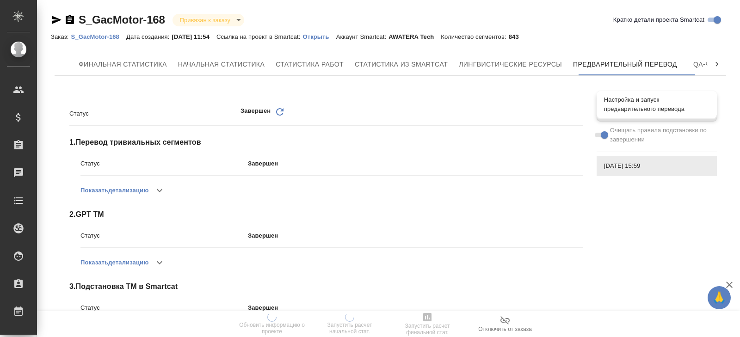
click at [647, 111] on span "Настройка и запуск предварительного перевода" at bounding box center [656, 104] width 105 height 18
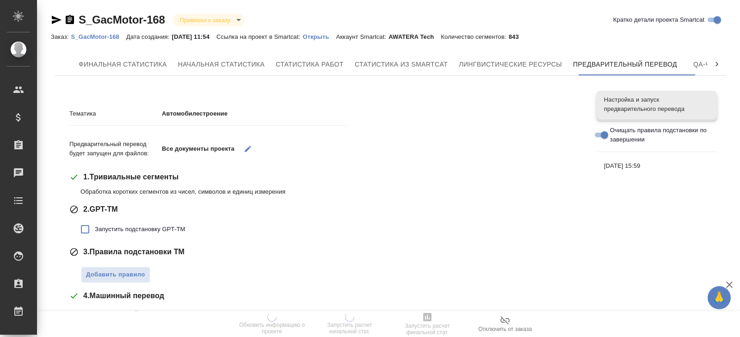
click at [135, 226] on span "Запустить подстановку GPT-TM" at bounding box center [140, 229] width 90 height 9
click at [95, 226] on input "Запустить подстановку GPT-TM" at bounding box center [84, 229] width 19 height 19
checkbox input "true"
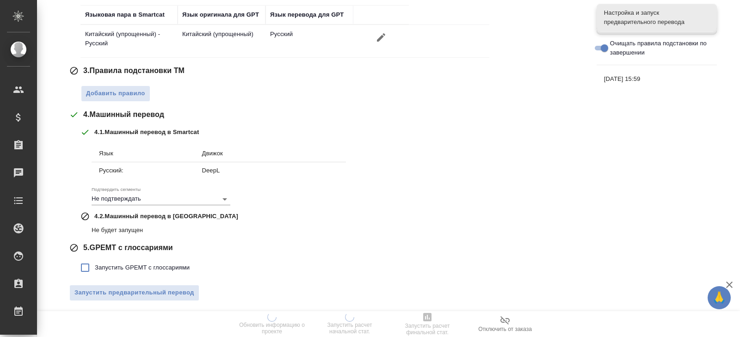
scroll to position [245, 0]
click at [120, 99] on button "Добавить правило" at bounding box center [115, 94] width 69 height 16
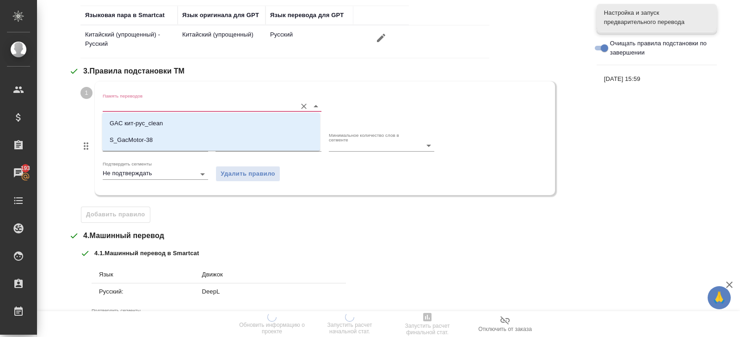
click at [122, 108] on input "Память переводов" at bounding box center [197, 105] width 189 height 11
click at [123, 121] on p "GAC кит-рус_clean" at bounding box center [136, 123] width 53 height 9
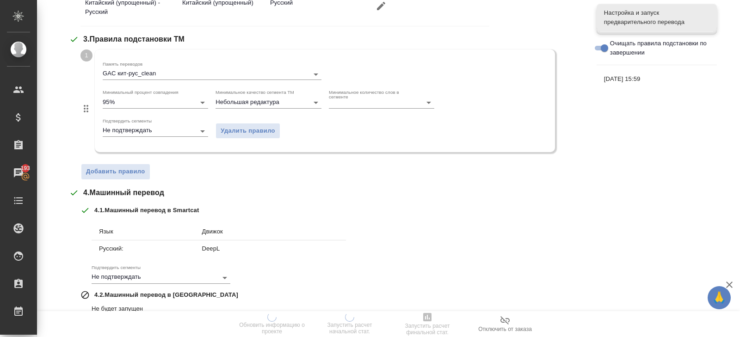
scroll to position [281, 0]
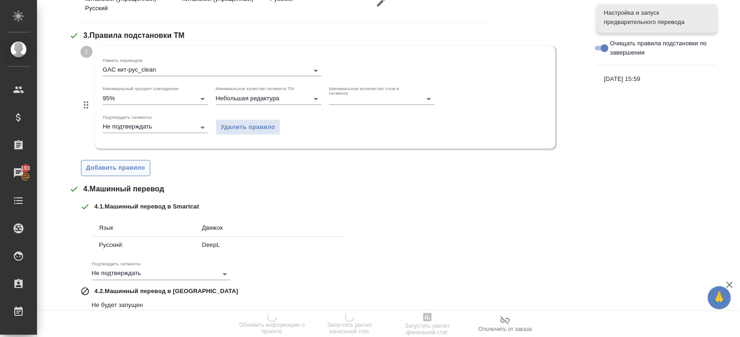
click at [126, 160] on button "Добавить правило" at bounding box center [115, 168] width 69 height 16
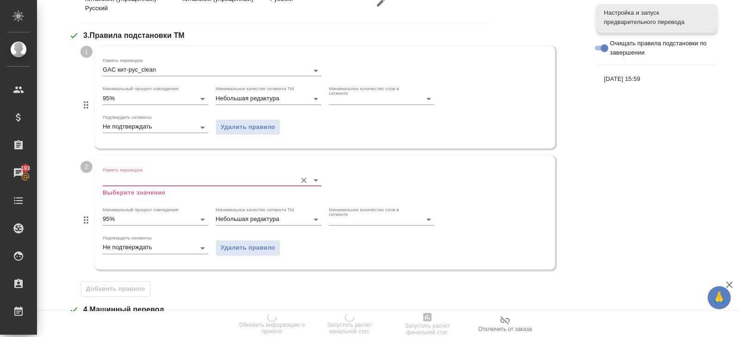
click at [127, 173] on div "Память переводов Выберите значение" at bounding box center [212, 182] width 219 height 30
click at [127, 176] on input "Память переводов" at bounding box center [197, 179] width 189 height 11
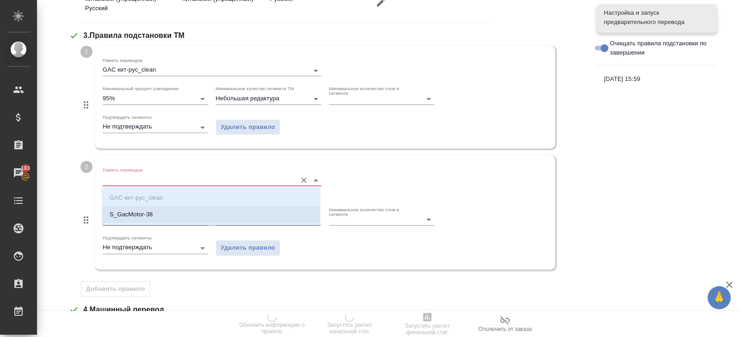
click at [127, 219] on p "S_GacMotor-38" at bounding box center [131, 214] width 43 height 9
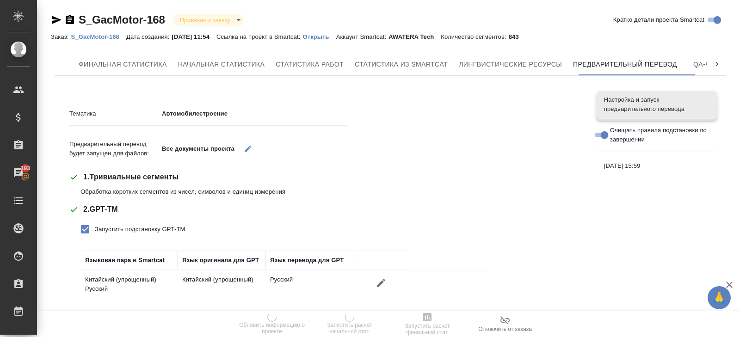
scroll to position [465, 0]
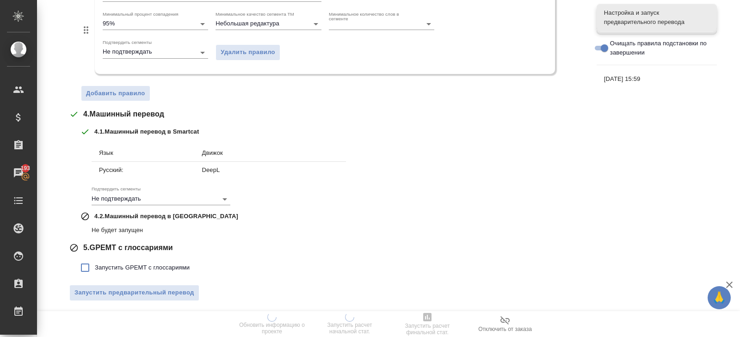
click at [120, 263] on span "Запустить GPEMT с глоссариями" at bounding box center [142, 267] width 95 height 9
click at [95, 263] on input "Запустить GPEMT с глоссариями" at bounding box center [84, 267] width 19 height 19
checkbox input "true"
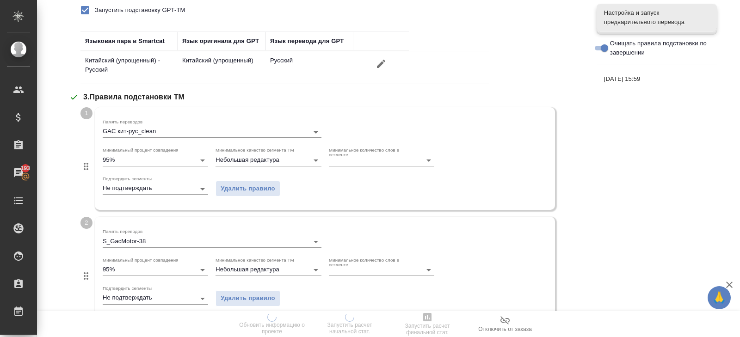
scroll to position [528, 0]
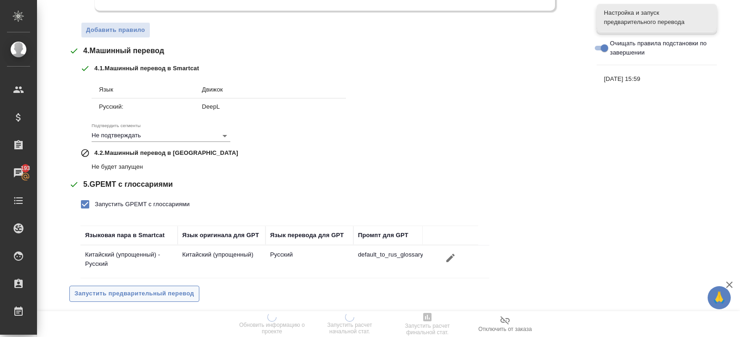
click at [169, 292] on span "Запустить предварительный перевод" at bounding box center [134, 293] width 120 height 11
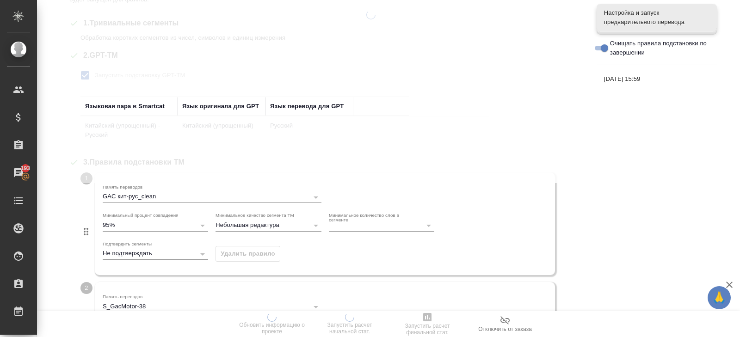
scroll to position [0, 0]
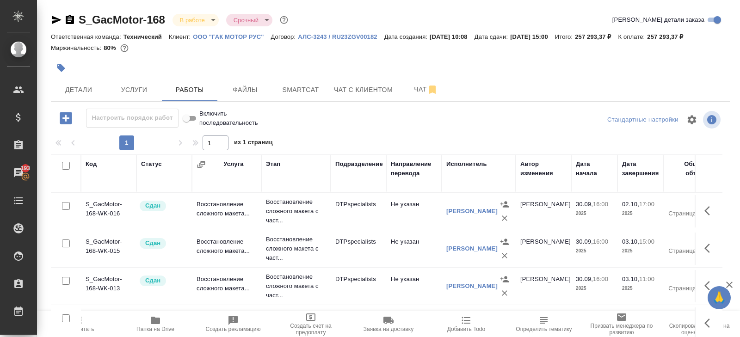
scroll to position [257, 0]
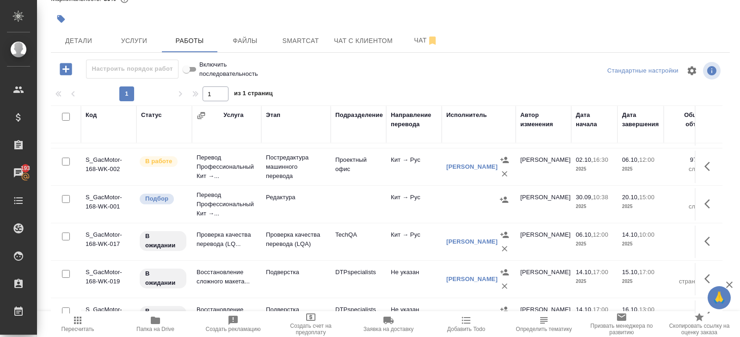
click at [709, 239] on icon "button" at bounding box center [709, 241] width 11 height 11
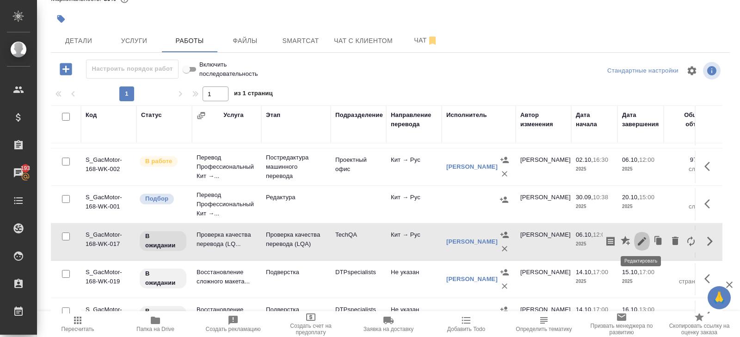
click at [642, 238] on icon "button" at bounding box center [641, 241] width 8 height 8
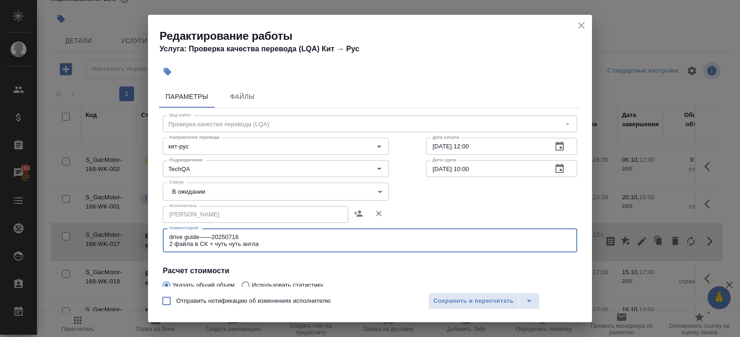
click at [269, 241] on textarea "drive guide——20250716 2 файла в СК + чуть чуть англа" at bounding box center [369, 240] width 401 height 14
click at [253, 232] on div "drive guide——20250716 2 файла в СК + чуть чуть англа x Комментарий:" at bounding box center [370, 240] width 414 height 24
drag, startPoint x: 270, startPoint y: 244, endPoint x: 154, endPoint y: 234, distance: 116.4
click at [154, 234] on div "Параметры Файлы Вид работ Проверка качества перевода (LQA) Вид работ Направлени…" at bounding box center [370, 184] width 444 height 205
click at [261, 246] on textarea "drive guide——20250716 2 файла в СК + чуть чуть англа" at bounding box center [369, 240] width 401 height 14
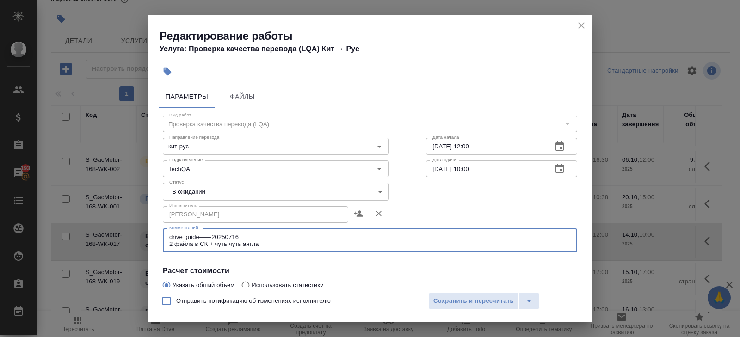
drag, startPoint x: 272, startPoint y: 246, endPoint x: 144, endPoint y: 244, distance: 128.5
click at [144, 245] on div "Редактирование работы Услуга: Проверка качества перевода (LQA) Кит → Рус Параме…" at bounding box center [370, 168] width 740 height 337
click at [209, 236] on textarea "drive guide——20250716 - 14.10 к 17:00" at bounding box center [369, 240] width 401 height 14
click at [239, 237] on textarea "drive guide——20250716 - 14.10 к 17:00" at bounding box center [369, 240] width 401 height 14
paste textarea "AION_V_SUV_2025_5d_Electric_EN——20250716"
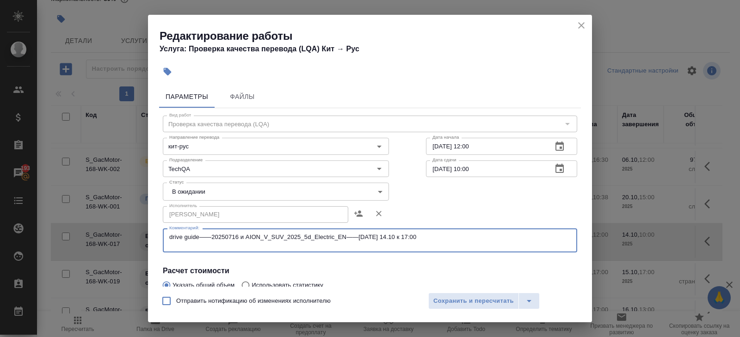
click at [455, 241] on textarea "drive guide——20250716 и AION_V_SUV_2025_5d_Electric_EN——20250716 - 14.10 к 17:00" at bounding box center [369, 240] width 401 height 14
type textarea "drive guide——20250716 и AION_V_SUV_2025_5d_Electric_EN——20250716 - 14.10 к 17:00"
click at [475, 306] on button "Сохранить и пересчитать" at bounding box center [473, 301] width 91 height 17
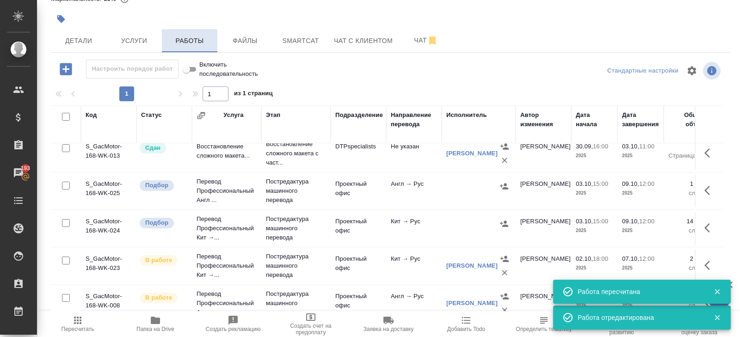
scroll to position [0, 0]
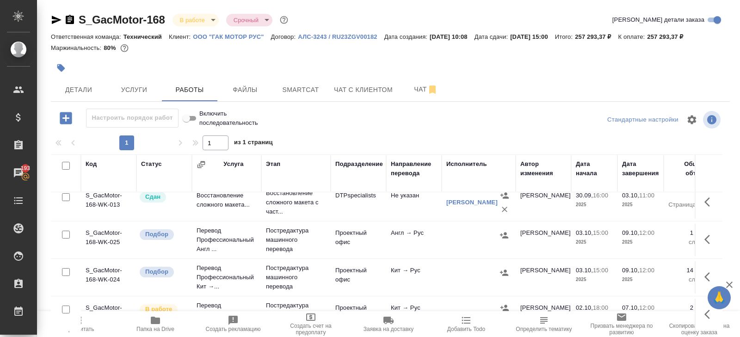
click at [86, 323] on span "Пересчитать" at bounding box center [77, 324] width 67 height 18
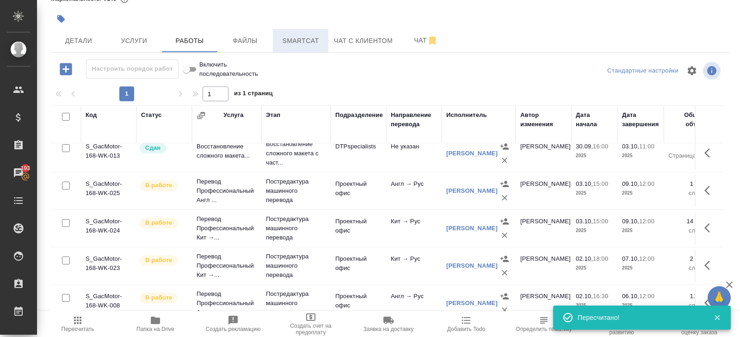
click at [300, 45] on span "Smartcat" at bounding box center [300, 41] width 44 height 12
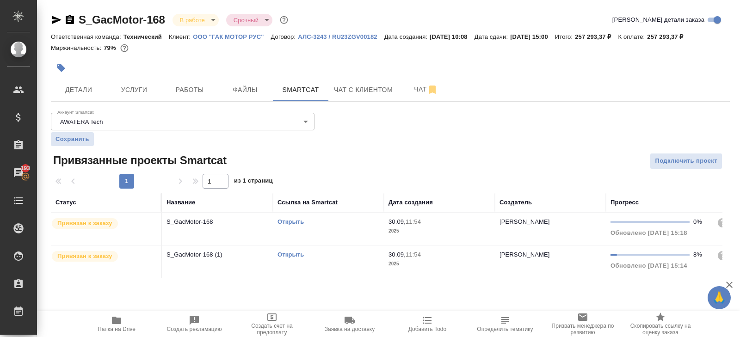
click at [284, 221] on link "Открыть" at bounding box center [290, 221] width 26 height 7
click at [209, 68] on div at bounding box center [277, 68] width 453 height 20
click at [196, 92] on span "Работы" at bounding box center [189, 90] width 44 height 12
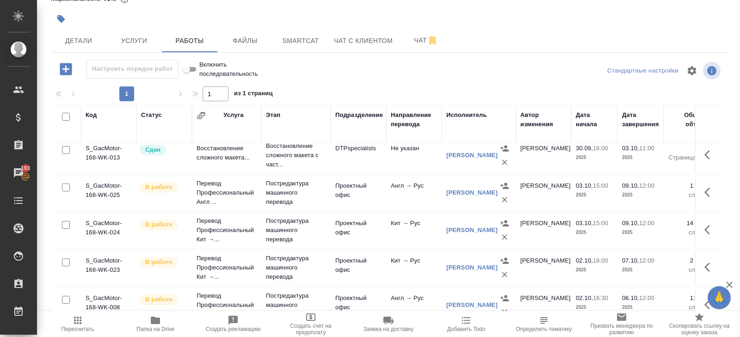
scroll to position [75, 0]
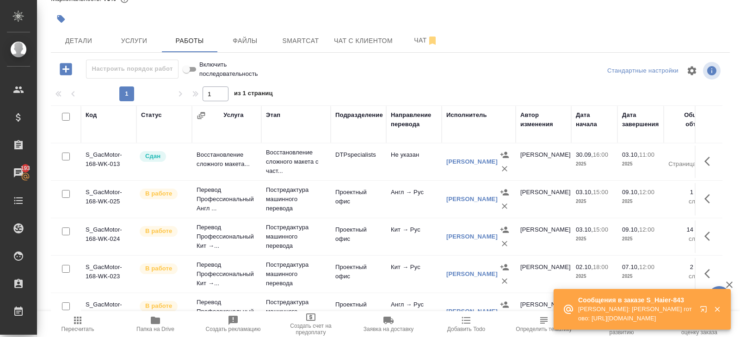
click at [703, 312] on icon "button" at bounding box center [704, 311] width 11 height 11
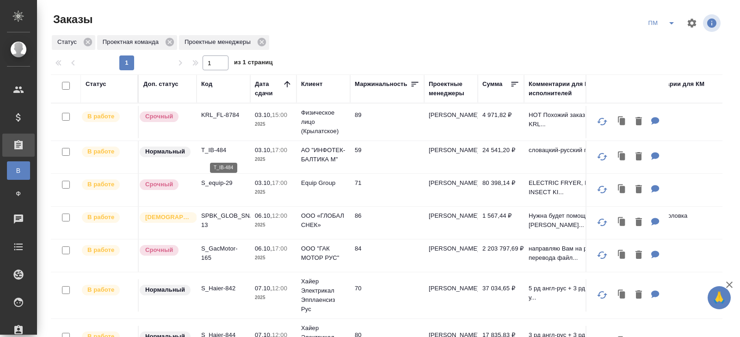
click at [219, 150] on p "T_IB-484" at bounding box center [223, 150] width 44 height 9
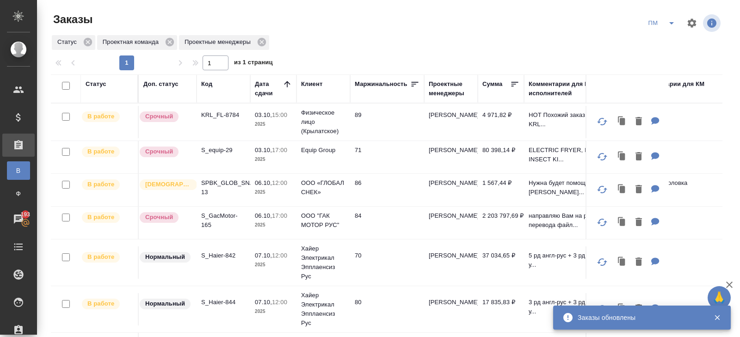
click at [212, 152] on p "S_equip-29" at bounding box center [223, 150] width 44 height 9
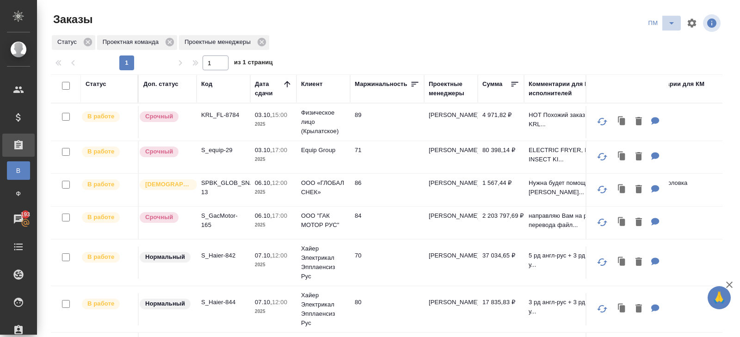
click at [666, 22] on icon "split button" at bounding box center [671, 23] width 11 height 11
click at [666, 38] on li "В работу!" at bounding box center [661, 41] width 47 height 15
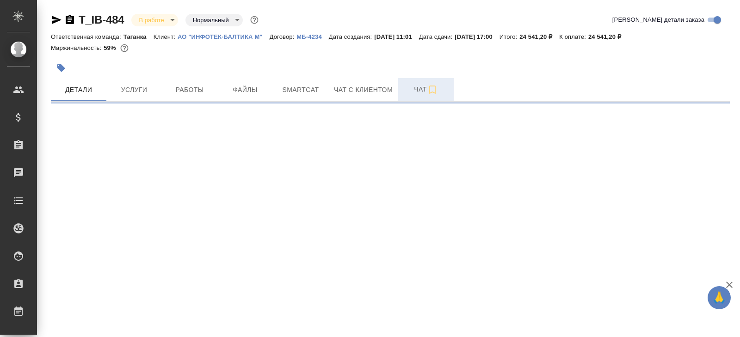
select select "RU"
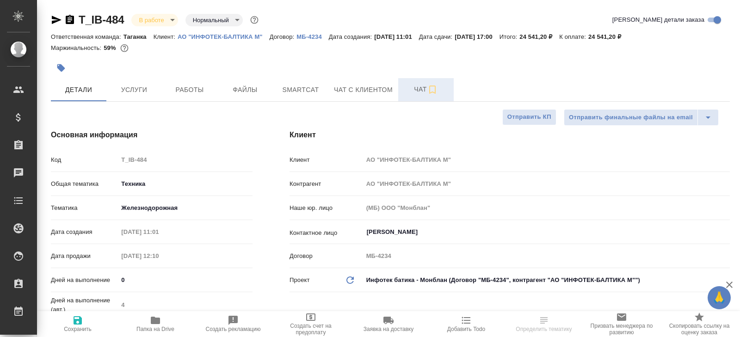
type textarea "x"
click at [422, 95] on span "Чат" at bounding box center [426, 90] width 44 height 12
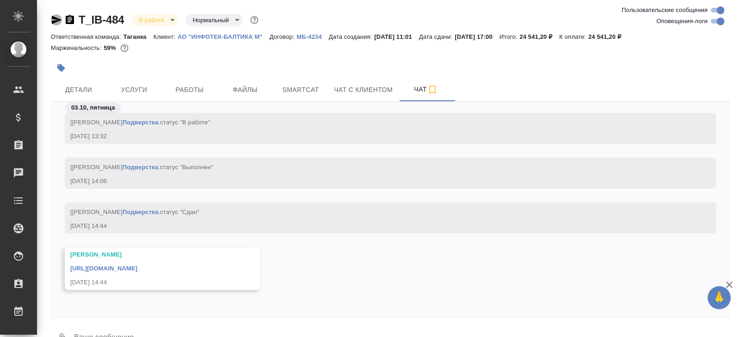
click at [51, 18] on icon "button" at bounding box center [56, 19] width 11 height 11
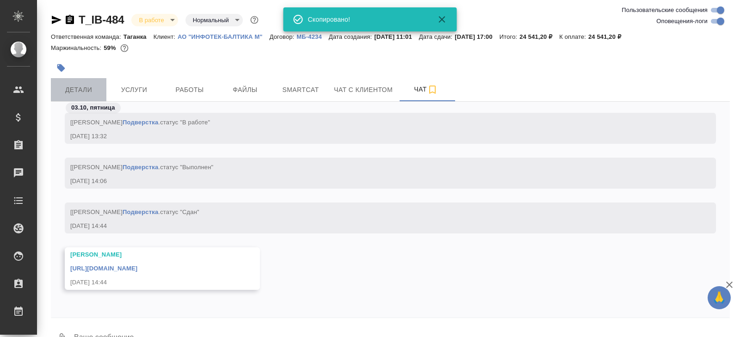
click at [78, 87] on span "Детали" at bounding box center [78, 90] width 44 height 12
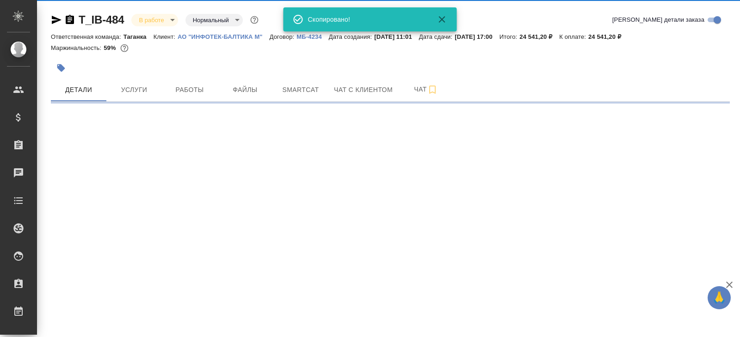
select select "RU"
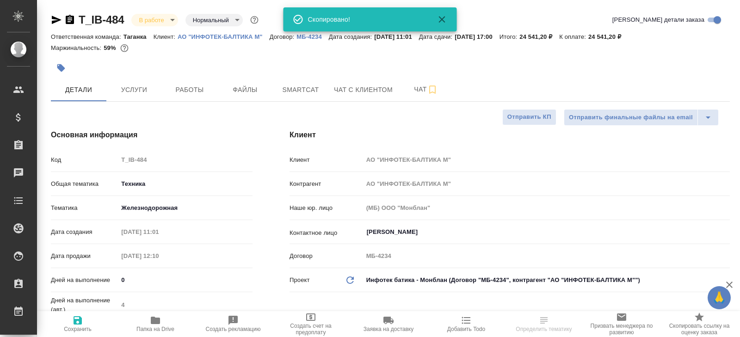
type textarea "x"
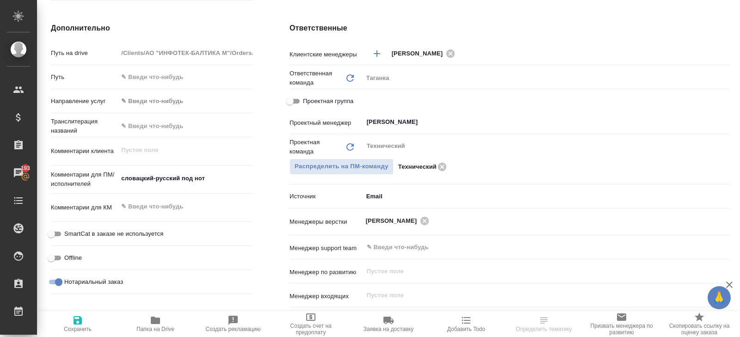
scroll to position [343, 0]
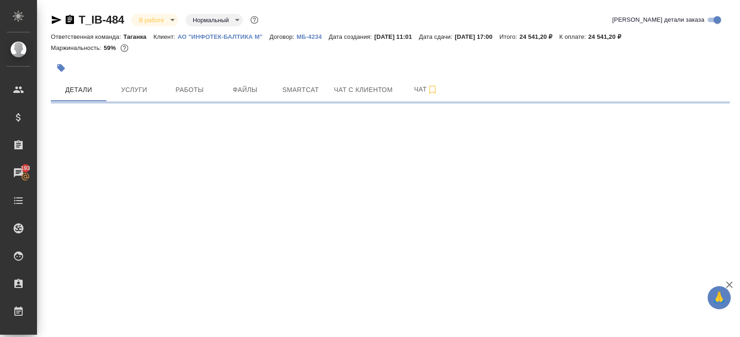
select select "RU"
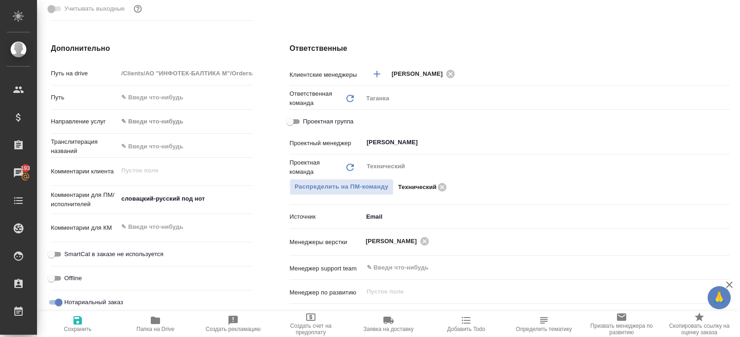
type textarea "x"
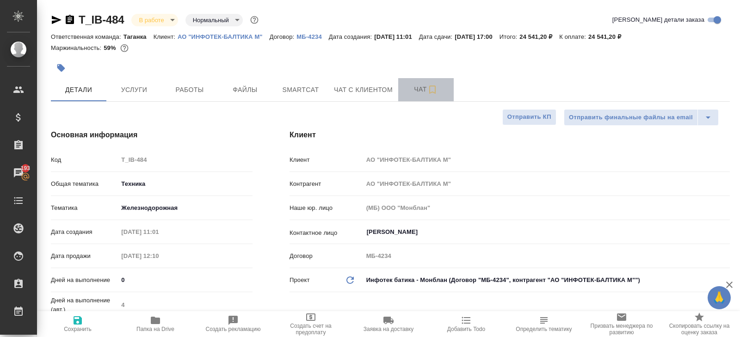
click at [431, 96] on button "Чат" at bounding box center [425, 89] width 55 height 23
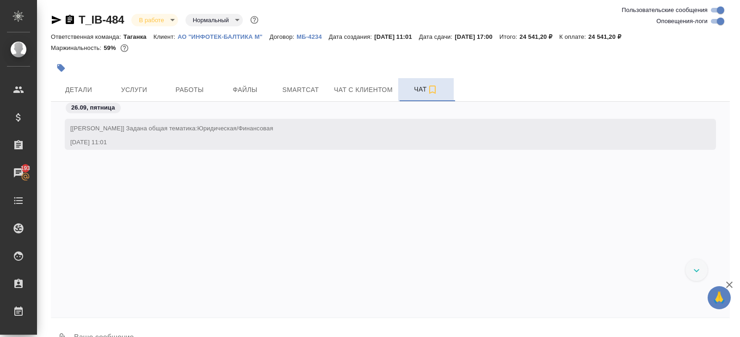
scroll to position [2990, 0]
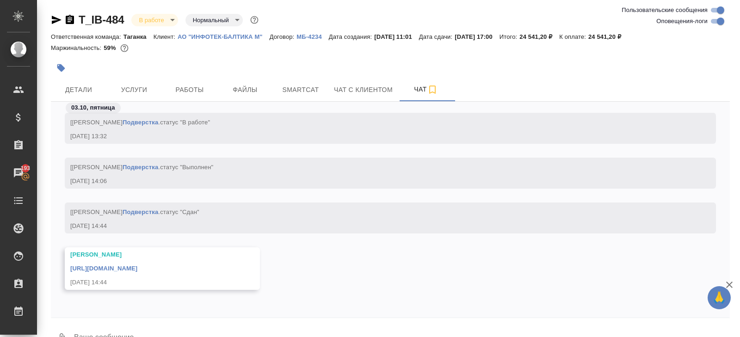
click at [137, 265] on link "[URL][DOMAIN_NAME]" at bounding box center [103, 268] width 67 height 7
click at [189, 98] on button "Работы" at bounding box center [189, 89] width 55 height 23
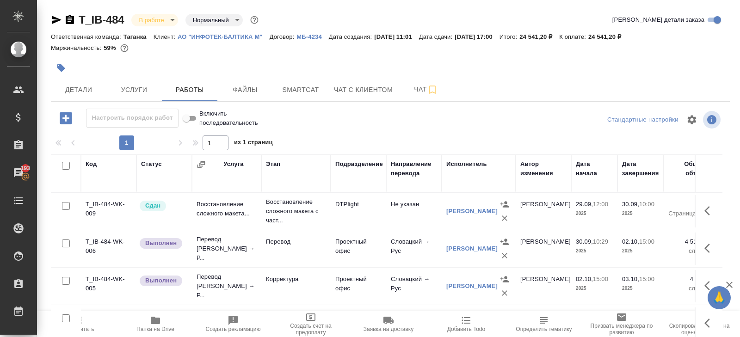
scroll to position [49, 0]
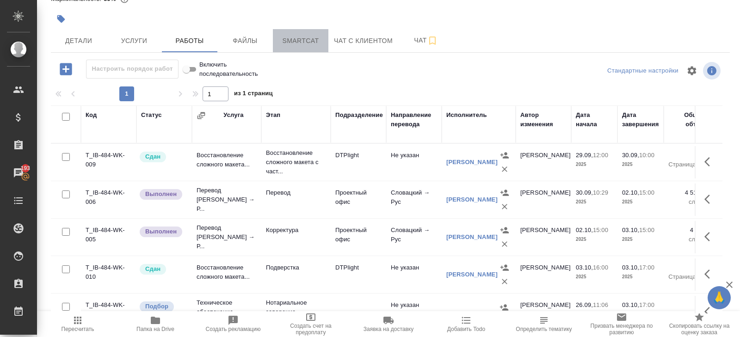
click at [308, 45] on span "Smartcat" at bounding box center [300, 41] width 44 height 12
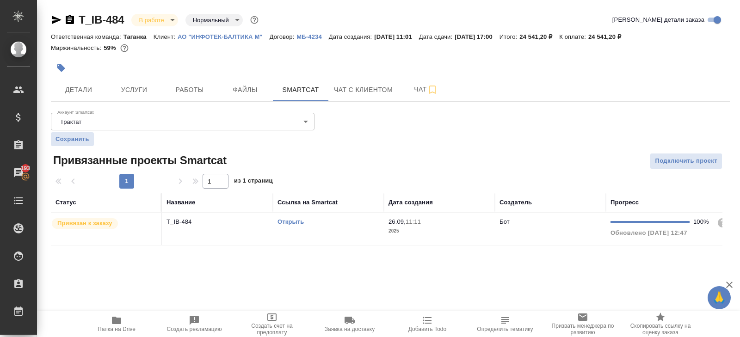
click at [341, 225] on div "Открыть" at bounding box center [328, 221] width 102 height 9
click at [198, 91] on span "Работы" at bounding box center [189, 90] width 44 height 12
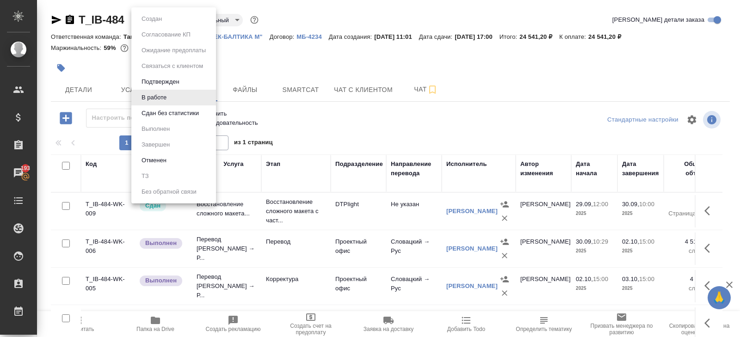
click at [161, 18] on body "🙏 .cls-1 fill:#fff; AWATERA [PERSON_NAME] Спецификации Заказы 193 Чаты Todo Про…" at bounding box center [370, 168] width 740 height 337
click at [161, 121] on ul "Создан Согласование КП Ожидание предоплаты Связаться с клиентом Подтвержден В р…" at bounding box center [173, 105] width 85 height 196
click at [161, 115] on button "Сдан без статистики" at bounding box center [170, 113] width 63 height 10
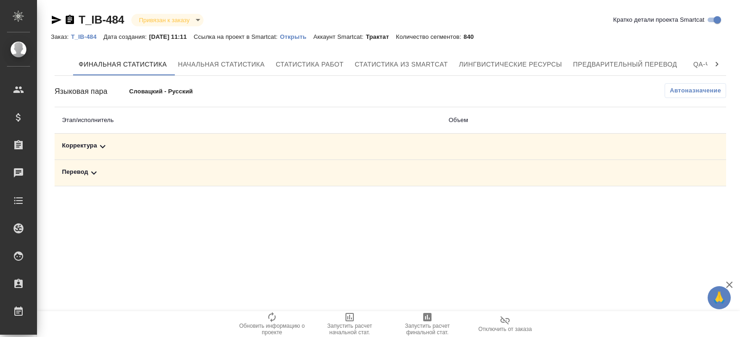
click at [133, 138] on td "Корректура" at bounding box center [248, 147] width 386 height 26
click at [85, 177] on div "Перевод" at bounding box center [248, 172] width 372 height 11
click at [103, 148] on icon at bounding box center [102, 146] width 11 height 11
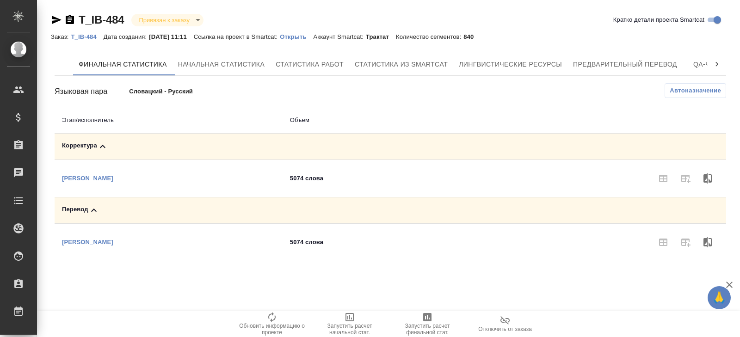
click at [682, 89] on span "Автоназначение" at bounding box center [694, 90] width 51 height 9
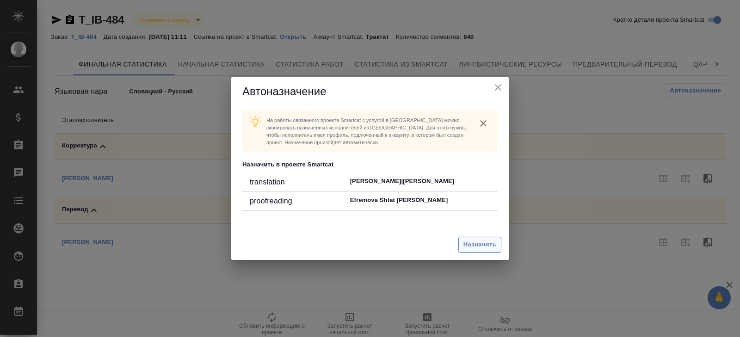
click at [486, 237] on div "Назначить" at bounding box center [479, 245] width 43 height 16
click at [486, 240] on span "Назначить" at bounding box center [479, 244] width 33 height 11
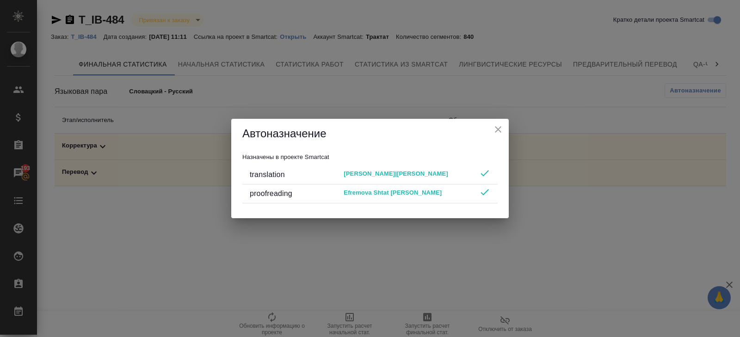
click at [486, 240] on div "Автоназначение Назначены в проекте Smartcat translation [PERSON_NAME]|[PERSON_N…" at bounding box center [370, 168] width 740 height 337
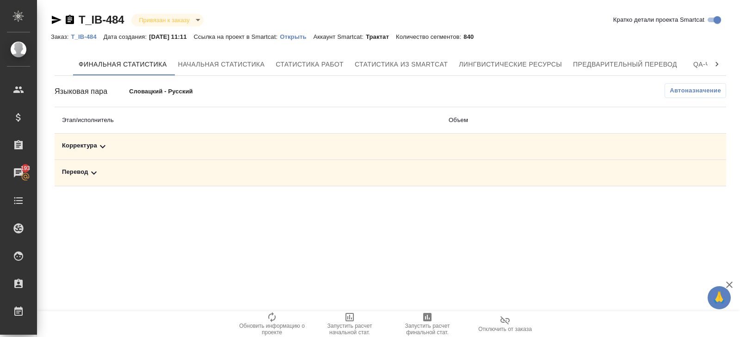
click at [426, 323] on span "Запустить расчет финальной стат." at bounding box center [427, 329] width 67 height 13
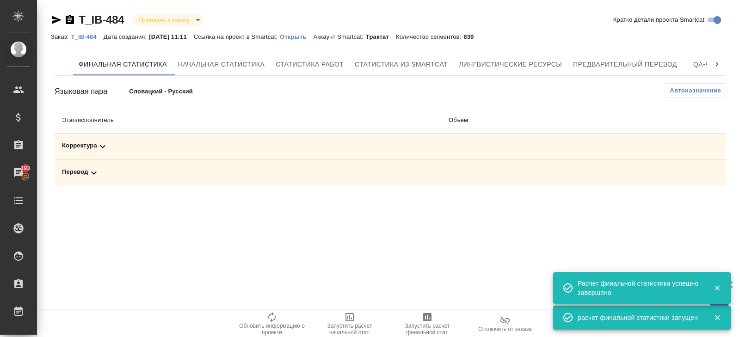
click at [107, 146] on icon at bounding box center [102, 146] width 11 height 11
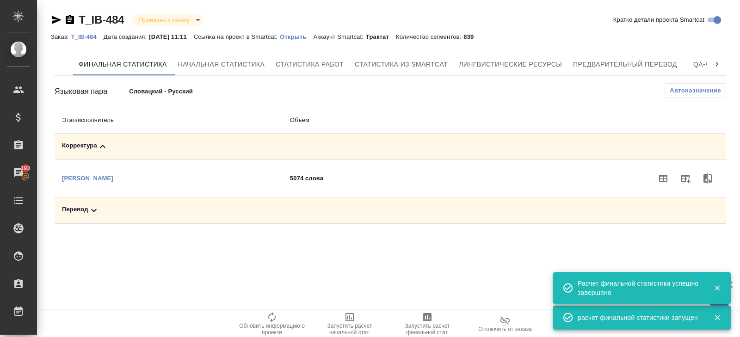
click at [93, 213] on icon at bounding box center [93, 210] width 11 height 11
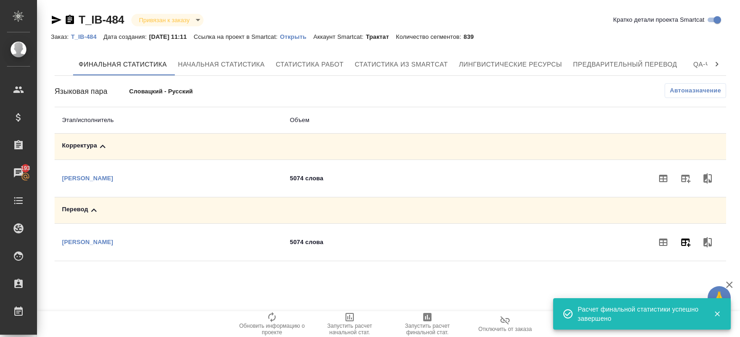
click at [685, 241] on icon "button" at bounding box center [685, 242] width 11 height 11
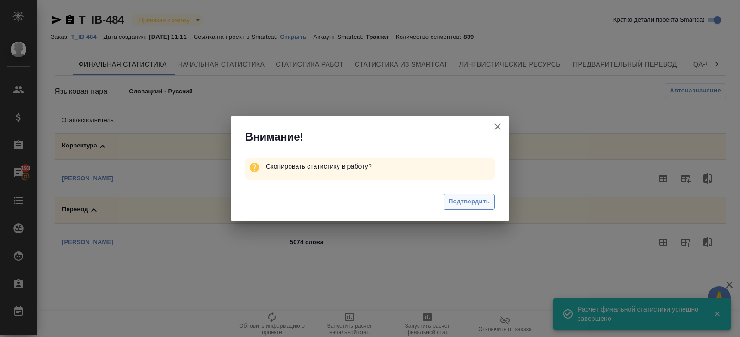
click at [470, 204] on span "Подтвердить" at bounding box center [468, 201] width 41 height 11
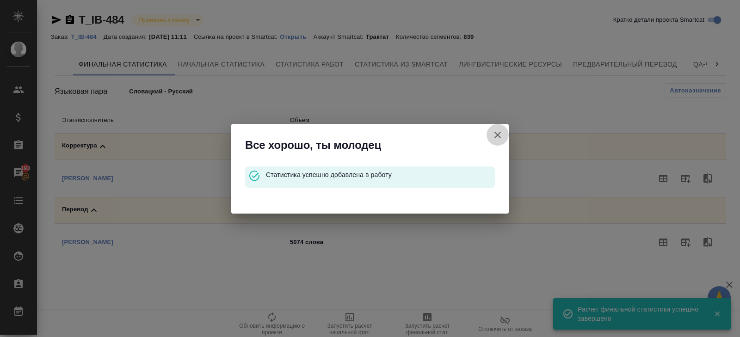
click at [496, 137] on icon "button" at bounding box center [497, 134] width 11 height 11
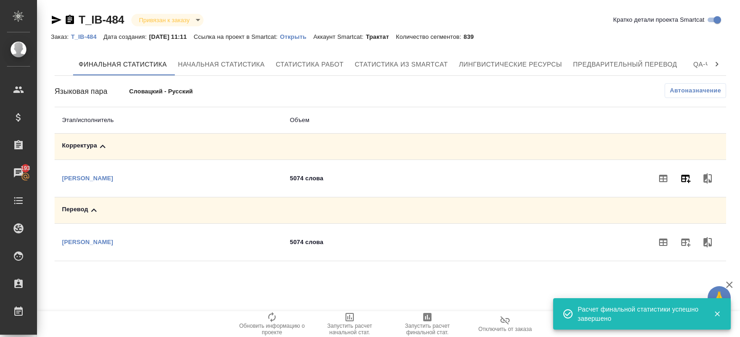
click at [684, 176] on icon "button" at bounding box center [685, 179] width 9 height 8
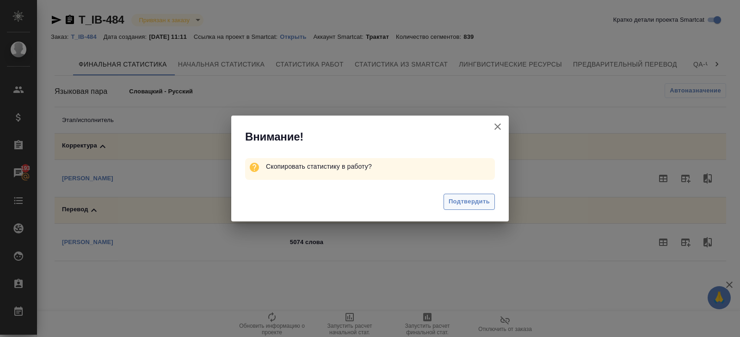
click at [466, 206] on span "Подтвердить" at bounding box center [468, 201] width 41 height 11
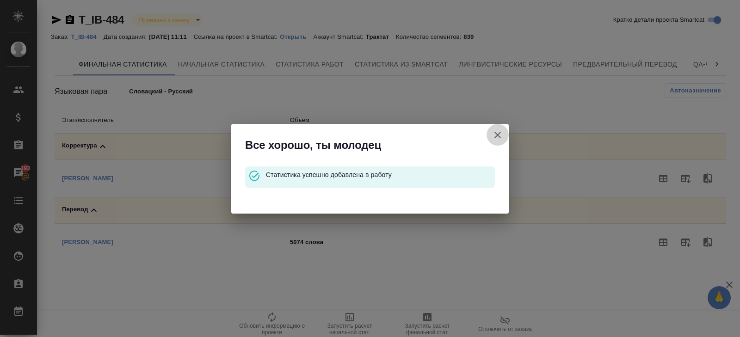
click at [497, 134] on icon "button" at bounding box center [497, 135] width 6 height 6
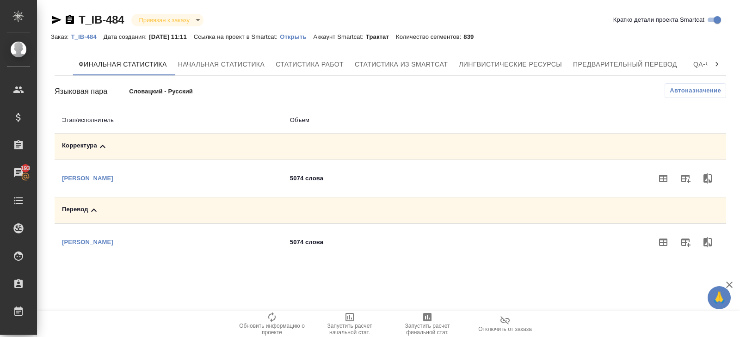
click at [89, 37] on p "T_IB-484" at bounding box center [87, 36] width 32 height 7
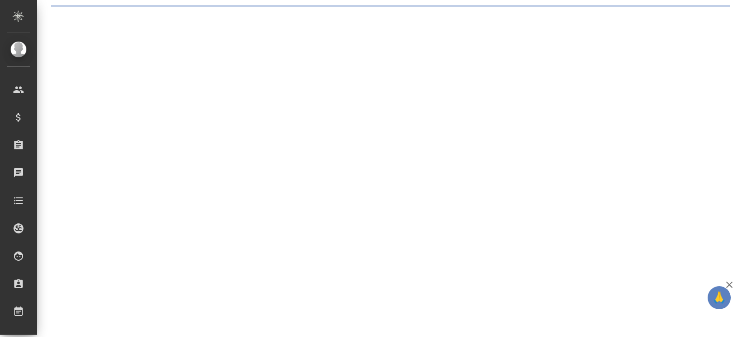
select select "RU"
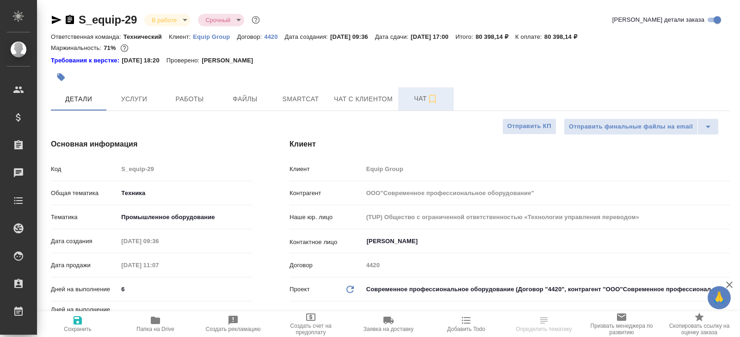
type textarea "x"
click at [413, 104] on button "Чат" at bounding box center [425, 98] width 55 height 23
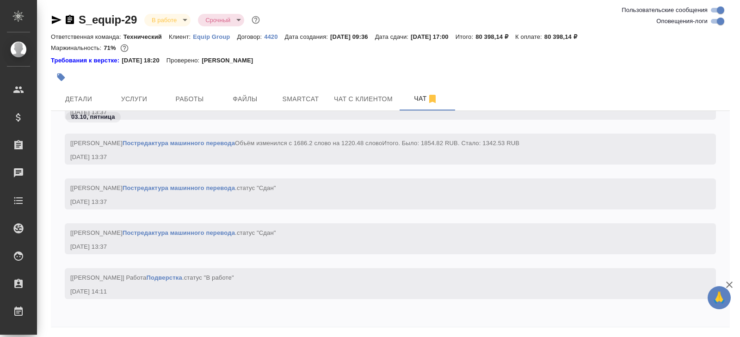
click at [716, 21] on input "Оповещения-логи" at bounding box center [720, 21] width 33 height 11
checkbox input "false"
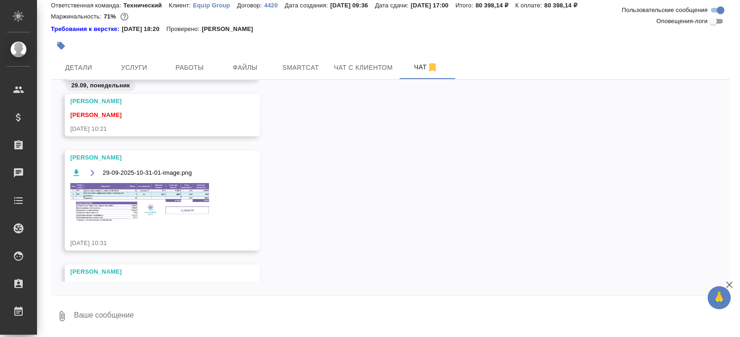
scroll to position [200, 0]
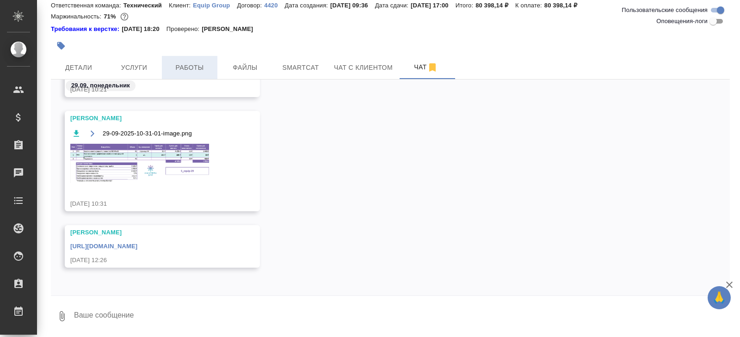
click at [186, 65] on span "Работы" at bounding box center [189, 68] width 44 height 12
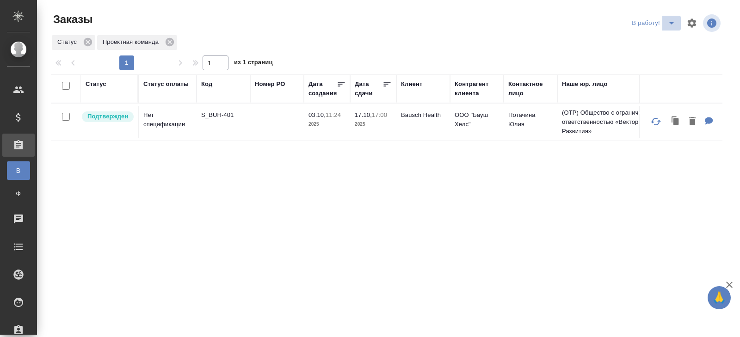
click at [670, 22] on icon "split button" at bounding box center [671, 23] width 5 height 2
click at [663, 41] on li "ПМ" at bounding box center [654, 41] width 51 height 15
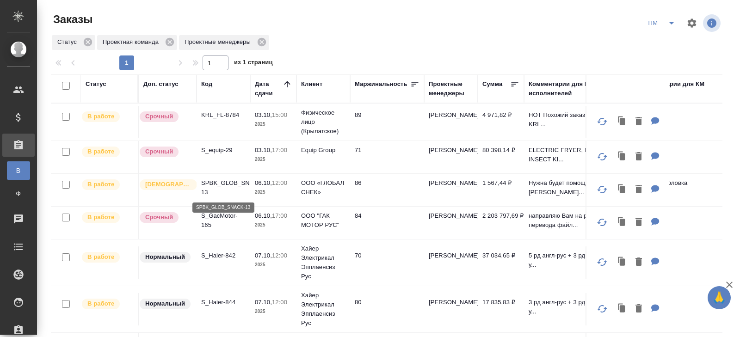
click at [201, 187] on p "SPBK_GLOB_SNACK-13" at bounding box center [223, 187] width 44 height 18
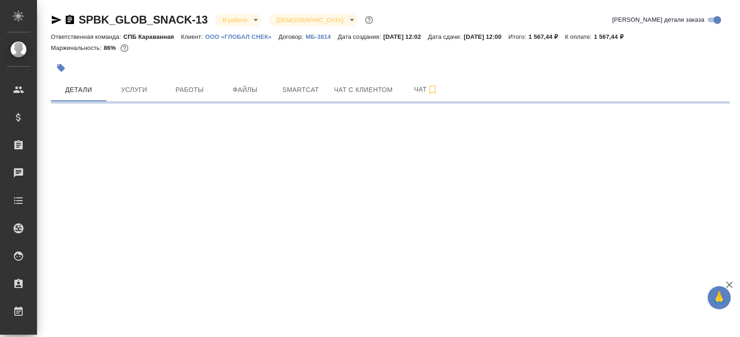
select select "RU"
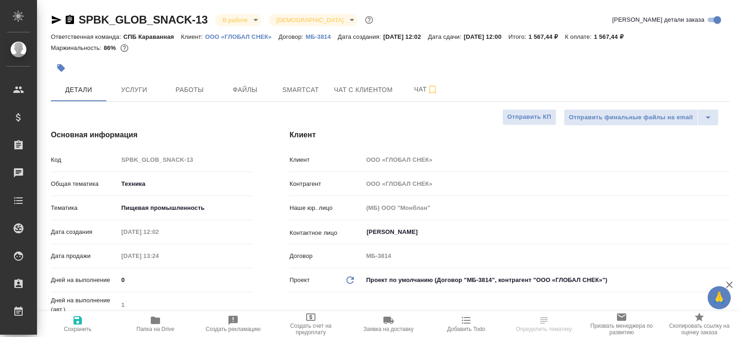
type textarea "x"
click at [55, 21] on icon "button" at bounding box center [57, 20] width 10 height 8
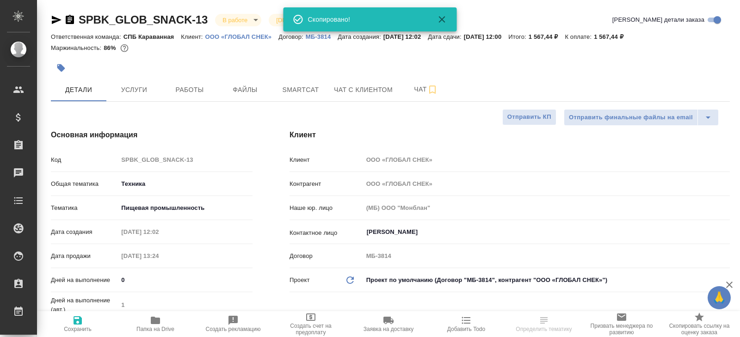
type textarea "x"
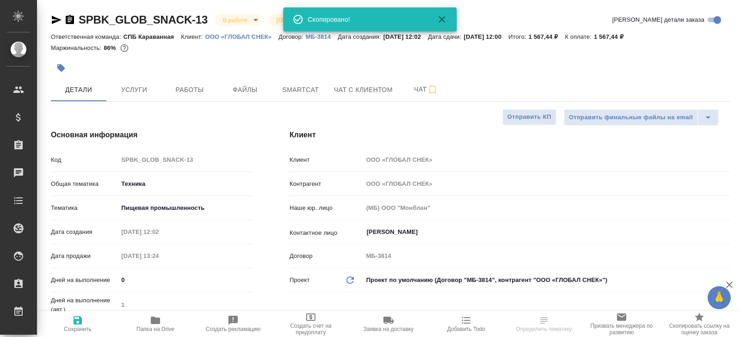
type textarea "x"
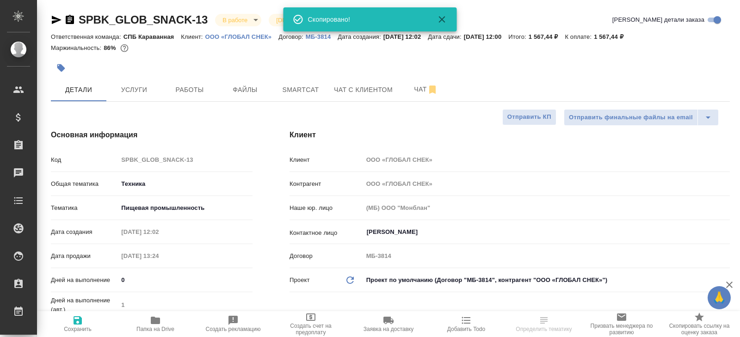
type textarea "x"
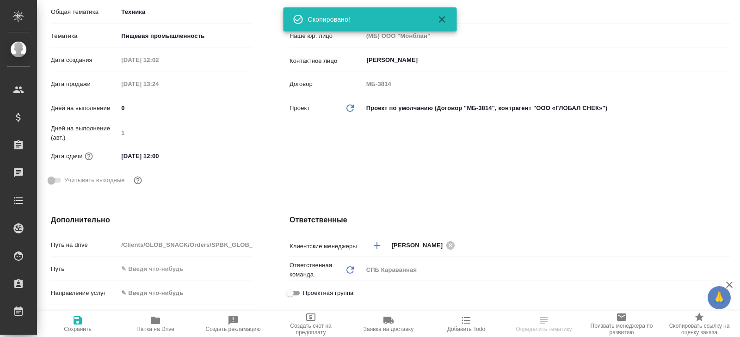
scroll to position [172, 0]
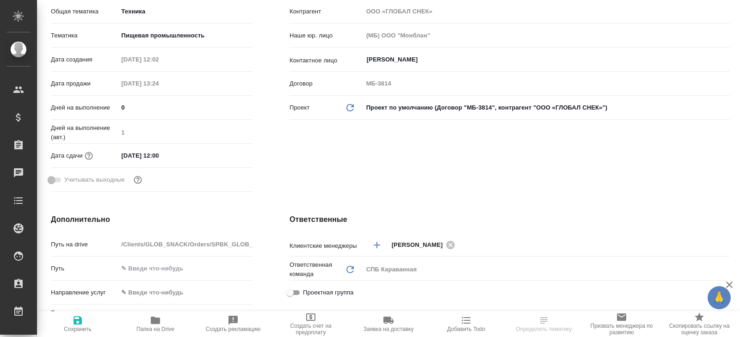
type textarea "x"
select select "RU"
type textarea "x"
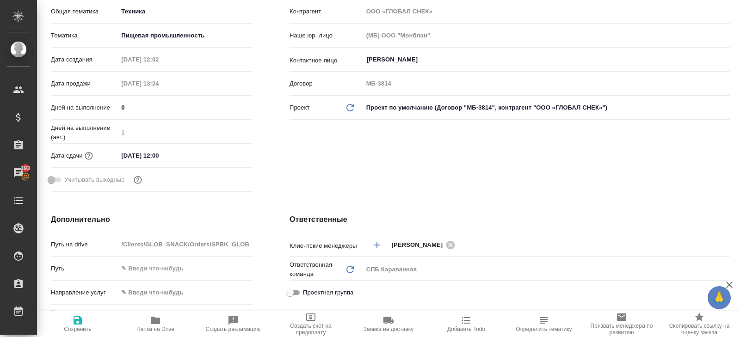
type textarea "x"
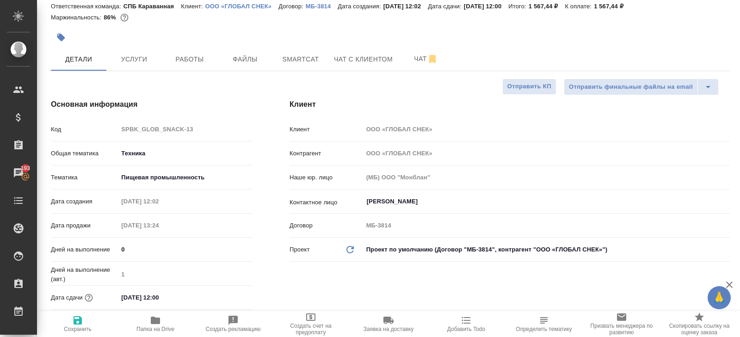
scroll to position [0, 0]
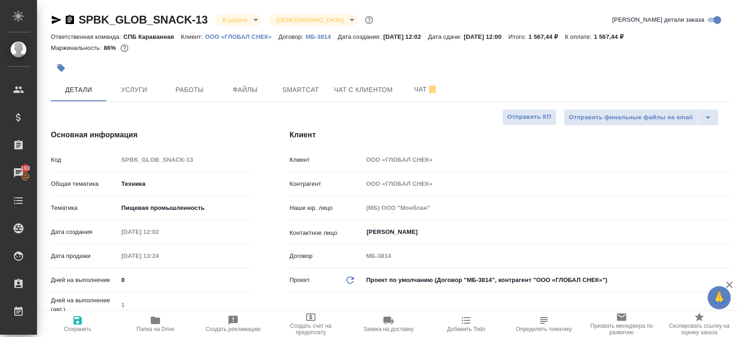
click at [228, 16] on body "🙏 .cls-1 fill:#fff; AWATERA Belyakova Yulia Клиенты Спецификации Заказы 193 Чат…" at bounding box center [370, 168] width 740 height 337
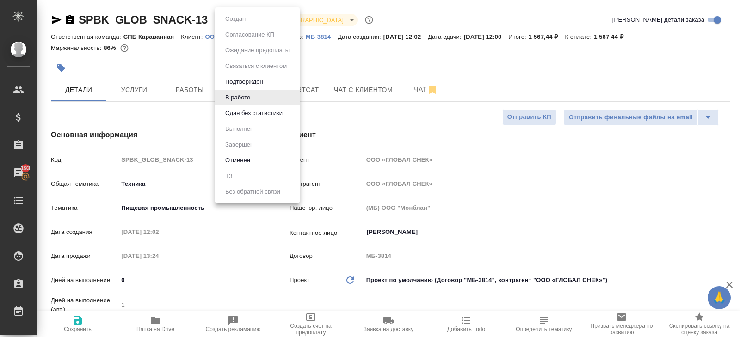
click at [234, 119] on li "Сдан без статистики" at bounding box center [257, 113] width 85 height 16
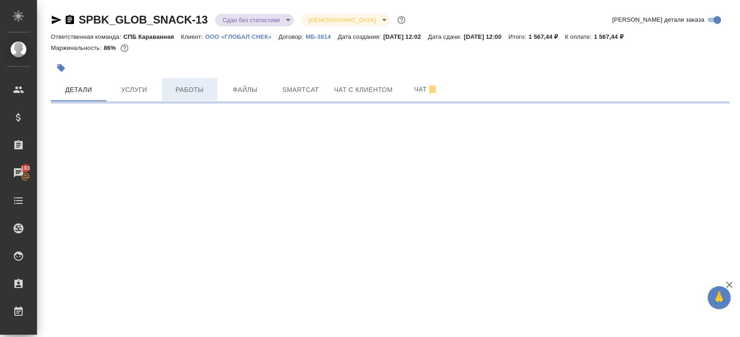
click at [184, 94] on span "Работы" at bounding box center [189, 90] width 44 height 12
select select "RU"
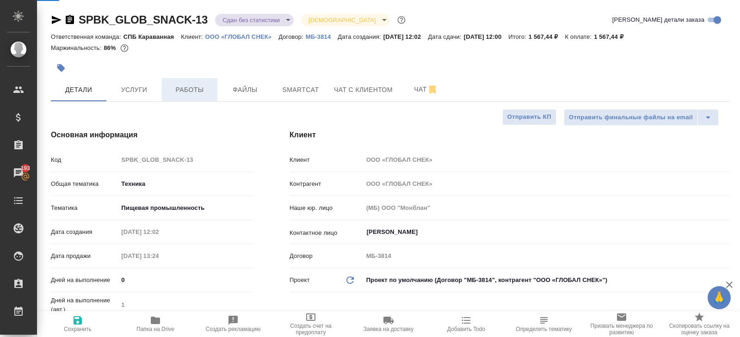
type textarea "x"
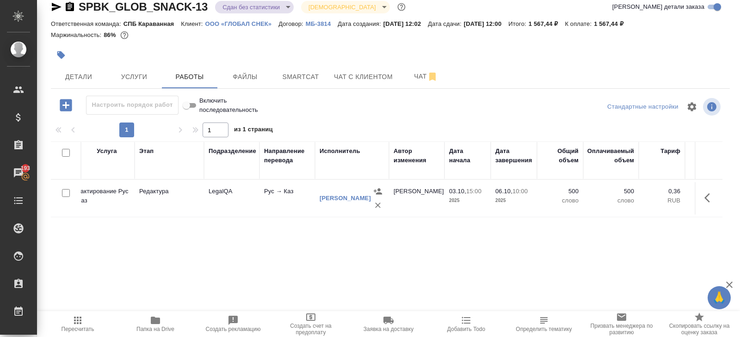
scroll to position [0, 375]
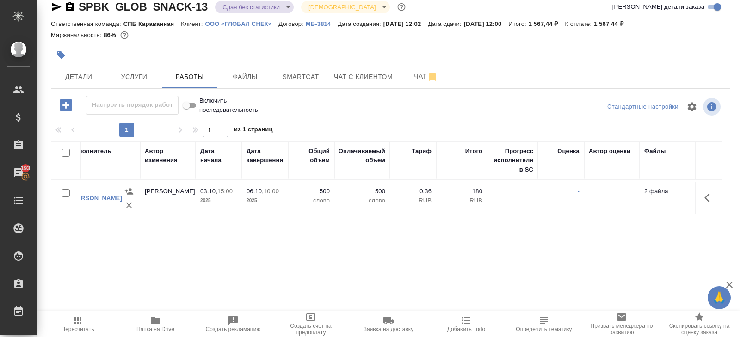
click at [74, 327] on span "Пересчитать" at bounding box center [77, 329] width 33 height 6
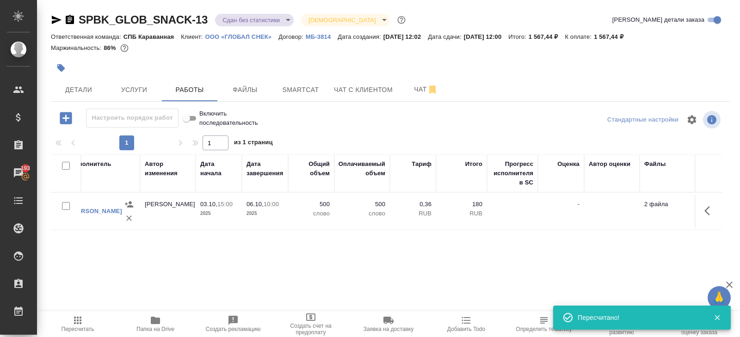
scroll to position [0, 0]
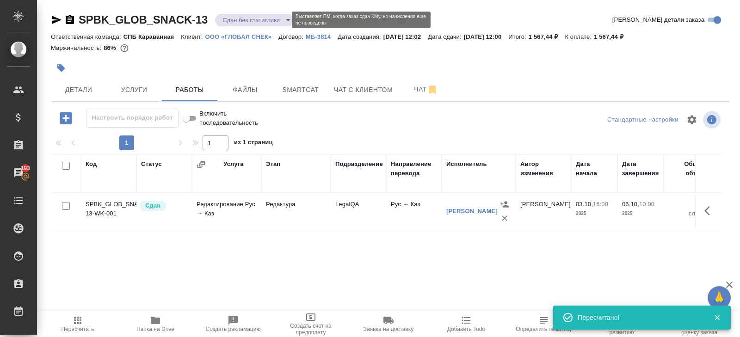
click at [229, 22] on body "🙏 .cls-1 fill:#fff; AWATERA Belyakova Yulia Клиенты Спецификации Заказы 193 Чат…" at bounding box center [370, 168] width 740 height 337
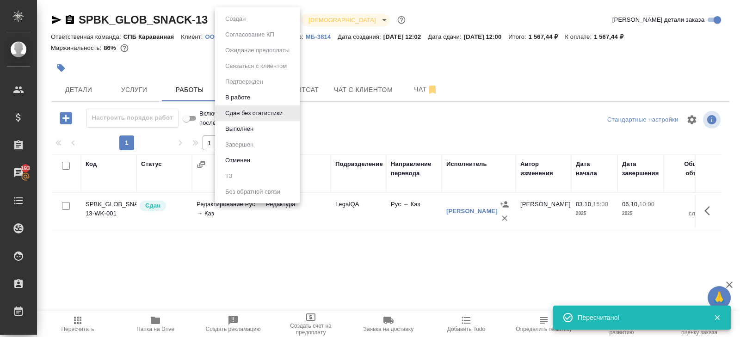
click at [236, 127] on button "Выполнен" at bounding box center [239, 129] width 34 height 10
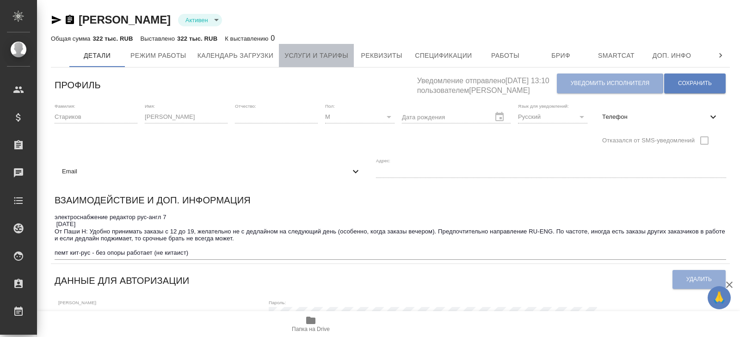
click at [299, 60] on span "Услуги и тарифы" at bounding box center [316, 56] width 64 height 12
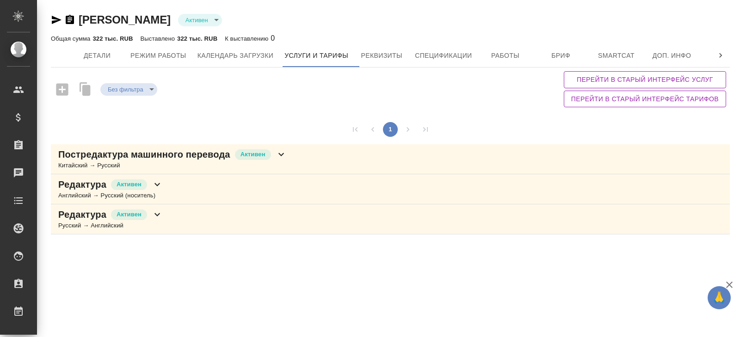
click at [200, 152] on p "Постредактура машинного перевода" at bounding box center [144, 154] width 172 height 13
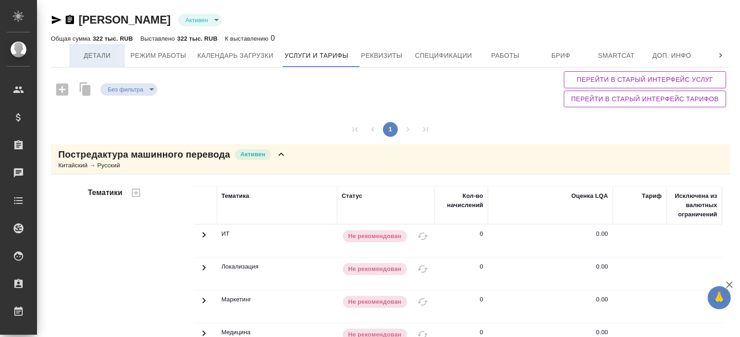
click at [94, 57] on span "Детали" at bounding box center [97, 56] width 44 height 12
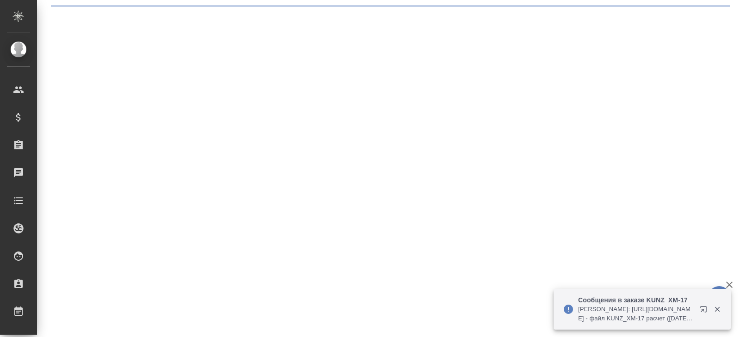
select select "RU"
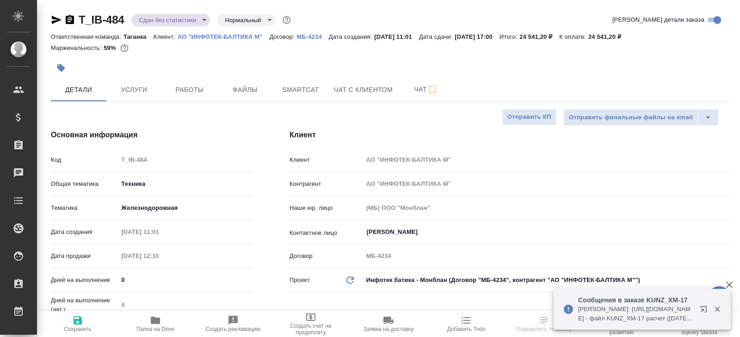
type textarea "x"
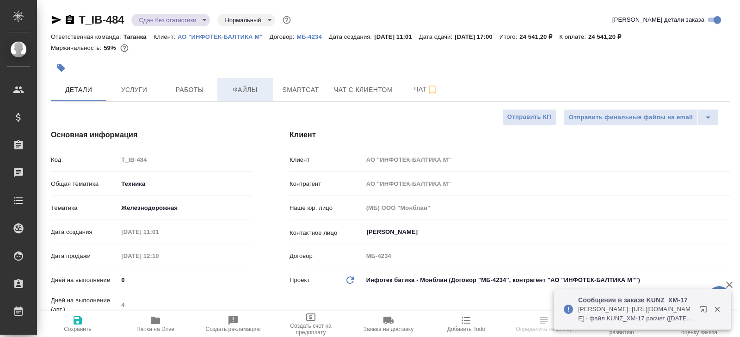
type textarea "x"
click at [201, 86] on span "Работы" at bounding box center [189, 90] width 44 height 12
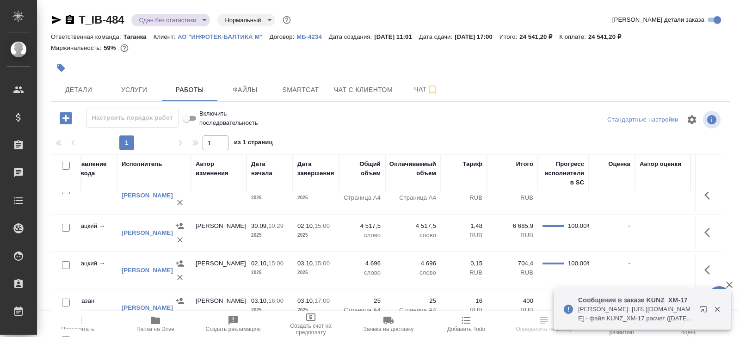
scroll to position [16, 375]
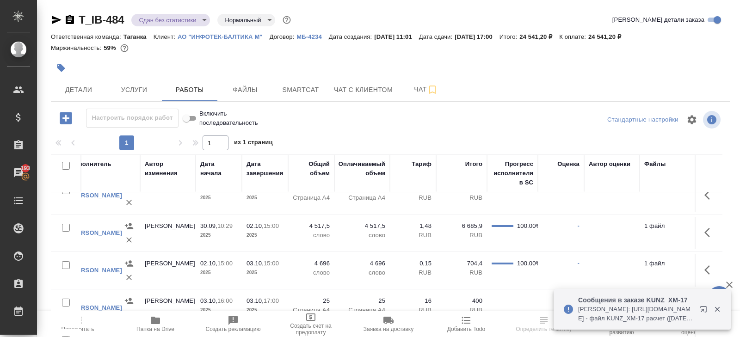
click at [86, 325] on span "Пересчитать" at bounding box center [77, 324] width 67 height 18
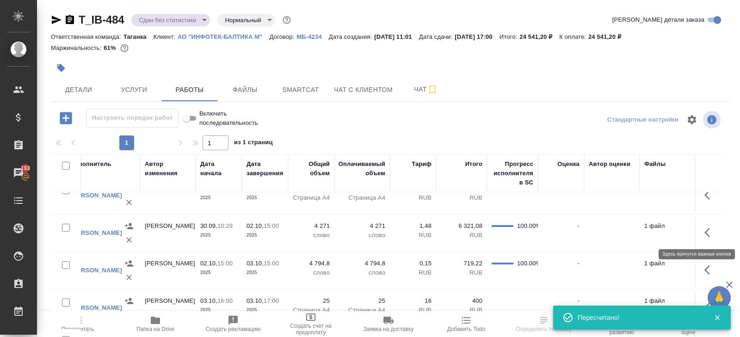
click at [703, 233] on button "button" at bounding box center [710, 232] width 22 height 22
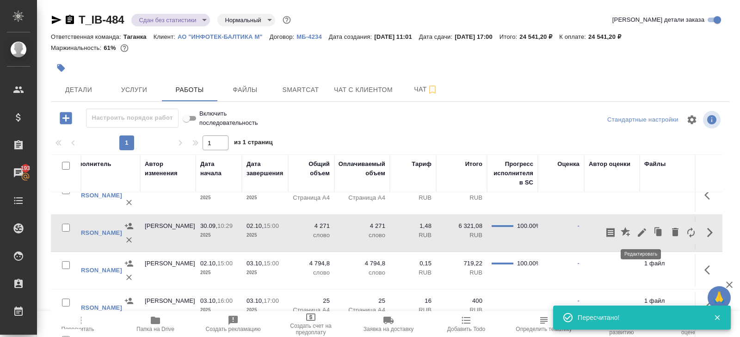
click at [643, 233] on icon "button" at bounding box center [641, 232] width 11 height 11
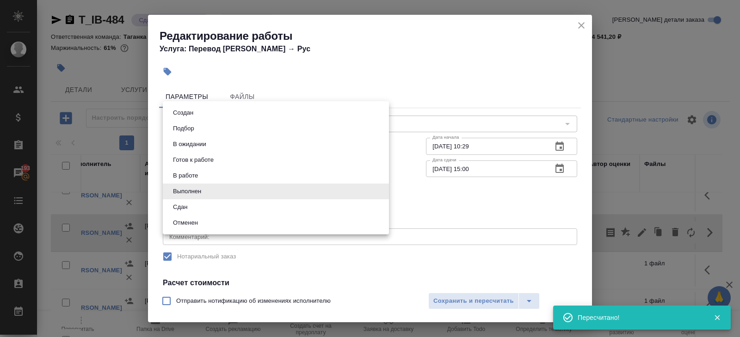
click at [207, 196] on body "🙏 .cls-1 fill:#fff; AWATERA Belyakova Yulia Клиенты Спецификации Заказы 193 Чат…" at bounding box center [370, 168] width 740 height 337
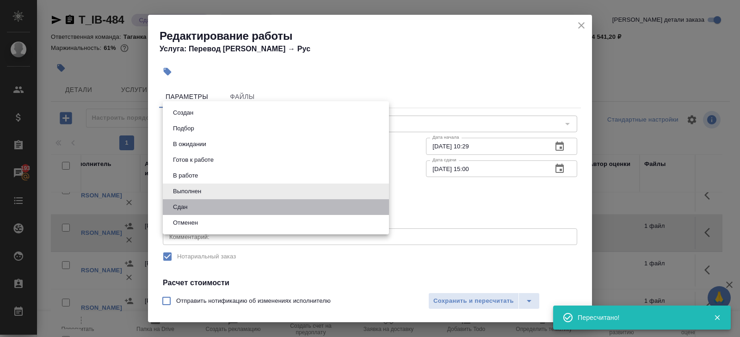
click at [204, 204] on li "Сдан" at bounding box center [276, 207] width 226 height 16
type input "closed"
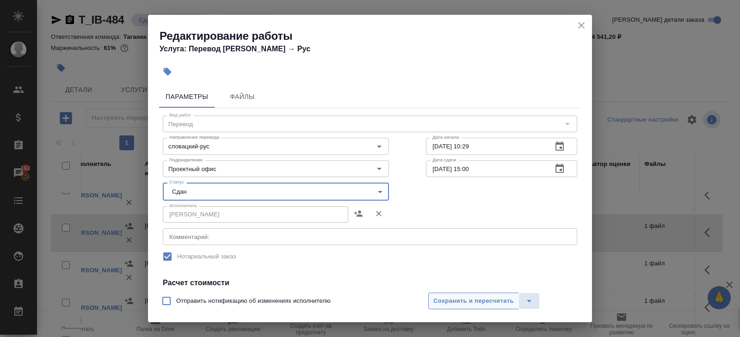
click at [464, 298] on span "Сохранить и пересчитать" at bounding box center [473, 301] width 80 height 11
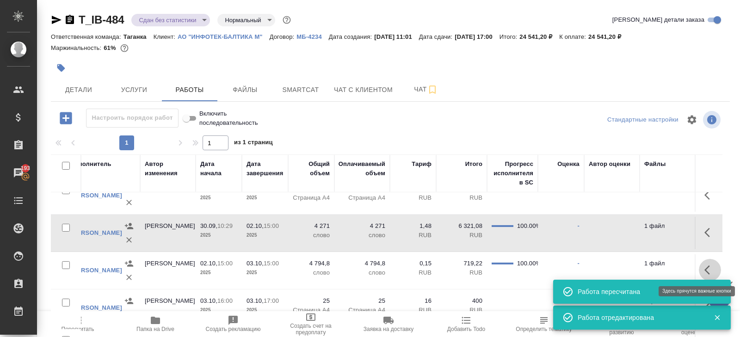
click at [706, 270] on icon "button" at bounding box center [709, 269] width 11 height 11
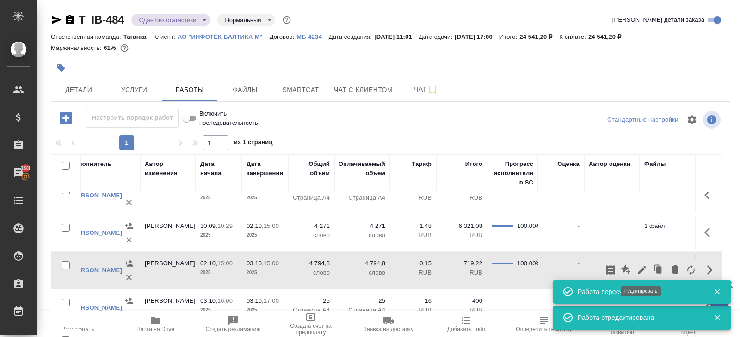
click at [643, 266] on icon "button" at bounding box center [641, 269] width 11 height 11
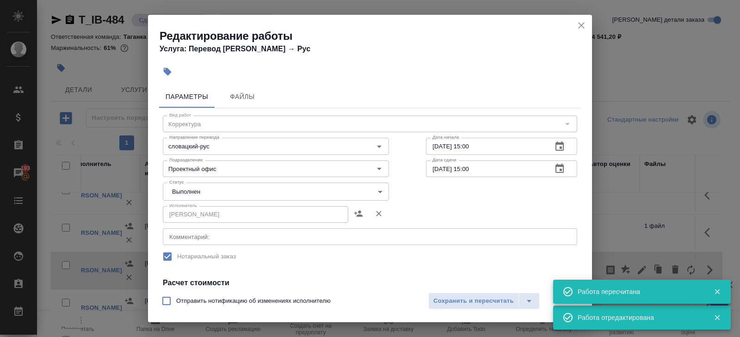
click at [182, 194] on body "🙏 .cls-1 fill:#fff; AWATERA Belyakova Yulia Клиенты Спецификации Заказы 193 Чат…" at bounding box center [370, 168] width 740 height 337
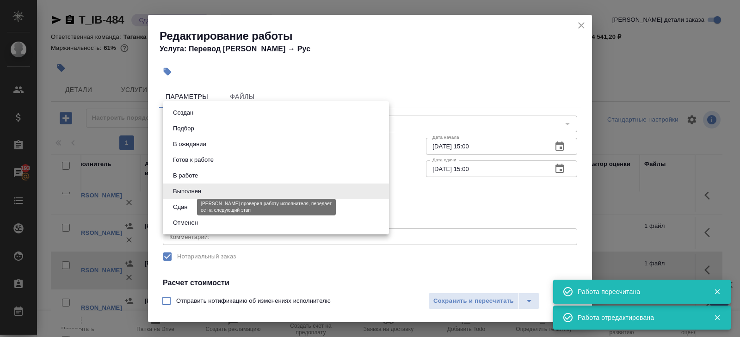
click at [182, 202] on button "Сдан" at bounding box center [180, 207] width 20 height 10
type input "closed"
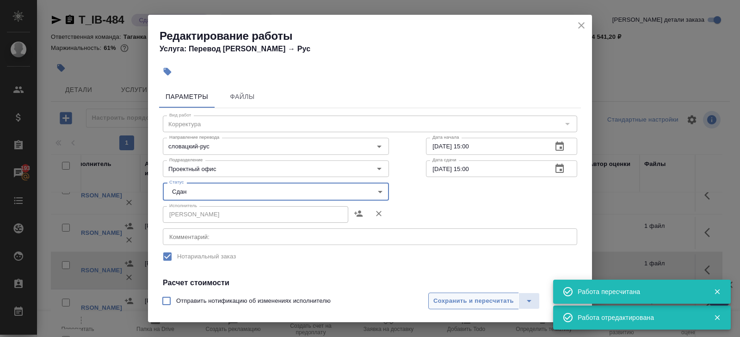
click at [433, 301] on span "Сохранить и пересчитать" at bounding box center [473, 301] width 80 height 11
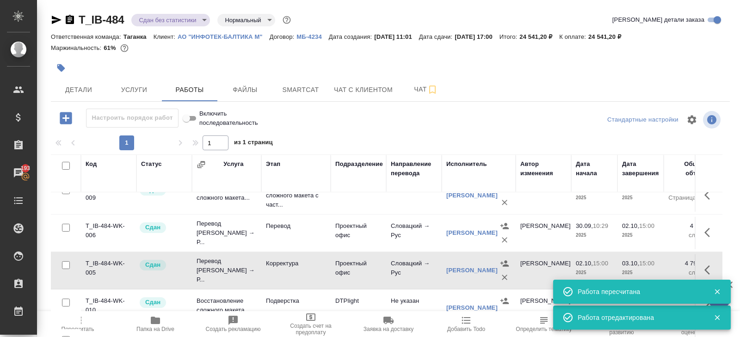
scroll to position [0, 0]
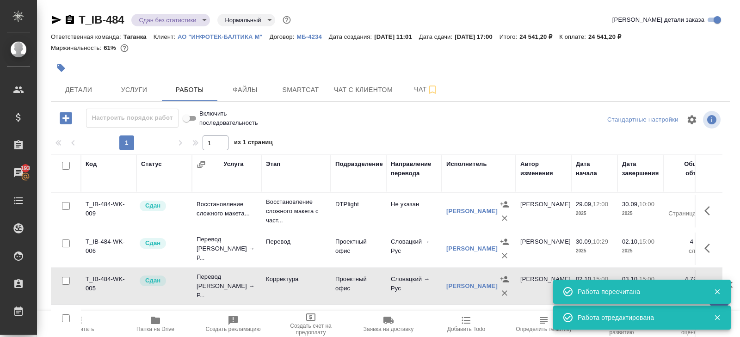
click at [177, 13] on body "🙏 .cls-1 fill:#fff; AWATERA Belyakova Yulia Клиенты Спецификации Заказы 193 Чат…" at bounding box center [370, 168] width 740 height 337
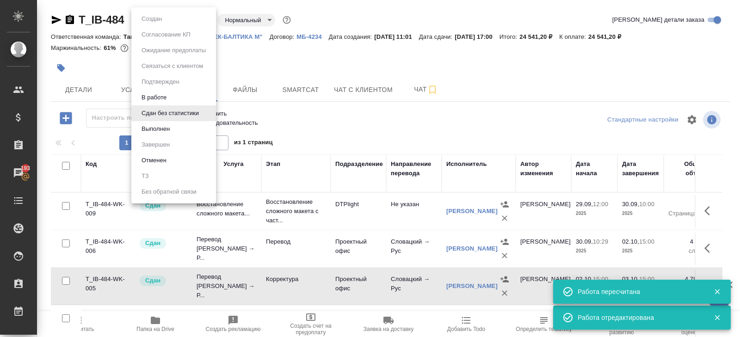
click at [156, 130] on button "Выполнен" at bounding box center [156, 129] width 34 height 10
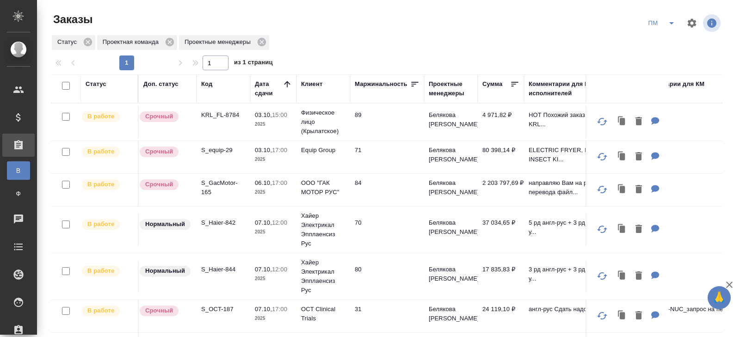
click at [669, 24] on icon "split button" at bounding box center [671, 23] width 11 height 11
click at [667, 42] on li "В работу!" at bounding box center [661, 41] width 47 height 15
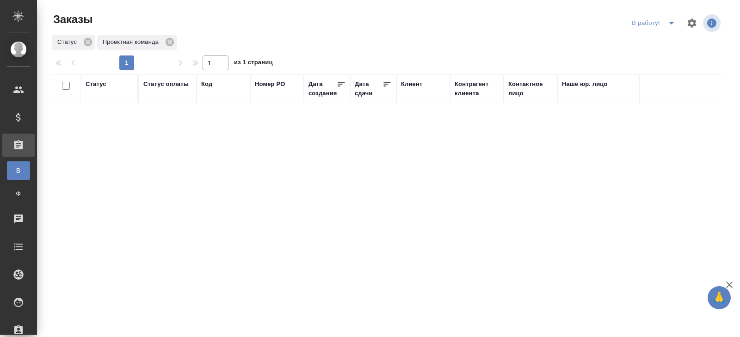
click at [669, 26] on icon "split button" at bounding box center [671, 23] width 11 height 11
click at [658, 39] on li "ПМ" at bounding box center [654, 41] width 51 height 15
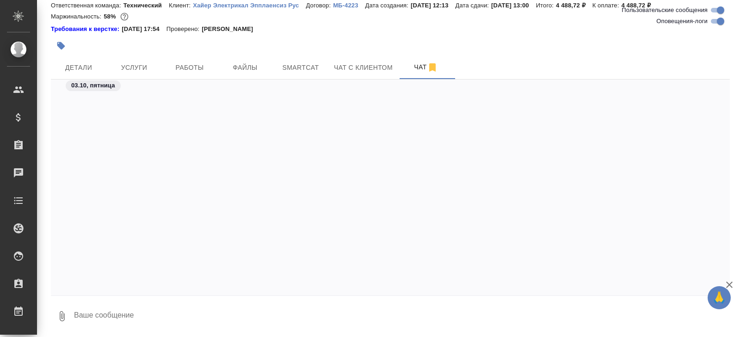
scroll to position [19279, 0]
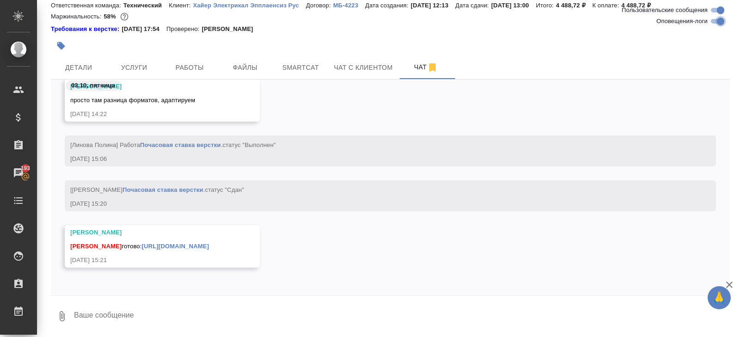
click at [717, 22] on input "Оповещения-логи" at bounding box center [720, 21] width 33 height 11
checkbox input "false"
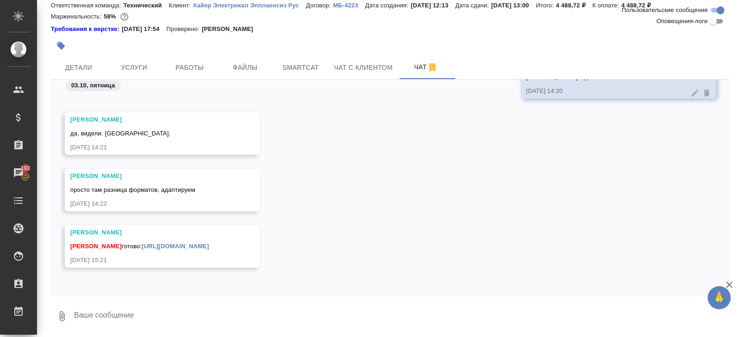
scroll to position [6222, 0]
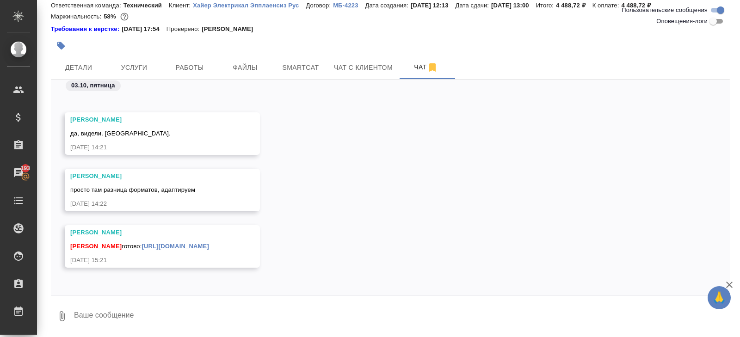
click at [166, 243] on link "https://drive.awatera.com/apps/files/files/10595676?dir=/Shares/%D0%A5%D0%B0%D0…" at bounding box center [175, 246] width 67 height 7
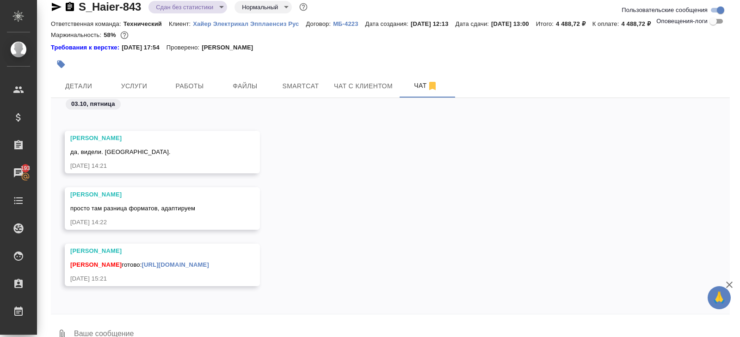
scroll to position [0, 0]
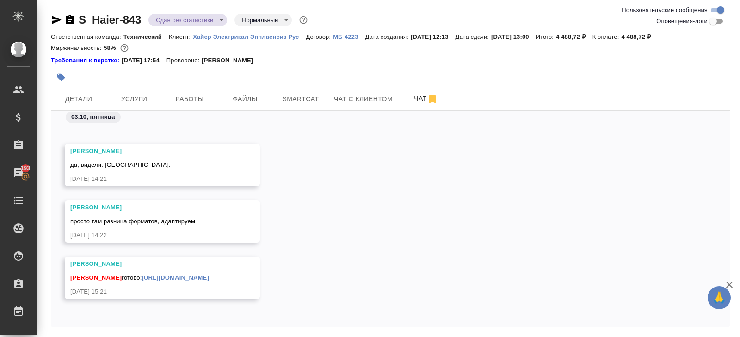
click at [55, 17] on icon "button" at bounding box center [57, 20] width 10 height 8
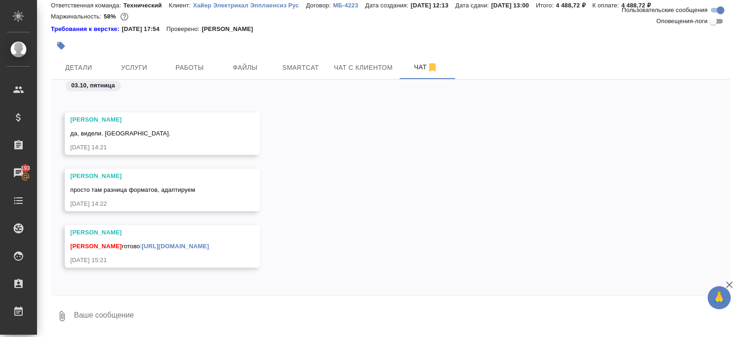
click at [181, 319] on textarea at bounding box center [401, 315] width 656 height 31
type textarea "доп тикета не будет?"
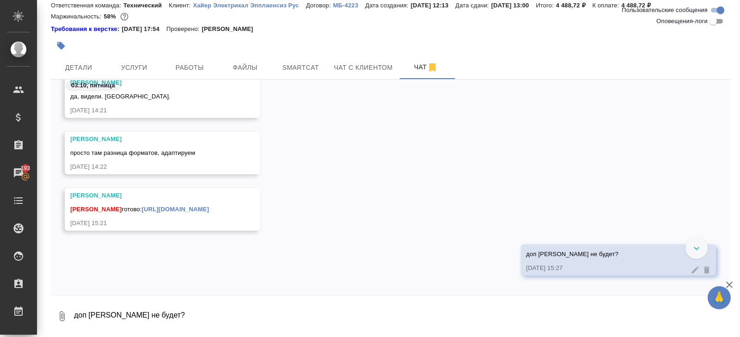
scroll to position [6267, 0]
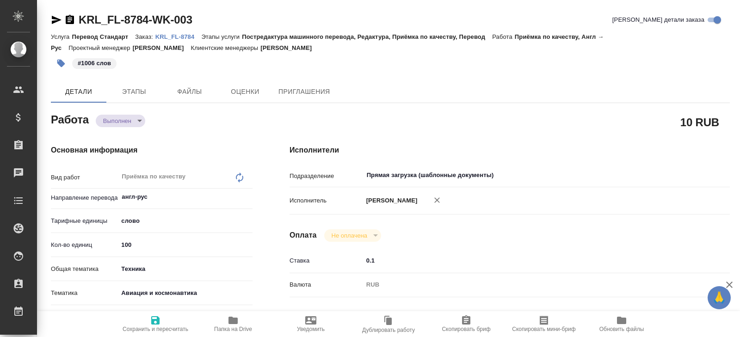
type textarea "x"
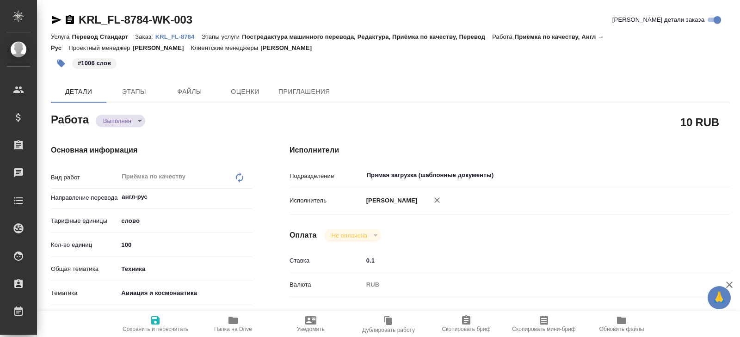
type textarea "x"
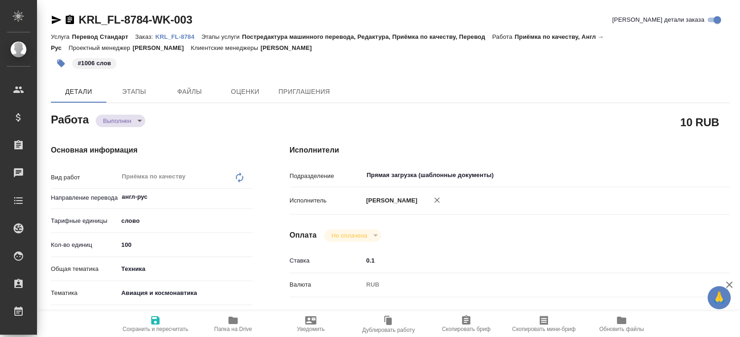
type textarea "x"
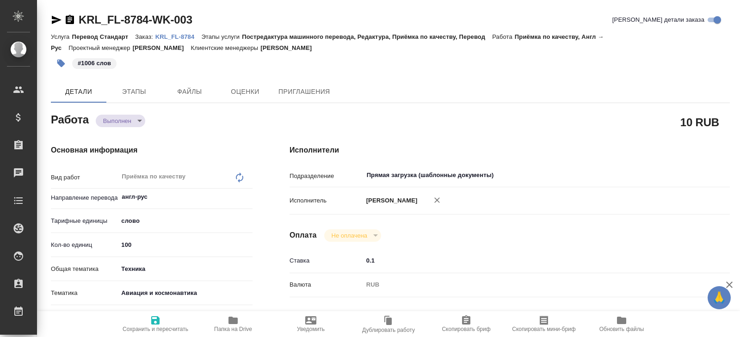
type textarea "x"
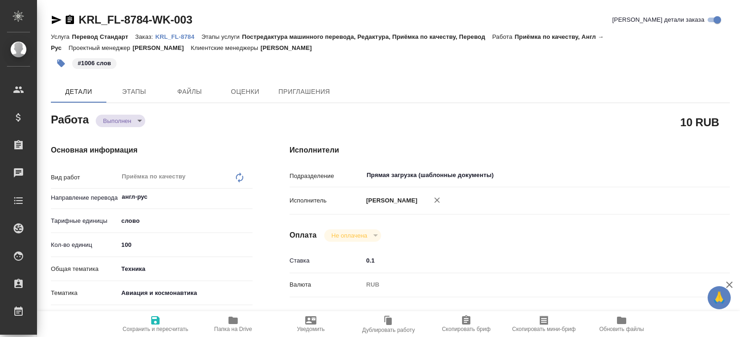
type textarea "x"
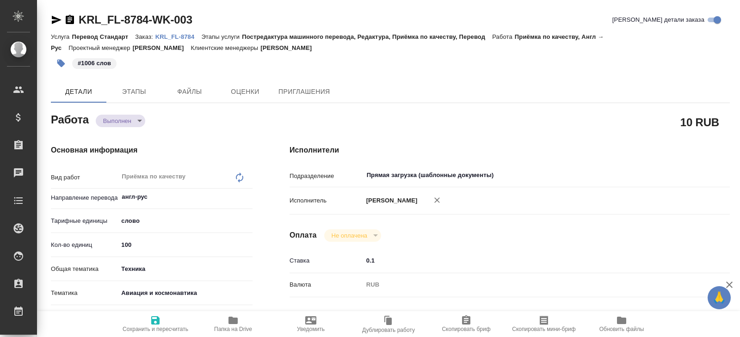
click at [232, 328] on span "Папка на Drive" at bounding box center [233, 329] width 38 height 6
type textarea "x"
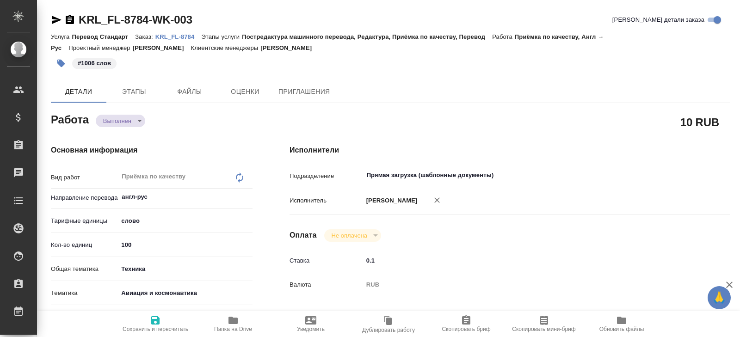
type textarea "x"
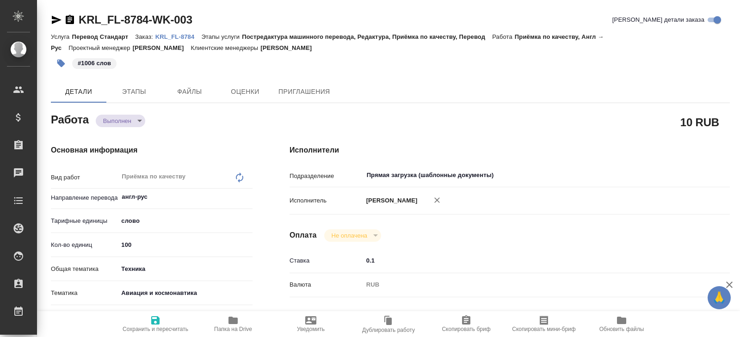
type textarea "x"
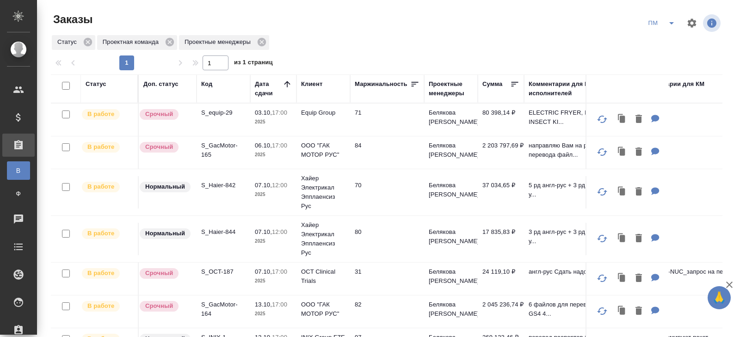
click at [667, 21] on icon "split button" at bounding box center [671, 23] width 11 height 11
click at [667, 37] on li "В работу!" at bounding box center [661, 41] width 47 height 15
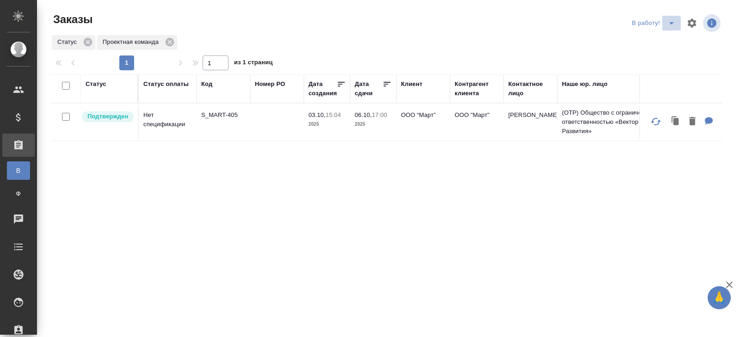
click at [670, 26] on icon "split button" at bounding box center [671, 23] width 11 height 11
click at [653, 43] on li "ПМ" at bounding box center [654, 41] width 51 height 15
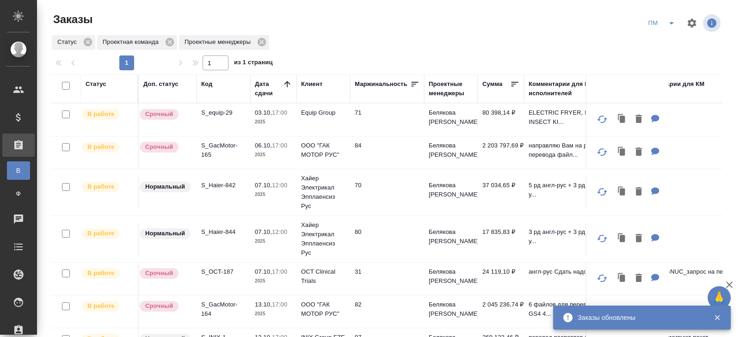
click at [213, 113] on p "S_equip-29" at bounding box center [223, 112] width 44 height 9
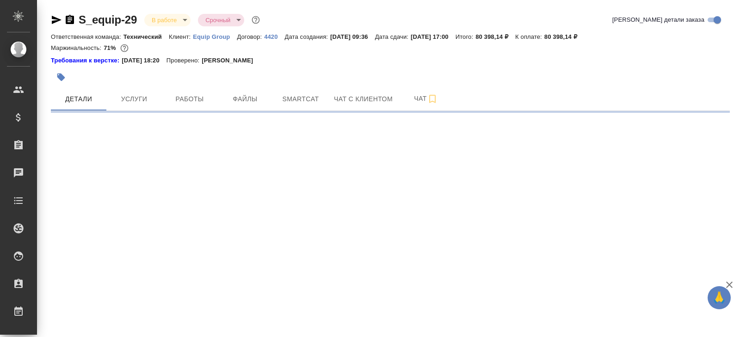
select select "RU"
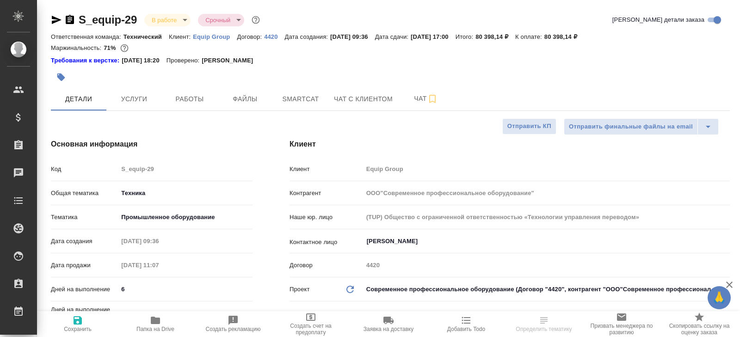
type textarea "x"
click at [413, 85] on div at bounding box center [277, 77] width 453 height 20
click at [416, 96] on span "Чат" at bounding box center [426, 99] width 44 height 12
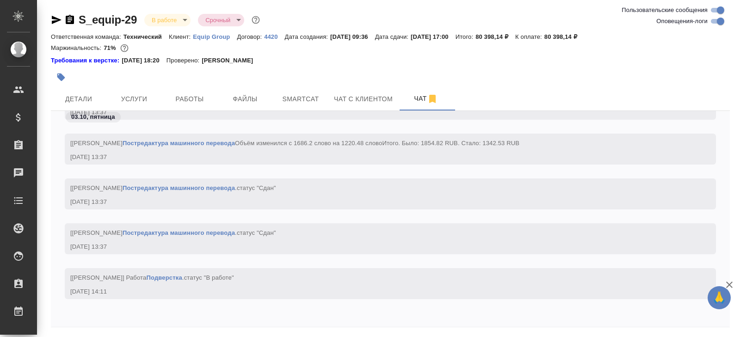
scroll to position [31, 0]
